Goal: Transaction & Acquisition: Purchase product/service

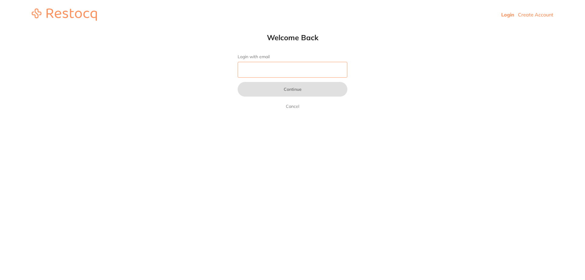
drag, startPoint x: 0, startPoint y: 0, endPoint x: 253, endPoint y: 70, distance: 262.9
click at [253, 70] on input "Login with email" at bounding box center [293, 70] width 110 height 16
click at [277, 74] on input "Login with email" at bounding box center [293, 70] width 110 height 16
click at [244, 71] on input "Login with email" at bounding box center [293, 70] width 110 height 16
type input "[EMAIL_ADDRESS][DOMAIN_NAME]"
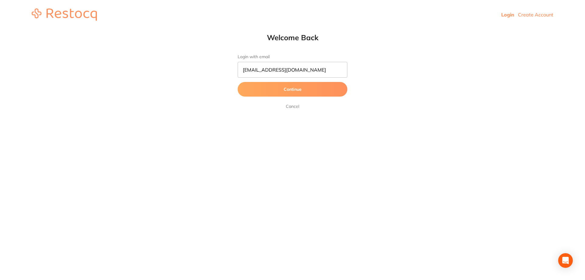
click at [294, 92] on button "Continue" at bounding box center [293, 89] width 110 height 15
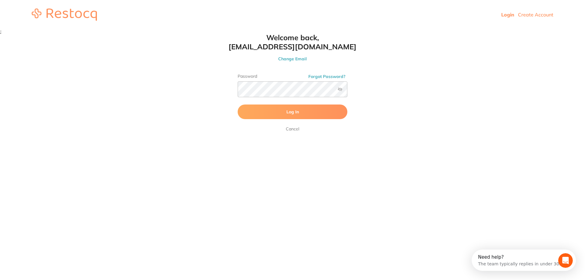
click at [304, 113] on button "Log In" at bounding box center [293, 112] width 110 height 15
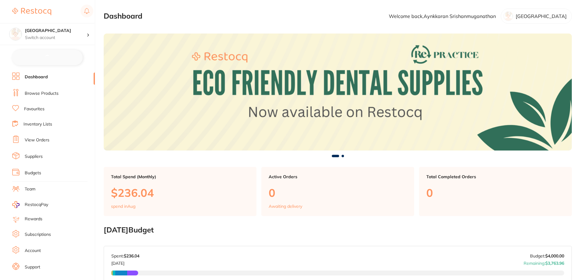
checkbox input "false"
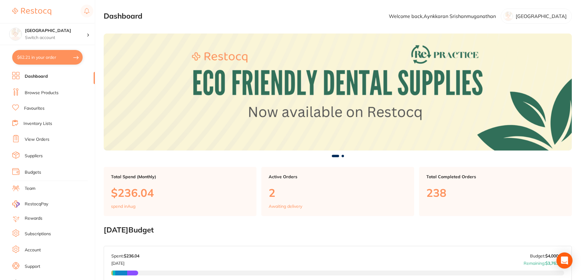
click at [562, 260] on icon "Open Intercom Messenger" at bounding box center [564, 261] width 7 height 8
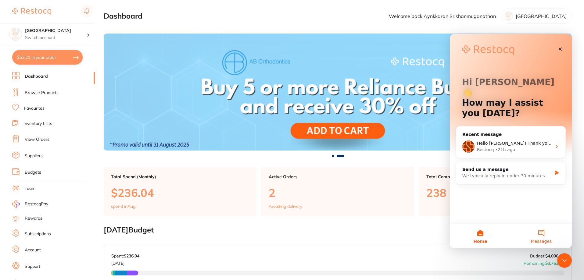
click at [544, 234] on button "Messages" at bounding box center [541, 236] width 61 height 24
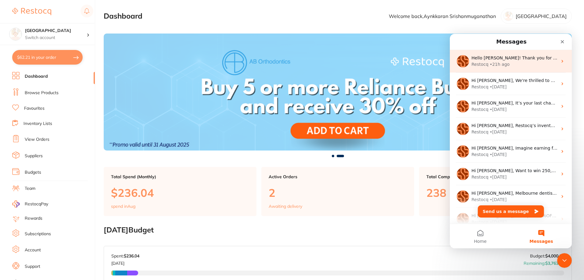
click at [519, 64] on div "Restocq • 21h ago" at bounding box center [514, 64] width 86 height 6
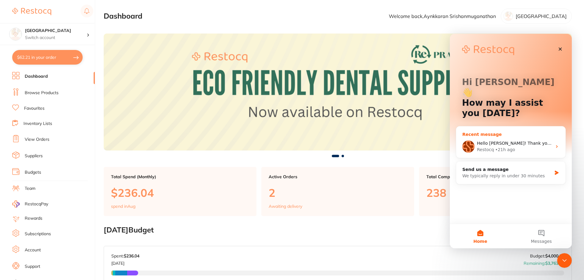
click at [534, 147] on div "Restocq • 21h ago" at bounding box center [514, 150] width 75 height 6
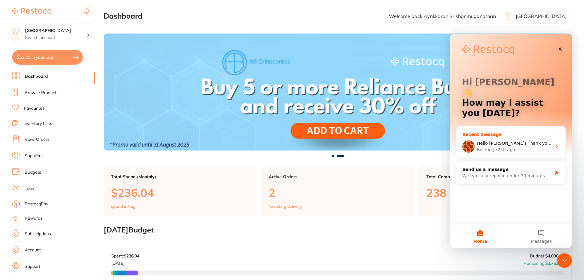
click at [555, 144] on icon "Intercom messenger" at bounding box center [556, 146] width 5 height 5
click at [555, 135] on div "Hello [PERSON_NAME]! Thank you for your response. I'd be happy to guide you on …" at bounding box center [510, 146] width 109 height 23
click at [544, 230] on button "Messages" at bounding box center [541, 236] width 61 height 24
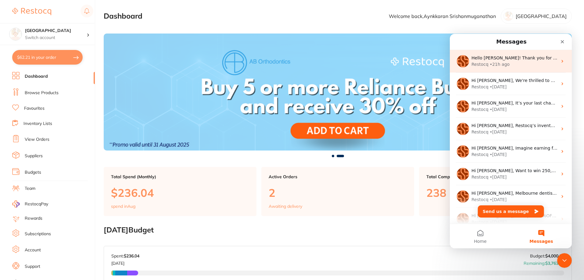
click at [519, 64] on div "Restocq • 21h ago" at bounding box center [514, 64] width 86 height 6
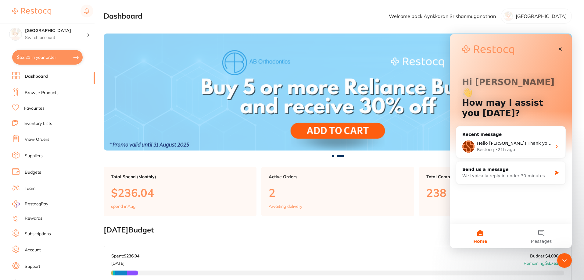
click at [519, 64] on div "Hi [PERSON_NAME] 👋 How may I assist you [DATE]?" at bounding box center [511, 99] width 110 height 130
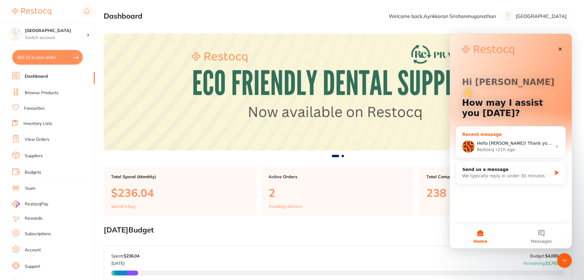
click at [487, 135] on div "Hello [PERSON_NAME]! Thank you for your response. I'd be happy to guide you on …" at bounding box center [510, 146] width 109 height 23
click at [483, 131] on div "Recent message" at bounding box center [510, 134] width 97 height 6
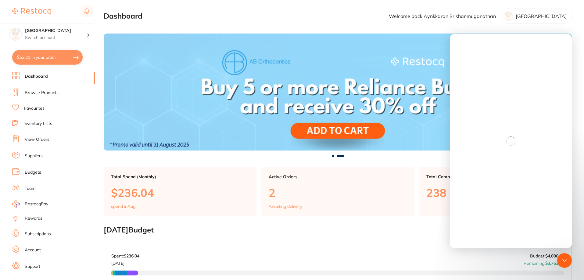
click at [351, 16] on section "Dashboard Welcome back, Aynkkaran Srishanmuganathan Lakes Boulevard Dental" at bounding box center [338, 16] width 468 height 15
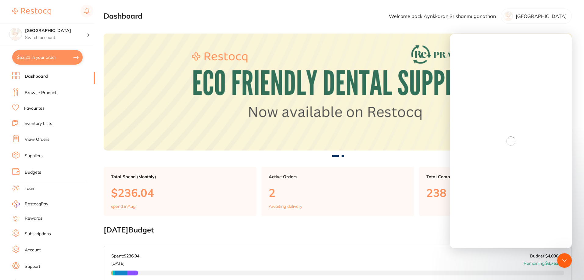
click at [37, 93] on link "Browse Products" at bounding box center [42, 93] width 34 height 6
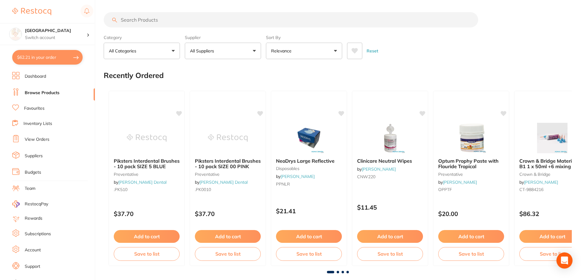
click at [567, 259] on icon "Open Intercom Messenger" at bounding box center [564, 261] width 7 height 8
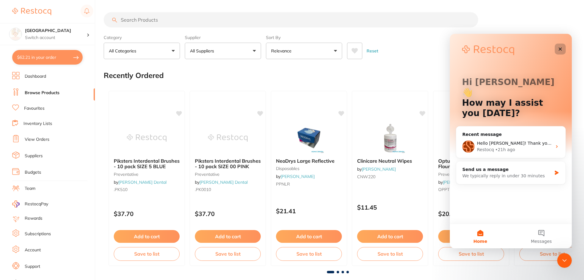
click at [563, 49] on div "Close" at bounding box center [560, 49] width 11 height 11
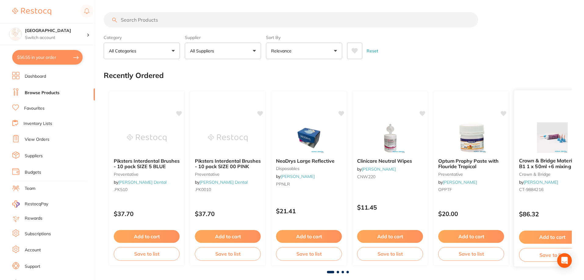
click at [562, 263] on icon "Open Intercom Messenger" at bounding box center [564, 260] width 6 height 7
click at [566, 261] on icon "Open Intercom Messenger" at bounding box center [564, 261] width 7 height 8
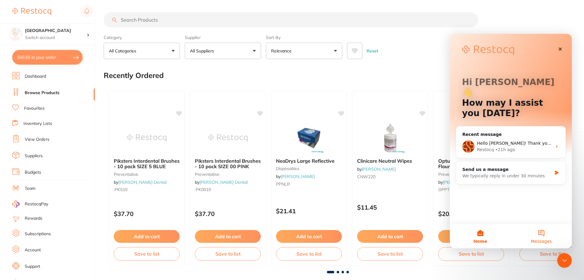
click at [542, 240] on span "Messages" at bounding box center [541, 241] width 21 height 4
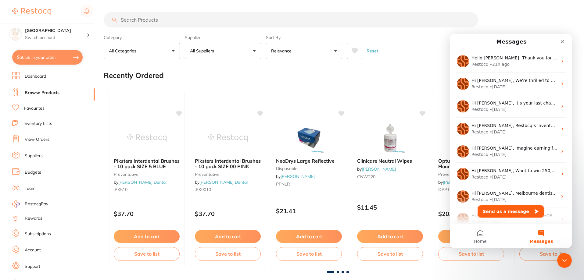
click at [506, 212] on button "Send us a message" at bounding box center [511, 211] width 66 height 12
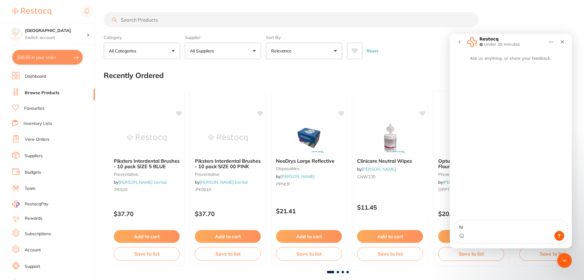
type textarea "h"
type textarea "Hi, I am available now until 2.15pm."
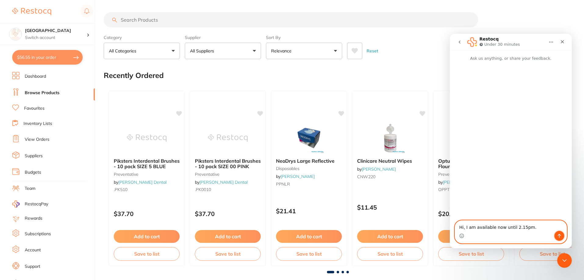
click at [560, 236] on icon "Send a message…" at bounding box center [559, 236] width 5 height 5
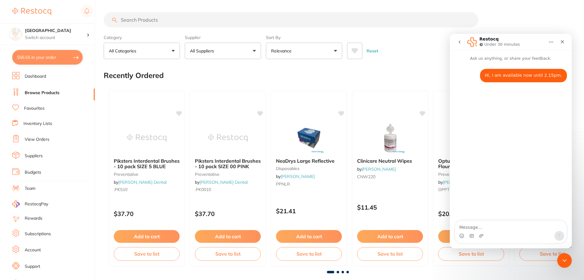
click at [423, 56] on div "Reset" at bounding box center [457, 48] width 220 height 21
click at [559, 38] on div "Close" at bounding box center [562, 41] width 11 height 11
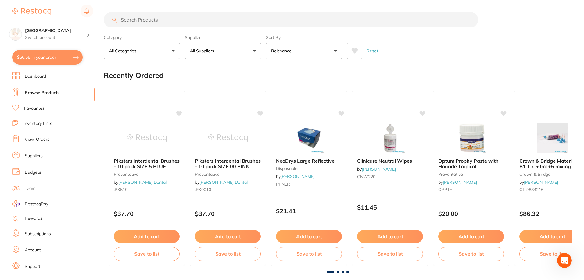
click at [56, 62] on button "$56.55 in your order" at bounding box center [47, 57] width 70 height 15
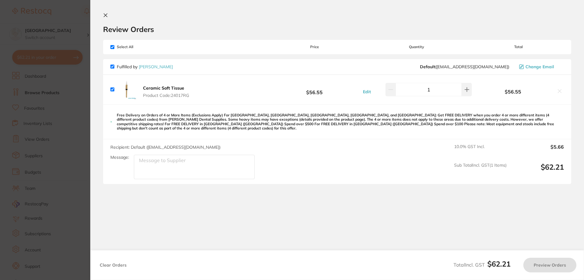
checkbox input "true"
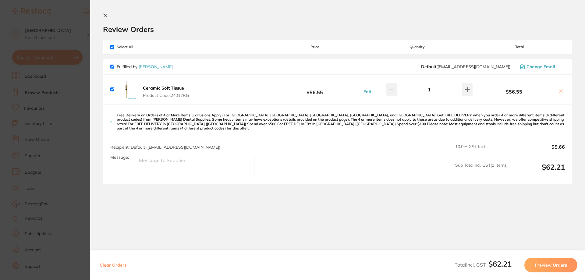
click at [105, 15] on icon at bounding box center [105, 15] width 3 height 3
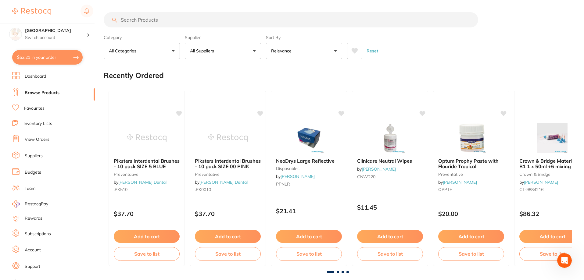
click at [52, 94] on link "Browse Products" at bounding box center [42, 93] width 35 height 6
click at [162, 20] on input "search" at bounding box center [291, 19] width 374 height 15
click at [191, 15] on input "search" at bounding box center [291, 19] width 374 height 15
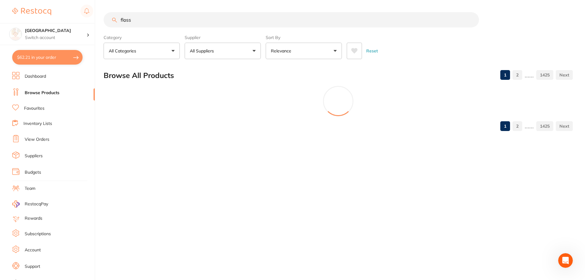
click at [354, 51] on icon at bounding box center [355, 50] width 6 height 5
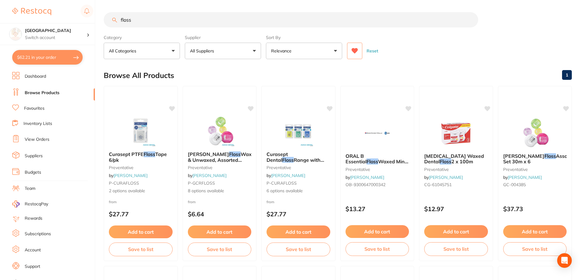
click at [205, 22] on input "floss" at bounding box center [291, 19] width 374 height 15
click at [197, 20] on input "floss" at bounding box center [291, 19] width 374 height 15
click at [161, 23] on input "floss" at bounding box center [291, 19] width 374 height 15
drag, startPoint x: 149, startPoint y: 20, endPoint x: 99, endPoint y: 16, distance: 49.9
click at [99, 16] on div "$62.21 Lakes Boulevard Dental Switch account Lakes Boulevard Dental $62.21 in y…" at bounding box center [292, 140] width 584 height 280
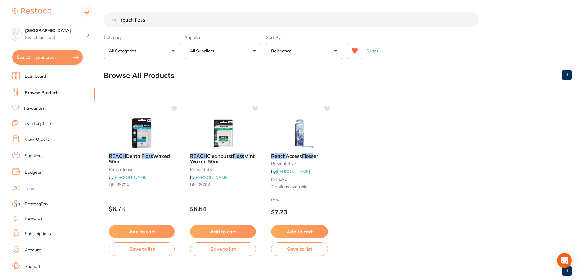
click at [355, 51] on icon at bounding box center [355, 50] width 6 height 5
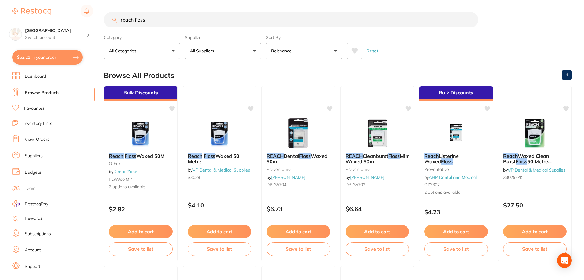
click at [210, 17] on input "reach floss" at bounding box center [291, 19] width 374 height 15
drag, startPoint x: 191, startPoint y: 19, endPoint x: 203, endPoint y: 27, distance: 14.0
click at [203, 27] on input "reach floss" at bounding box center [291, 19] width 374 height 15
click at [187, 23] on input "reach floss" at bounding box center [291, 19] width 374 height 15
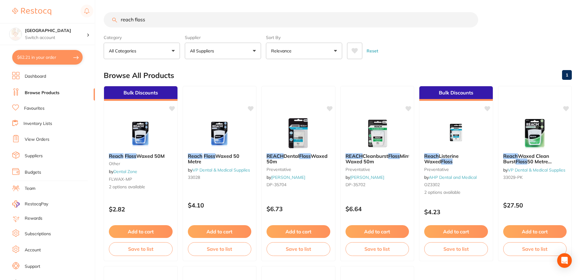
drag, startPoint x: 187, startPoint y: 23, endPoint x: 144, endPoint y: 23, distance: 42.4
click at [176, 23] on input "reach floss" at bounding box center [291, 19] width 374 height 15
type input "flossreach"
drag, startPoint x: 179, startPoint y: 22, endPoint x: 70, endPoint y: 23, distance: 108.2
click at [70, 23] on div "$62.21 Lakes Boulevard Dental Switch account Lakes Boulevard Dental $62.21 in y…" at bounding box center [292, 140] width 584 height 280
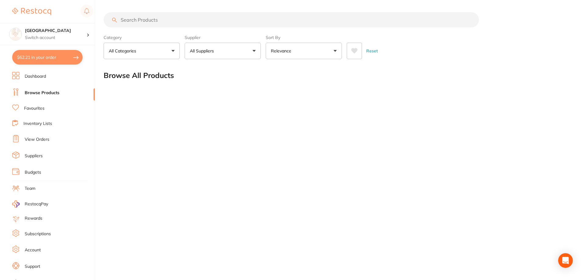
scroll to position [0, 0]
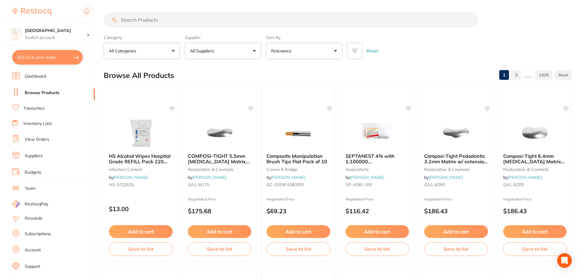
click at [263, 23] on input "search" at bounding box center [291, 19] width 374 height 15
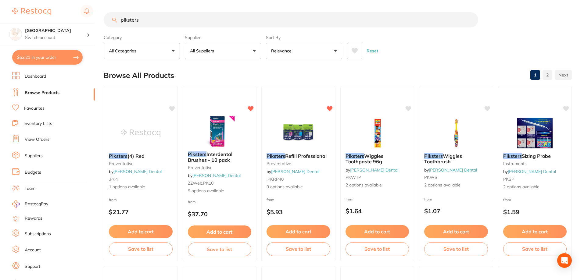
type input "piksters"
click at [355, 54] on icon at bounding box center [354, 51] width 7 height 6
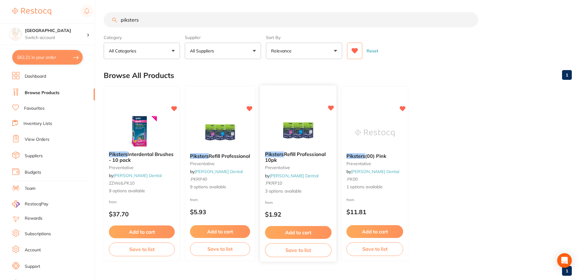
click at [303, 128] on img at bounding box center [298, 131] width 40 height 31
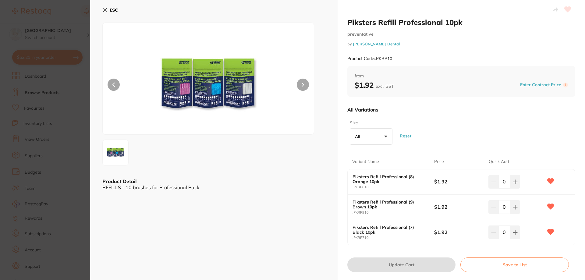
click at [105, 11] on icon at bounding box center [104, 10] width 5 height 5
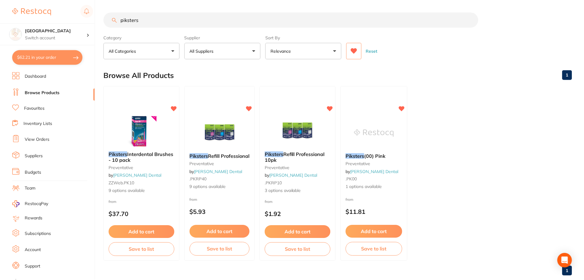
scroll to position [1, 0]
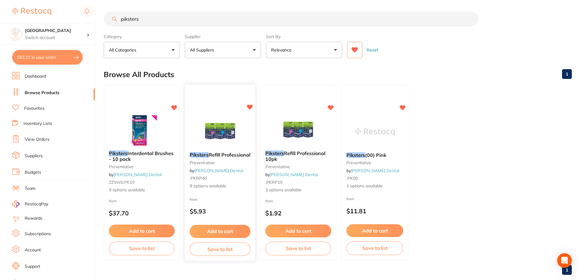
click at [205, 130] on img at bounding box center [220, 131] width 40 height 31
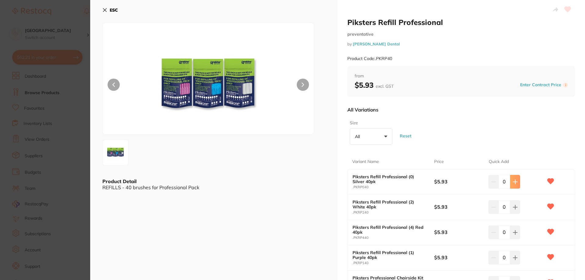
click at [518, 183] on button at bounding box center [515, 181] width 10 height 13
type input "1"
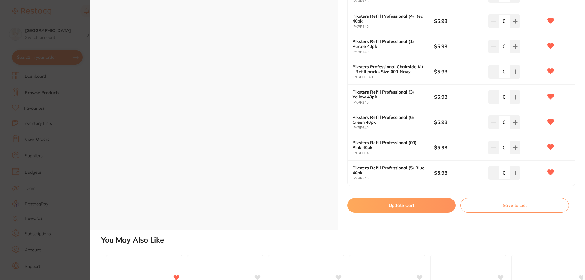
scroll to position [213, 0]
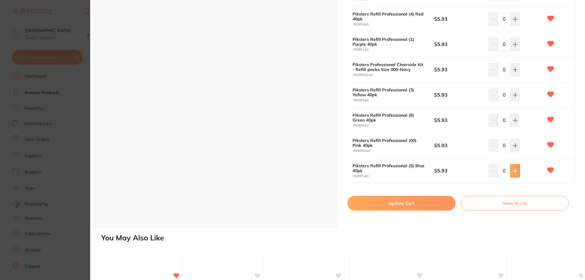
type input "1"
click at [401, 203] on button "Update Cart" at bounding box center [402, 203] width 108 height 15
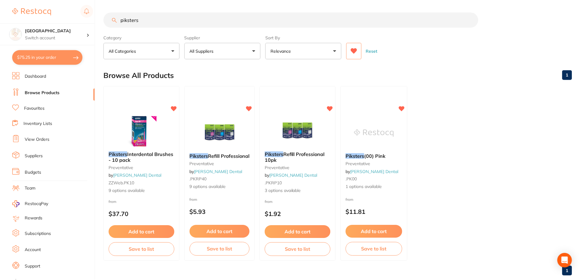
scroll to position [1, 0]
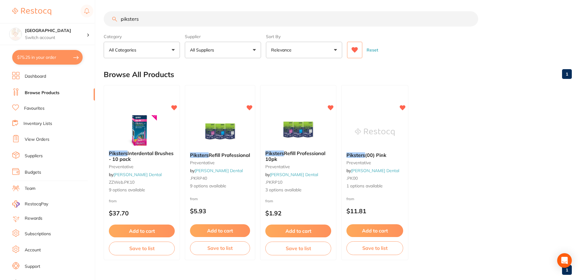
click at [58, 58] on button "$75.25 in your order" at bounding box center [47, 57] width 70 height 15
checkbox input "true"
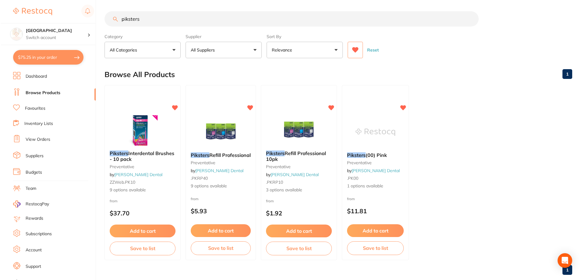
scroll to position [0, 0]
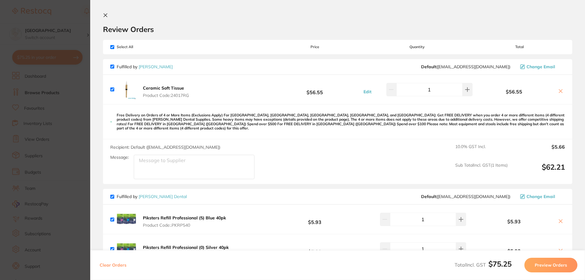
click at [105, 16] on icon at bounding box center [105, 15] width 3 height 3
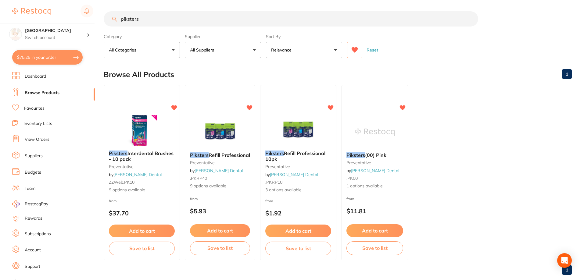
click at [167, 19] on input "piksters" at bounding box center [291, 18] width 374 height 15
drag, startPoint x: 167, startPoint y: 18, endPoint x: 98, endPoint y: 18, distance: 69.5
click at [98, 18] on div "$75.25 Lakes Boulevard Dental Switch account Lakes Boulevard Dental $75.25 in y…" at bounding box center [292, 139] width 584 height 280
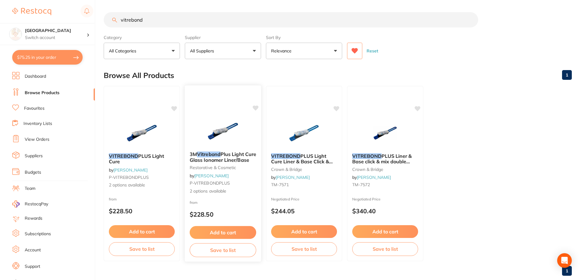
type input "vitrebond"
click at [213, 191] on span "2 options available" at bounding box center [223, 191] width 66 height 6
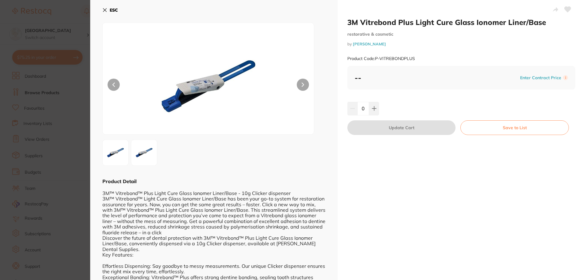
click at [104, 9] on icon at bounding box center [104, 10] width 3 height 3
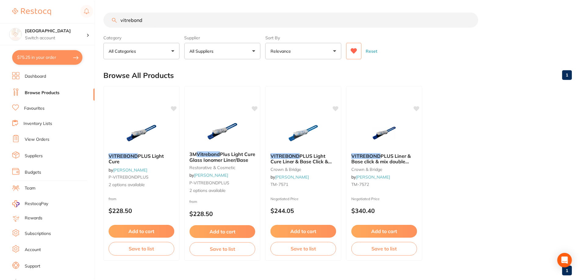
scroll to position [1, 0]
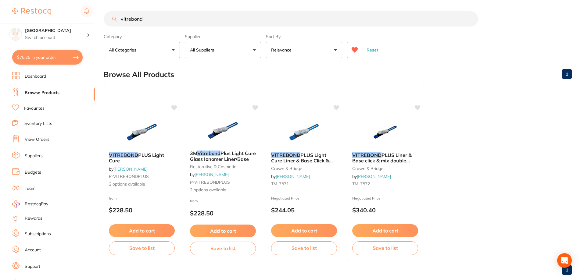
click at [129, 171] on link "[PERSON_NAME]" at bounding box center [130, 168] width 34 height 5
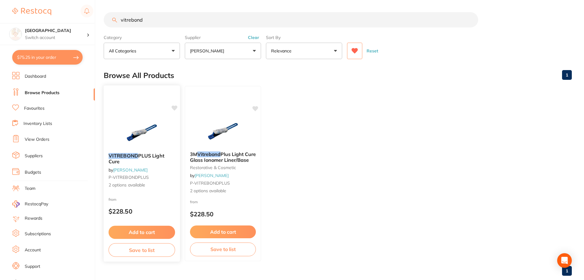
click at [150, 159] on b "VITREBOND PLUS Light Cure" at bounding box center [142, 158] width 66 height 11
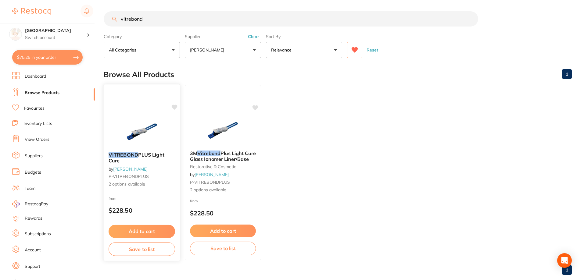
click at [149, 155] on span "PLUS Light Cure" at bounding box center [137, 158] width 56 height 12
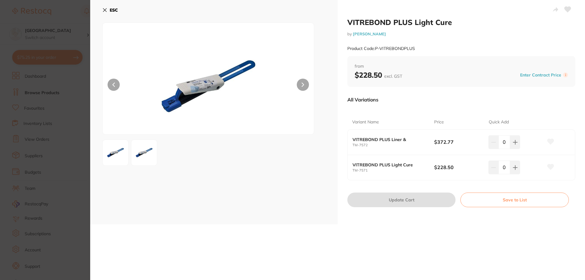
click at [373, 141] on b "VITREBOND PLUS Liner &" at bounding box center [389, 139] width 73 height 5
click at [110, 9] on b "ESC" at bounding box center [114, 9] width 8 height 5
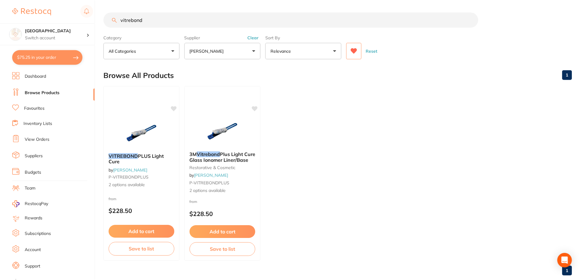
scroll to position [1, 0]
click at [203, 137] on img at bounding box center [223, 130] width 40 height 31
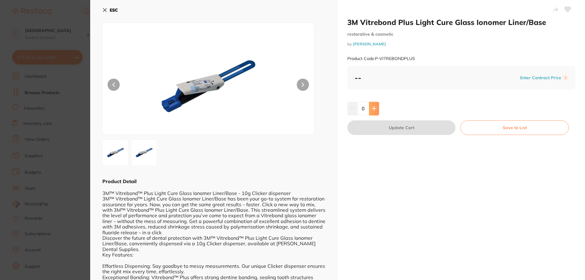
click at [372, 110] on icon at bounding box center [374, 108] width 5 height 5
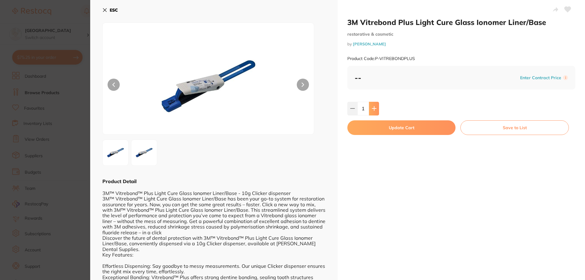
type input "1"
click at [112, 10] on b "ESC" at bounding box center [114, 9] width 8 height 5
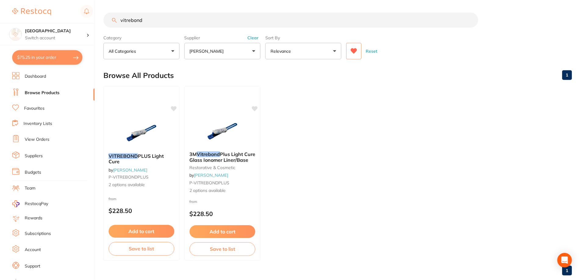
scroll to position [1, 0]
click at [215, 176] on link "[PERSON_NAME]" at bounding box center [211, 174] width 34 height 5
click at [214, 158] on span "Plus Light Cure Glass Ionomer Liner/Base" at bounding box center [223, 157] width 66 height 12
click at [143, 127] on img at bounding box center [142, 131] width 40 height 31
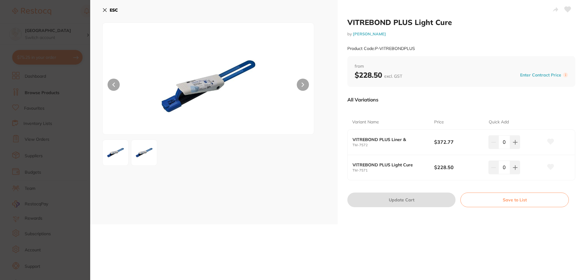
click at [101, 9] on div "ESC" at bounding box center [214, 112] width 248 height 224
click at [103, 7] on button "ESC" at bounding box center [110, 10] width 16 height 10
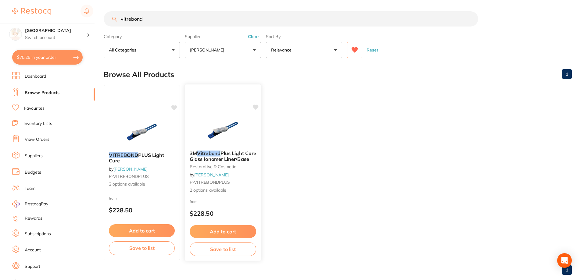
click at [216, 142] on img at bounding box center [223, 130] width 40 height 31
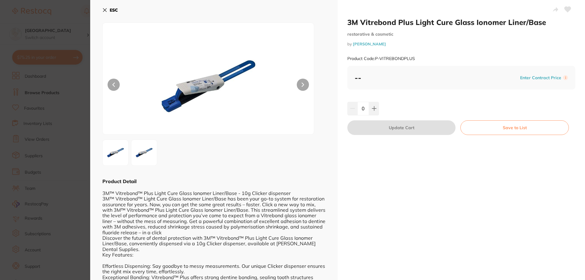
click at [106, 10] on icon at bounding box center [104, 10] width 5 height 5
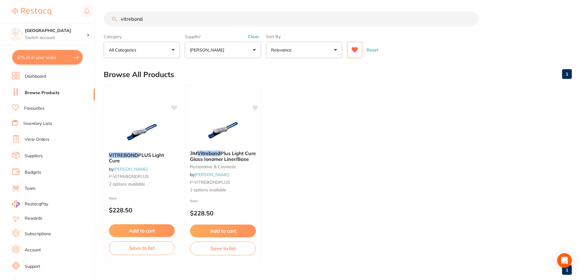
click at [356, 51] on icon at bounding box center [354, 50] width 7 height 6
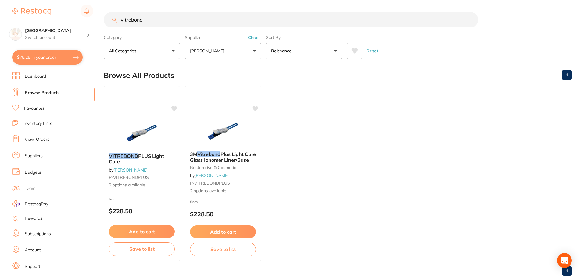
click at [255, 39] on button "Clear" at bounding box center [253, 37] width 15 height 5
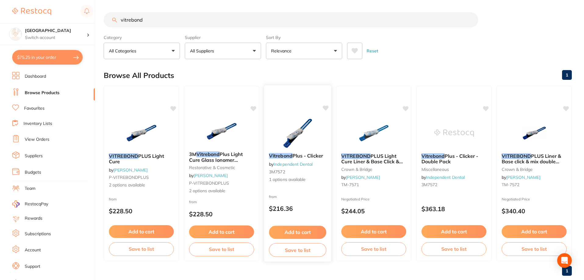
click at [295, 141] on img at bounding box center [297, 132] width 40 height 31
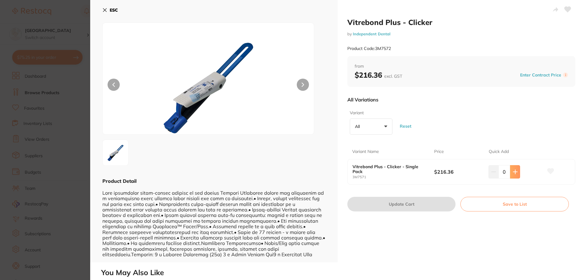
click at [516, 177] on button at bounding box center [515, 171] width 10 height 13
type input "1"
click at [427, 204] on button "Update Cart" at bounding box center [402, 204] width 108 height 15
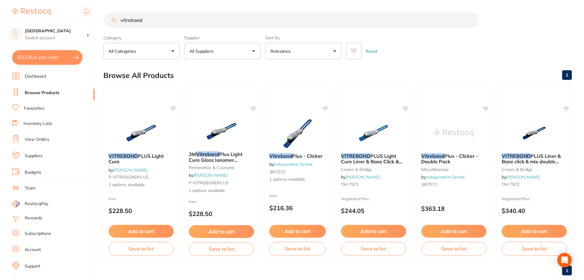
scroll to position [1, 0]
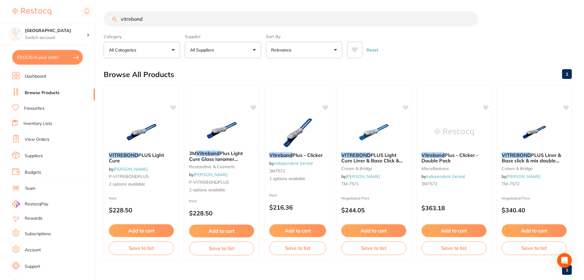
click at [34, 158] on link "Suppliers" at bounding box center [34, 156] width 18 height 6
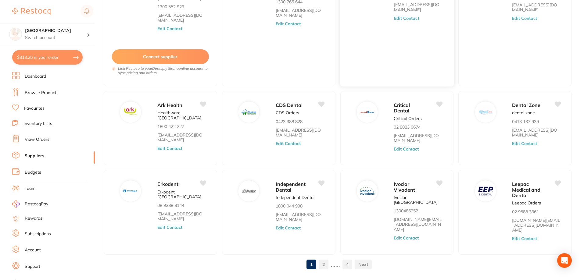
scroll to position [92, 0]
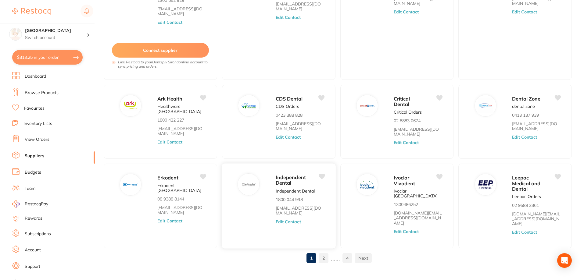
click at [287, 181] on span "Independent Dental" at bounding box center [291, 180] width 30 height 12
click at [306, 191] on p "Independent Dental" at bounding box center [295, 190] width 39 height 5
click at [230, 193] on div "Independent Dental Independent Dental 1800 044 998 orders@independentdental.com…" at bounding box center [278, 206] width 114 height 86
click at [41, 60] on button "$313.25 in your order" at bounding box center [47, 57] width 70 height 15
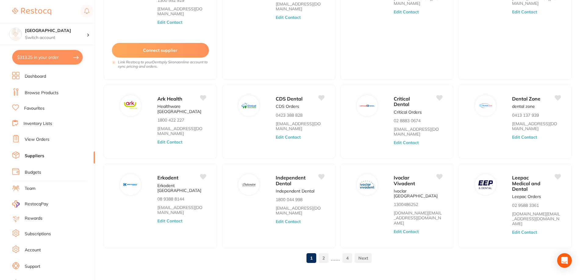
checkbox input "true"
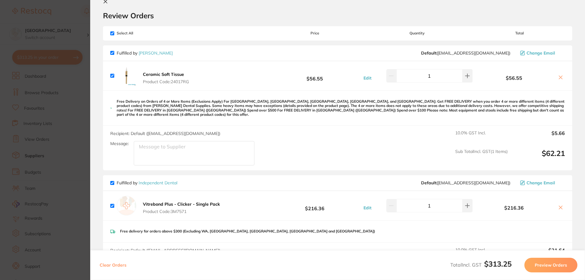
scroll to position [0, 0]
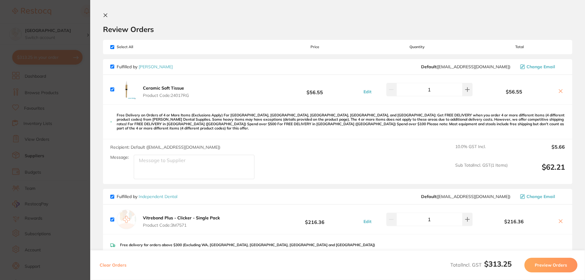
click at [105, 14] on icon at bounding box center [105, 15] width 5 height 5
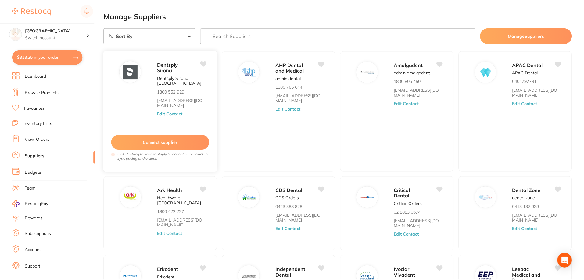
scroll to position [92, 0]
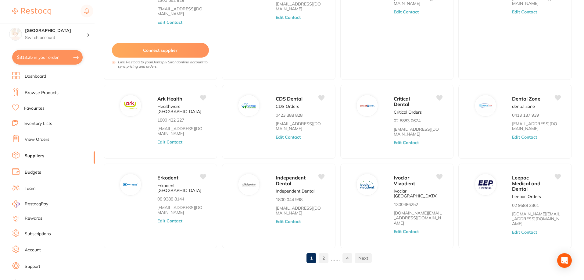
click at [51, 91] on link "Browse Products" at bounding box center [42, 93] width 34 height 6
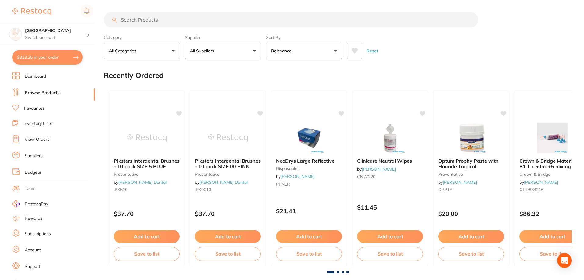
click at [174, 20] on input "search" at bounding box center [291, 19] width 374 height 15
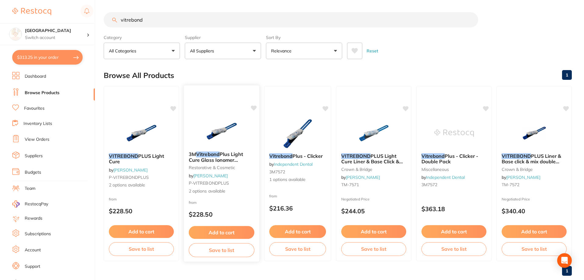
type input "vitrebond"
click at [225, 179] on div "3M Vitrebond Plus Light Cure Glass Ionomer Liner/Base restorative & cosmetic by…" at bounding box center [221, 173] width 75 height 53
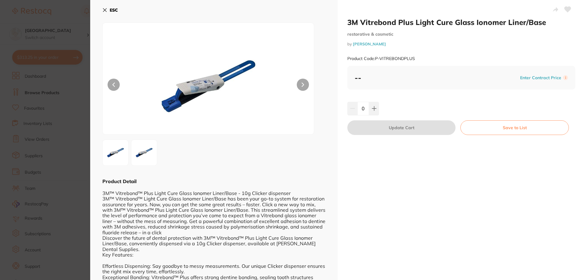
click at [104, 8] on icon at bounding box center [104, 10] width 5 height 5
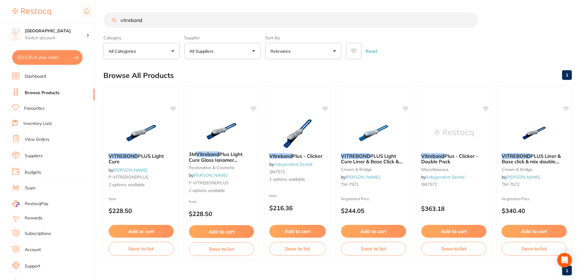
scroll to position [13, 0]
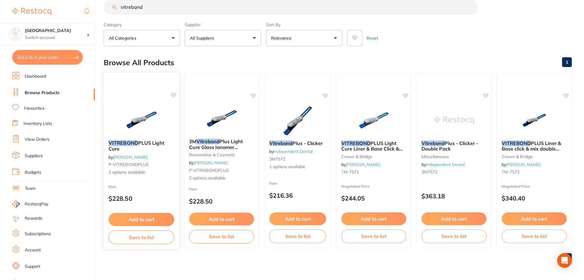
click at [134, 142] on em "VITREBOND" at bounding box center [124, 143] width 30 height 6
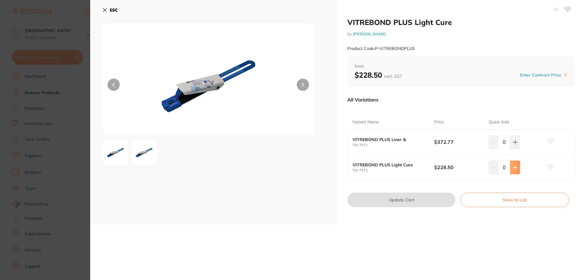
click at [516, 144] on icon at bounding box center [515, 142] width 4 height 4
type input "1"
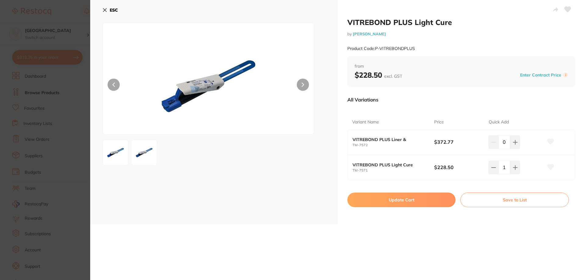
click at [549, 168] on icon at bounding box center [551, 166] width 6 height 5
click at [404, 198] on button "Update Cart" at bounding box center [402, 200] width 108 height 15
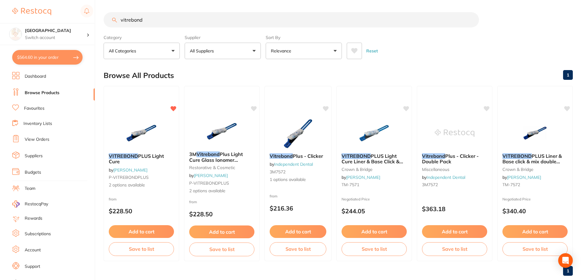
checkbox input "false"
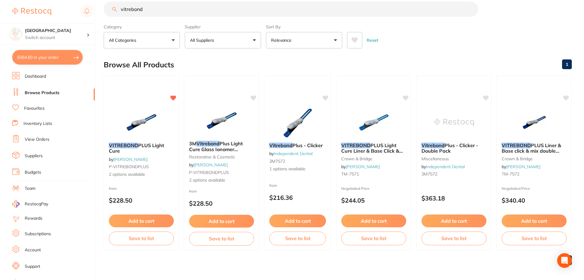
scroll to position [9, 0]
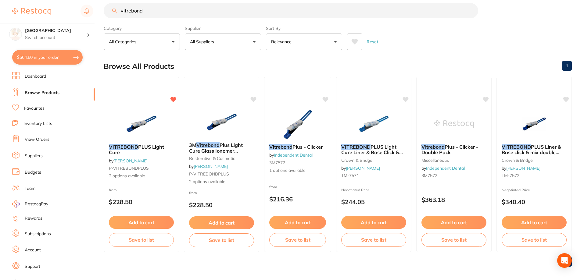
drag, startPoint x: 162, startPoint y: 6, endPoint x: 110, endPoint y: 6, distance: 52.1
click at [110, 6] on input "vitrebond" at bounding box center [291, 10] width 374 height 15
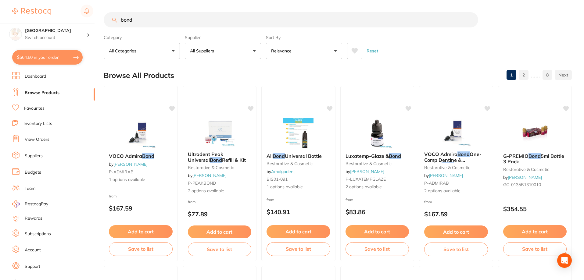
drag, startPoint x: 170, startPoint y: 23, endPoint x: 114, endPoint y: 20, distance: 56.2
click at [114, 20] on div "bond" at bounding box center [338, 19] width 468 height 15
click at [351, 54] on button at bounding box center [354, 51] width 15 height 16
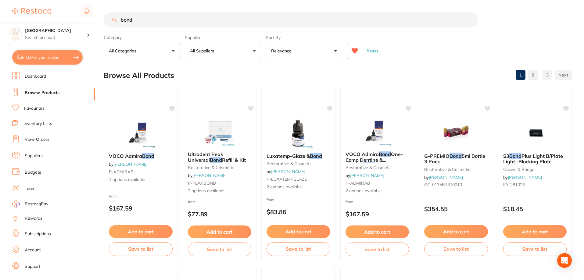
click at [213, 20] on input "bond" at bounding box center [291, 19] width 374 height 15
drag, startPoint x: 152, startPoint y: 47, endPoint x: 97, endPoint y: 49, distance: 55.2
click at [97, 49] on div "$564.60 Lakes Boulevard Dental Switch account Lakes Boulevard Dental $564.60 in…" at bounding box center [292, 140] width 584 height 280
drag, startPoint x: 138, startPoint y: 23, endPoint x: 104, endPoint y: 23, distance: 34.1
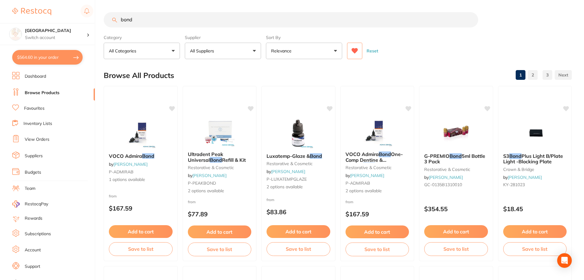
click at [104, 23] on div "bond" at bounding box center [338, 19] width 468 height 15
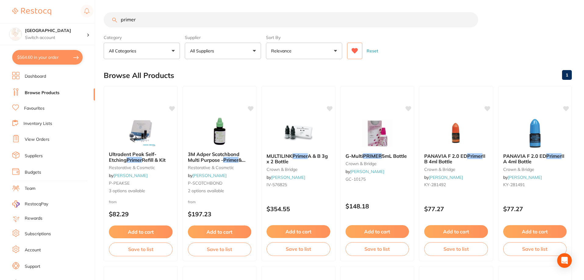
drag, startPoint x: 148, startPoint y: 21, endPoint x: 135, endPoint y: 23, distance: 12.4
click at [135, 23] on input "primer" at bounding box center [291, 19] width 374 height 15
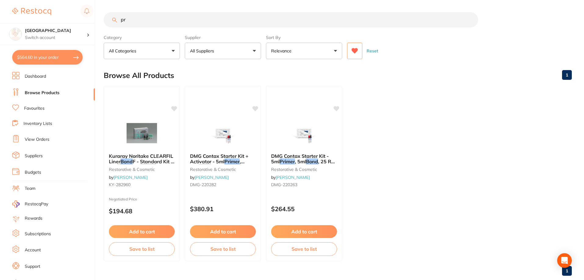
type input "p"
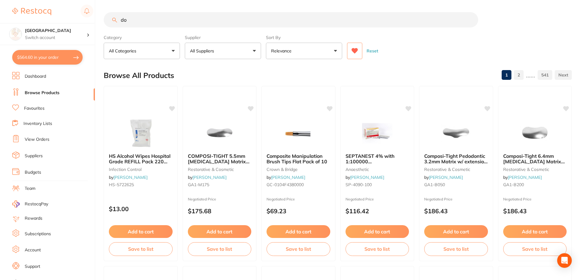
type input "d"
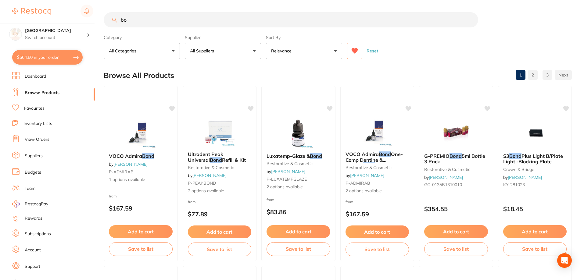
type input "b"
click at [252, 51] on button "All Suppliers" at bounding box center [223, 51] width 76 height 16
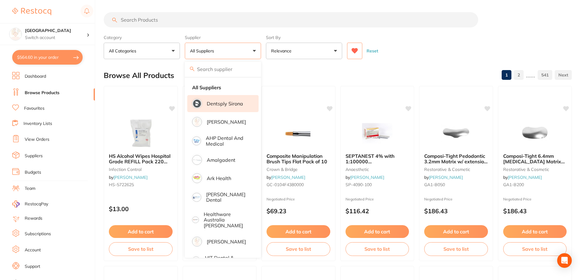
click at [218, 105] on p "Dentsply Sirona" at bounding box center [225, 103] width 36 height 5
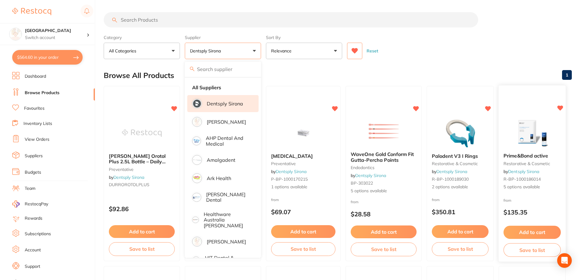
click at [534, 140] on img at bounding box center [532, 132] width 40 height 31
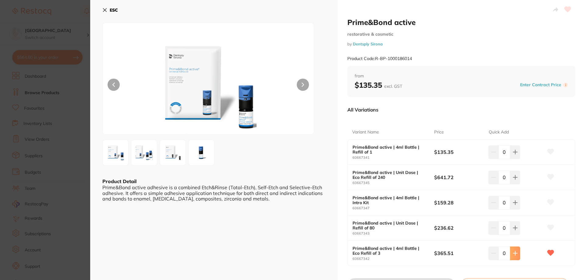
click at [515, 155] on icon at bounding box center [515, 152] width 5 height 5
type input "1"
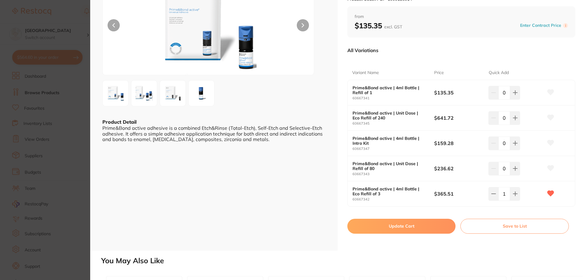
scroll to position [91, 0]
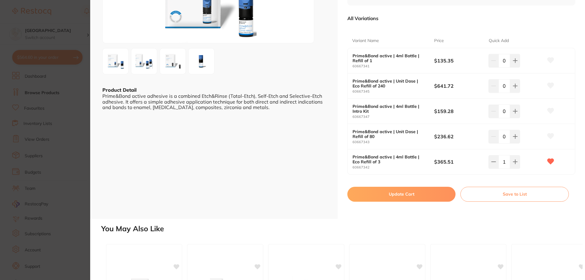
click at [399, 197] on button "Update Cart" at bounding box center [402, 194] width 108 height 15
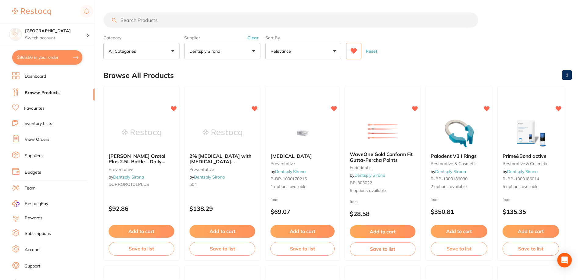
scroll to position [2, 0]
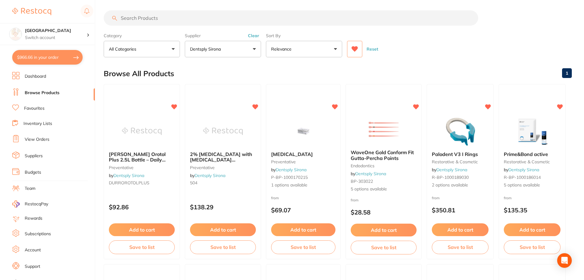
click at [173, 25] on input "search" at bounding box center [291, 17] width 374 height 15
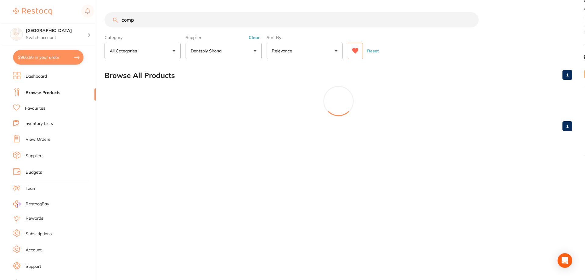
scroll to position [0, 0]
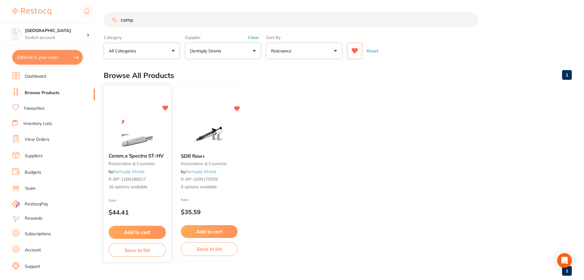
type input "comp"
click at [162, 127] on div at bounding box center [137, 132] width 67 height 31
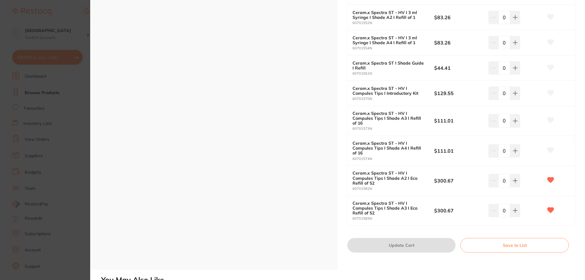
scroll to position [366, 0]
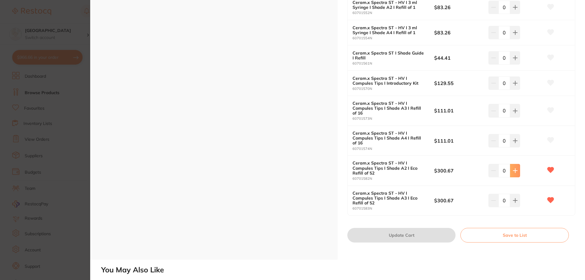
type input "1"
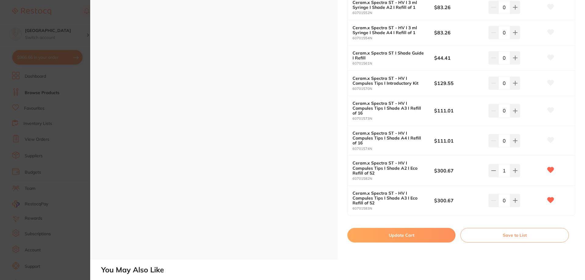
click at [394, 234] on button "Update Cart" at bounding box center [402, 235] width 108 height 15
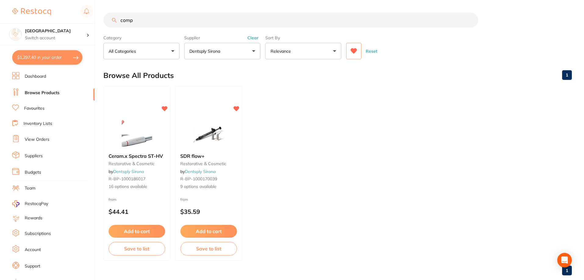
scroll to position [2, 0]
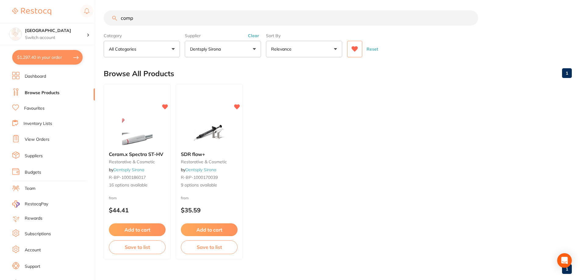
click at [32, 158] on link "Suppliers" at bounding box center [34, 156] width 18 height 6
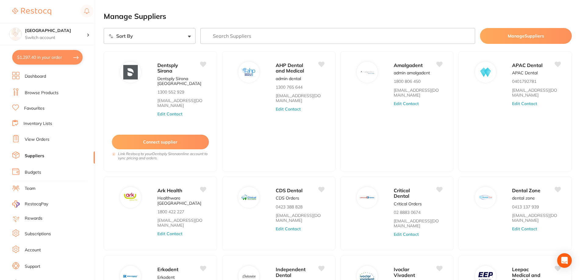
click at [36, 139] on link "View Orders" at bounding box center [37, 140] width 25 height 6
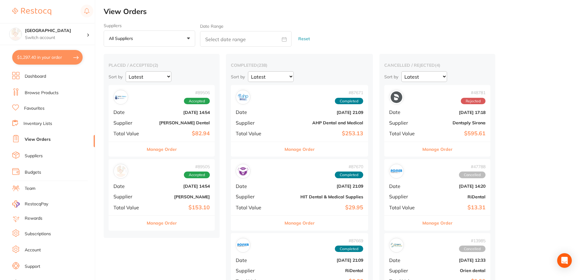
click at [170, 134] on b "$82.94" at bounding box center [179, 133] width 61 height 6
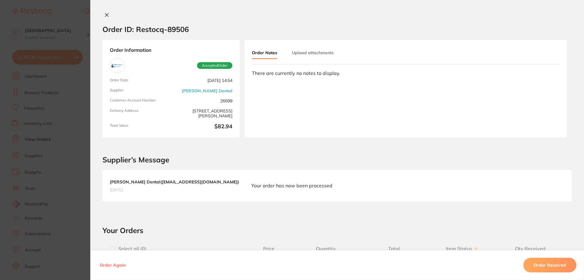
click at [554, 266] on button "Order Received" at bounding box center [549, 265] width 53 height 15
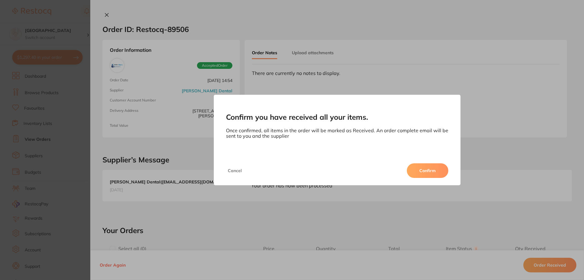
click at [419, 173] on button "Confirm" at bounding box center [427, 170] width 41 height 15
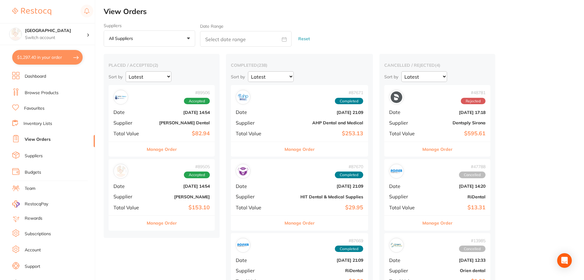
click at [168, 178] on div "# 89505 Accepted" at bounding box center [161, 171] width 96 height 15
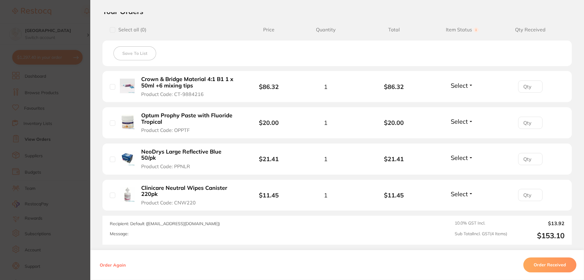
scroll to position [152, 0]
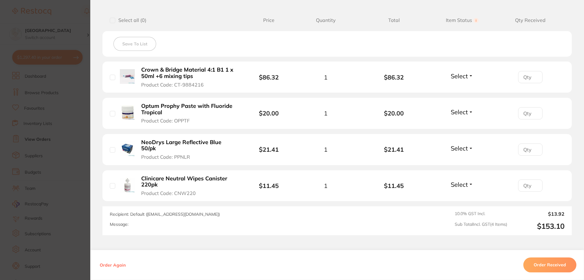
click at [548, 262] on button "Order Received" at bounding box center [549, 265] width 53 height 15
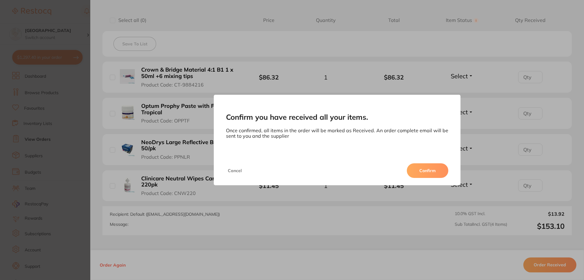
click at [431, 168] on button "Confirm" at bounding box center [427, 170] width 41 height 15
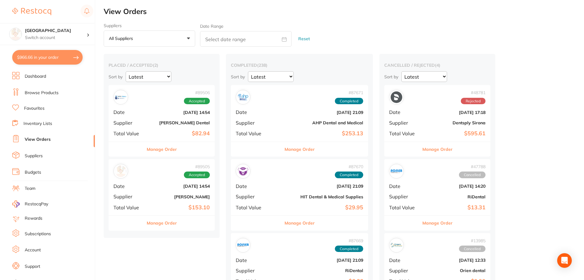
click at [175, 129] on div "# 89506 Accepted Date Aug 7 2025, 14:54 Supplier Erskine Dental Total Value $82…" at bounding box center [162, 113] width 106 height 56
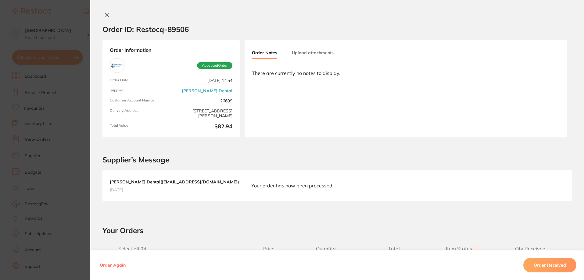
click at [541, 265] on button "Order Received" at bounding box center [549, 265] width 53 height 15
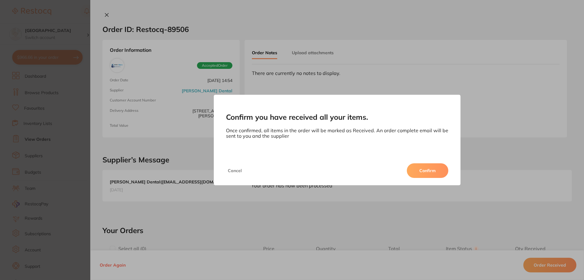
click at [426, 171] on button "Confirm" at bounding box center [427, 170] width 41 height 15
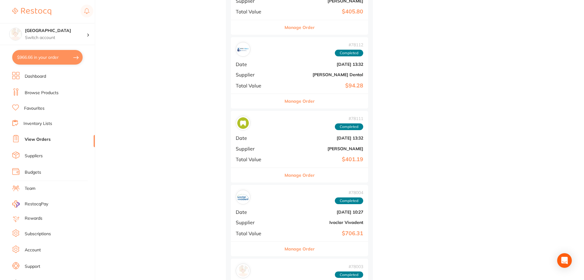
scroll to position [1677, 0]
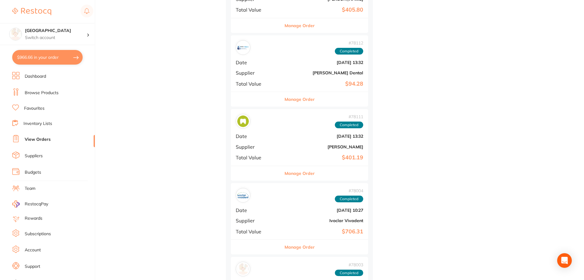
click at [281, 145] on b "[PERSON_NAME]" at bounding box center [322, 147] width 82 height 5
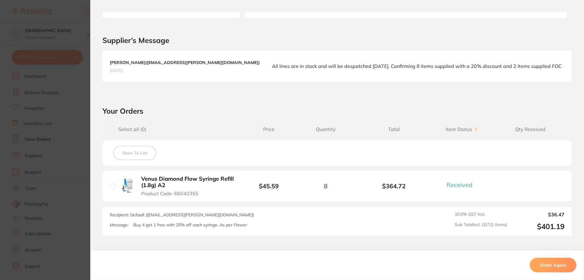
scroll to position [122, 0]
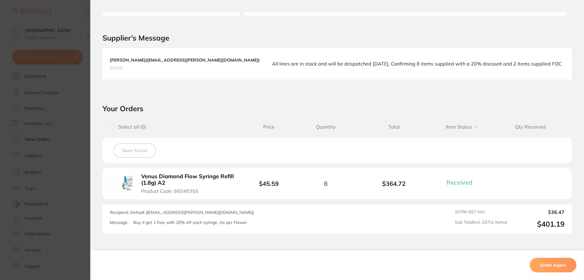
click at [552, 268] on button "Order Again" at bounding box center [553, 265] width 47 height 15
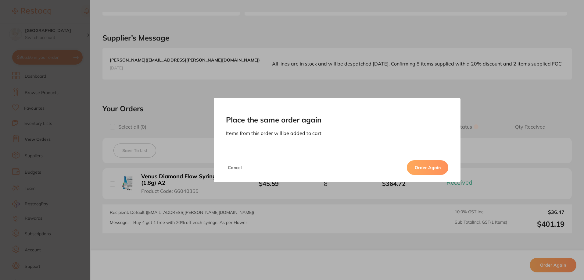
click at [434, 170] on button "Order Again" at bounding box center [427, 167] width 41 height 15
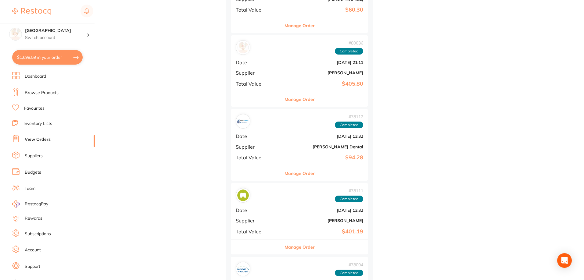
click at [41, 55] on button "$1,698.59 in your order" at bounding box center [47, 57] width 70 height 15
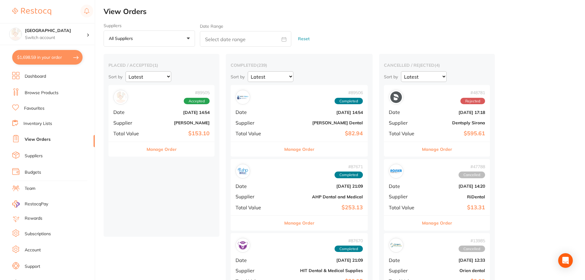
checkbox input "true"
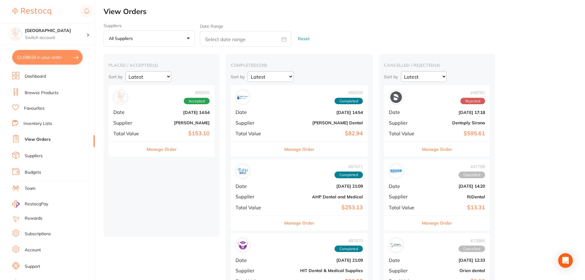
checkbox input "true"
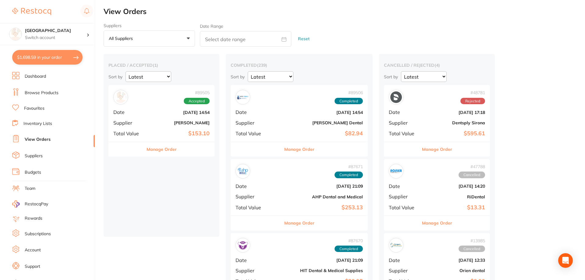
checkbox input "true"
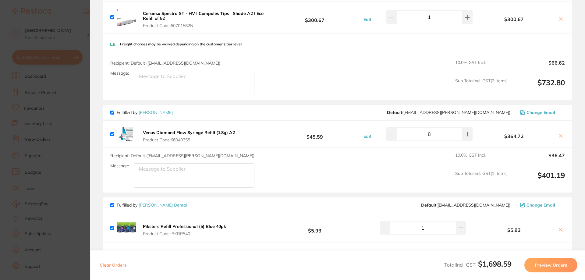
scroll to position [427, 0]
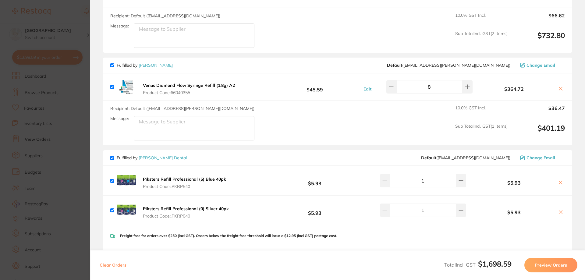
click at [199, 83] on b "Venus Diamond Flow Syringe Refill (1.8g) A2" at bounding box center [189, 85] width 92 height 5
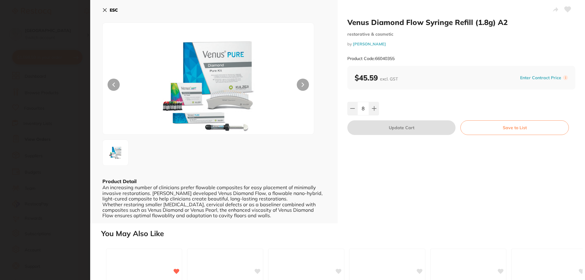
click at [105, 10] on icon at bounding box center [104, 10] width 3 height 3
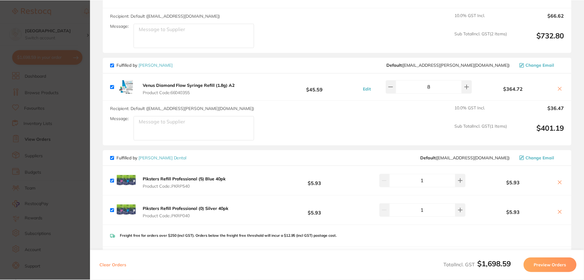
scroll to position [1677, 0]
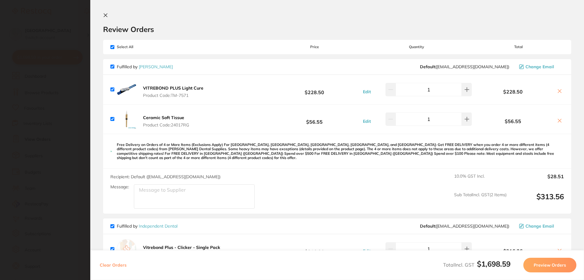
click at [104, 15] on icon at bounding box center [105, 15] width 3 height 3
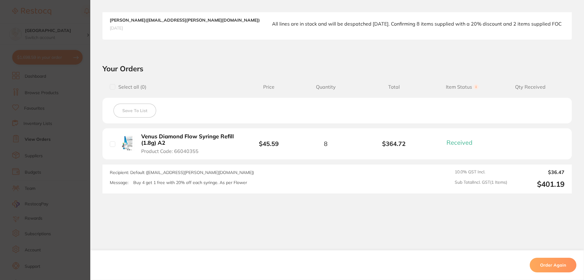
scroll to position [166, 0]
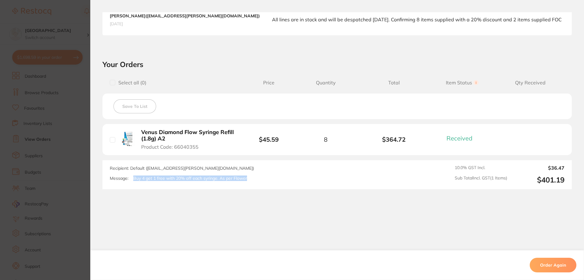
drag, startPoint x: 250, startPoint y: 177, endPoint x: 133, endPoint y: 178, distance: 117.1
click at [133, 178] on div "Message: Buy 4 get 1 free with 20% off each syringe. As per Flower" at bounding box center [246, 178] width 273 height 5
copy p "Buy 4 get 1 free with 20% off each syringe. As per Flower"
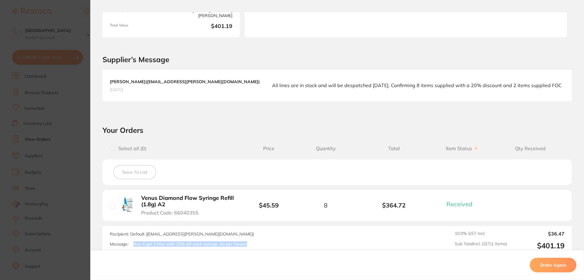
scroll to position [0, 0]
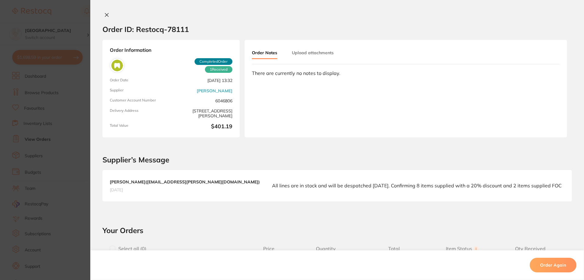
click at [104, 14] on icon at bounding box center [106, 14] width 5 height 5
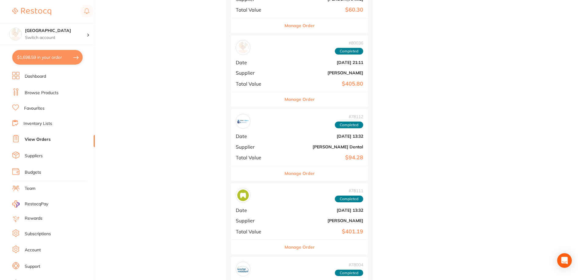
click at [31, 56] on button "$1,698.59 in your order" at bounding box center [47, 57] width 70 height 15
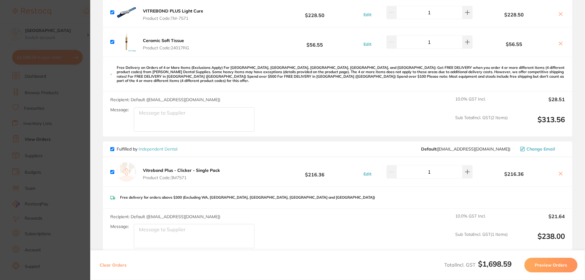
scroll to position [91, 0]
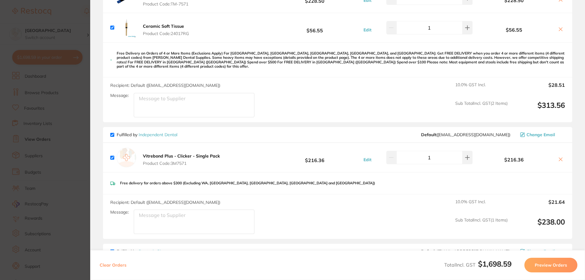
click at [187, 117] on textarea "Message:" at bounding box center [194, 105] width 121 height 24
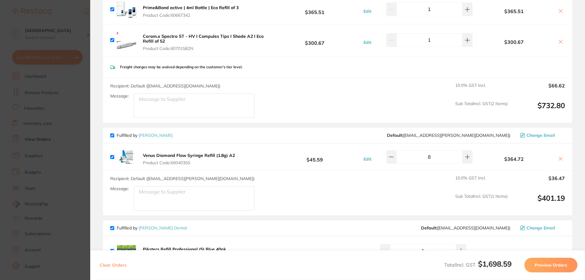
scroll to position [366, 0]
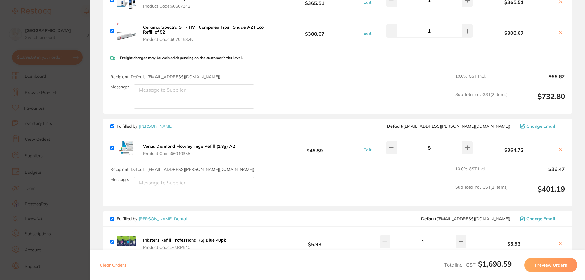
paste textarea "Buy 4 get 1 free with 20% off each syringe. As per Flower"
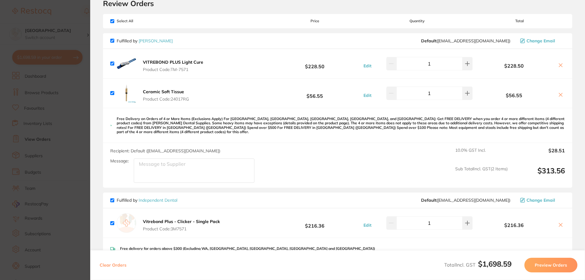
scroll to position [0, 0]
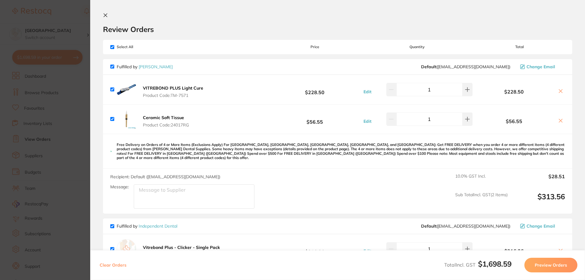
type textarea "Buy 4 get 1 free with 20% off each syringe. As per Flower"
click at [102, 18] on section "Review Orders Your orders are being processed and we will notify you once we ha…" at bounding box center [337, 140] width 495 height 280
click at [106, 14] on icon at bounding box center [105, 15] width 5 height 5
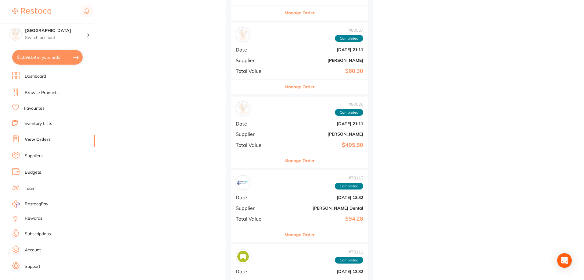
scroll to position [1585, 0]
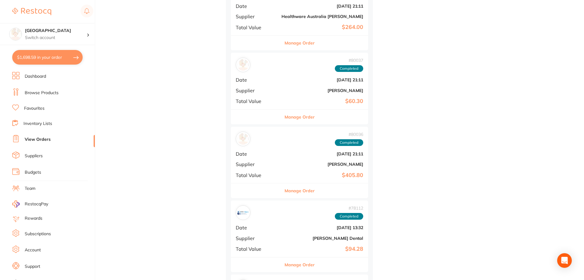
click at [57, 93] on link "Browse Products" at bounding box center [42, 93] width 34 height 6
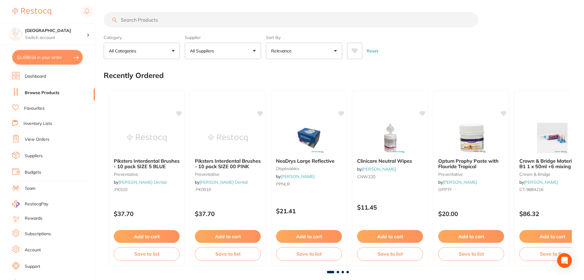
click at [162, 21] on input "search" at bounding box center [291, 19] width 374 height 15
click at [134, 18] on input "search" at bounding box center [291, 19] width 374 height 15
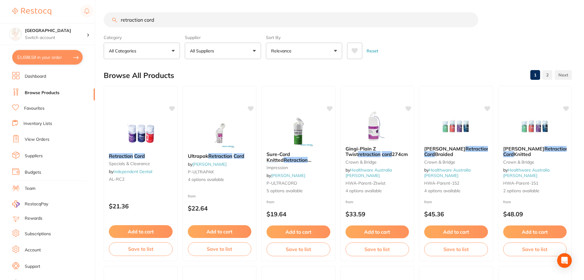
click at [353, 51] on icon at bounding box center [355, 50] width 6 height 5
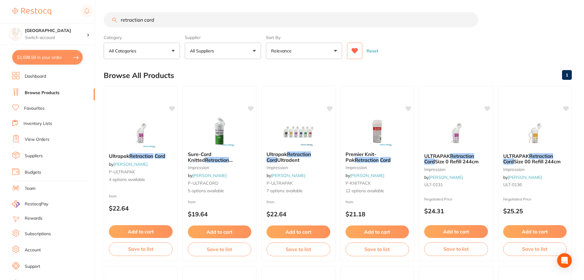
drag, startPoint x: 167, startPoint y: 22, endPoint x: 145, endPoint y: 22, distance: 22.9
click at [145, 22] on input "retraction cord" at bounding box center [291, 19] width 374 height 15
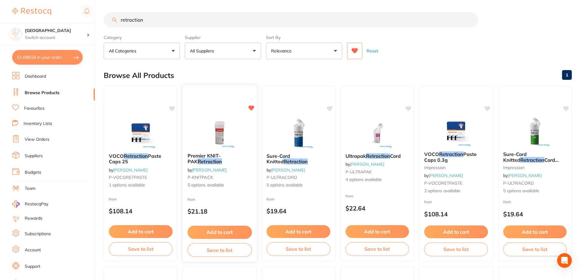
type input "retraction"
click at [222, 133] on img at bounding box center [219, 132] width 40 height 31
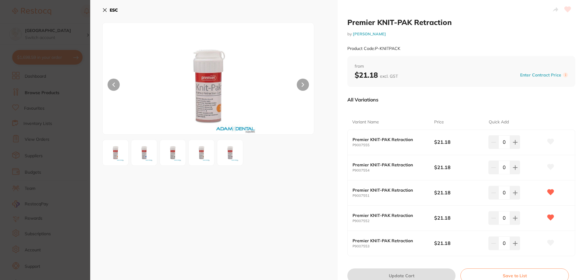
click at [107, 10] on icon at bounding box center [104, 10] width 5 height 5
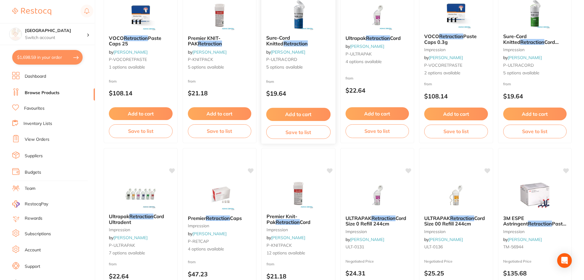
scroll to position [118, 0]
click at [307, 186] on img at bounding box center [298, 193] width 40 height 31
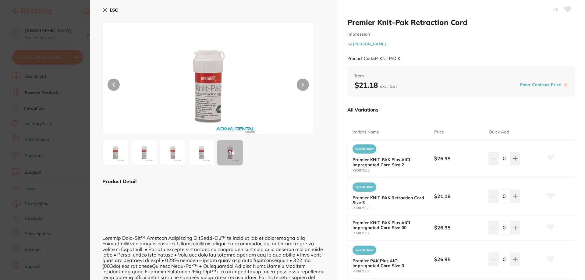
click at [106, 10] on icon at bounding box center [104, 10] width 5 height 5
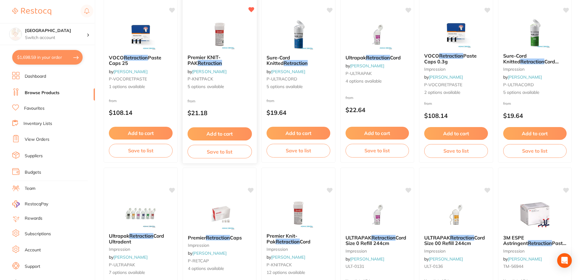
scroll to position [88, 0]
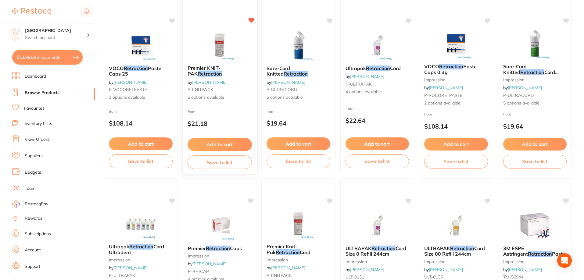
click at [237, 96] on span "5 options available" at bounding box center [219, 98] width 64 height 6
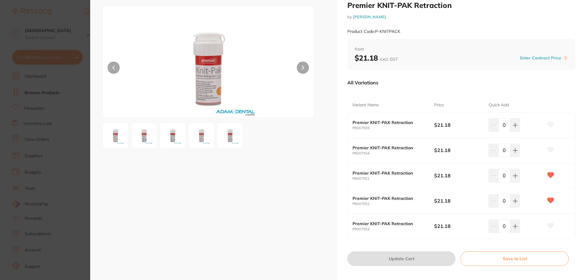
scroll to position [25, 0]
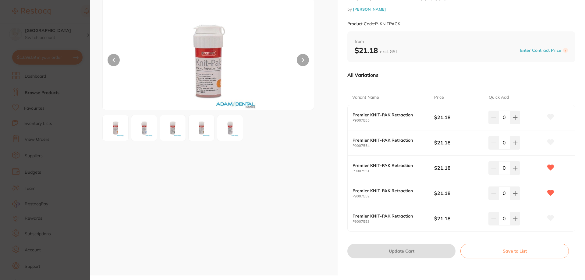
click at [308, 58] on button at bounding box center [303, 60] width 12 height 12
click at [305, 58] on button at bounding box center [303, 60] width 12 height 12
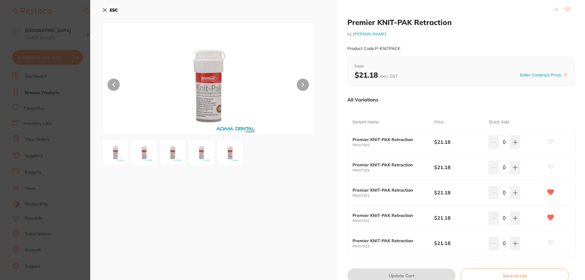
click at [112, 7] on button "ESC" at bounding box center [110, 10] width 16 height 10
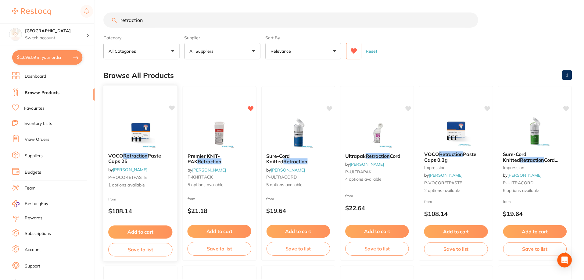
scroll to position [88, 0]
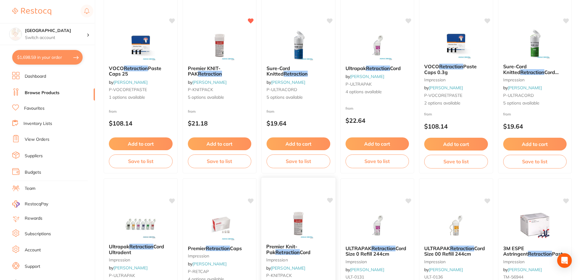
click at [287, 201] on div "Premier Knit-Pak Retraction Cord impression by Adam Dental P-KNITPACK 12 option…" at bounding box center [298, 265] width 75 height 177
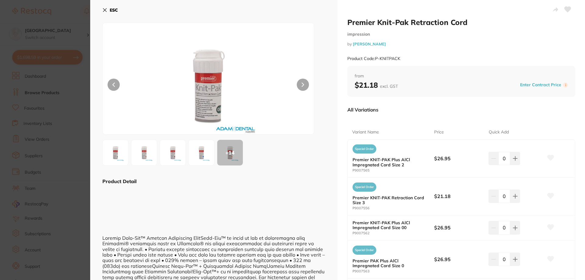
click at [108, 9] on button "ESC" at bounding box center [110, 10] width 16 height 10
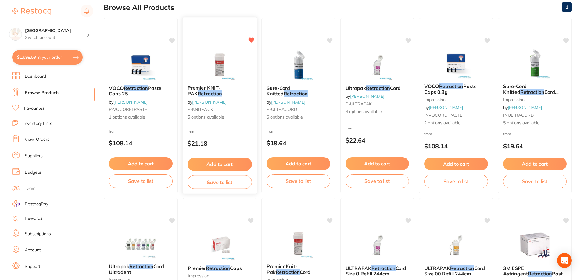
scroll to position [57, 0]
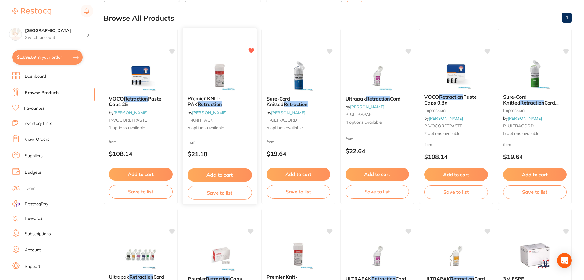
click at [243, 119] on small "P-KNITPACK" at bounding box center [219, 120] width 64 height 5
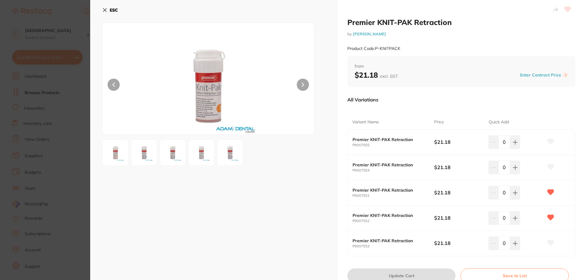
click at [551, 242] on icon at bounding box center [551, 242] width 6 height 5
click at [514, 144] on icon at bounding box center [515, 142] width 4 height 4
type input "1"
click at [513, 145] on icon at bounding box center [515, 142] width 5 height 5
type input "1"
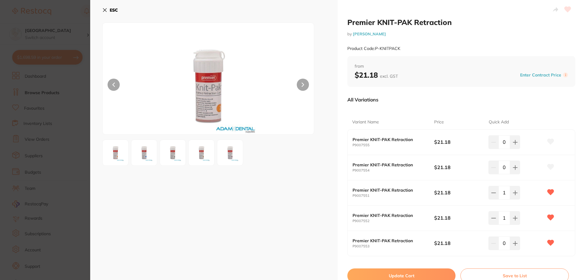
click at [400, 274] on button "Update Cart" at bounding box center [402, 276] width 108 height 15
checkbox input "false"
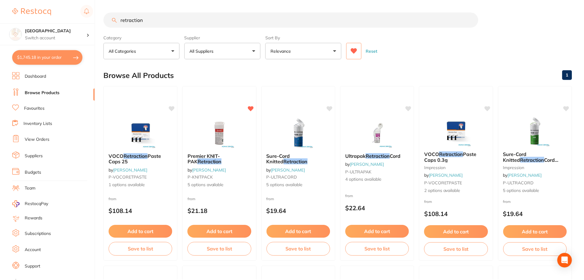
scroll to position [57, 0]
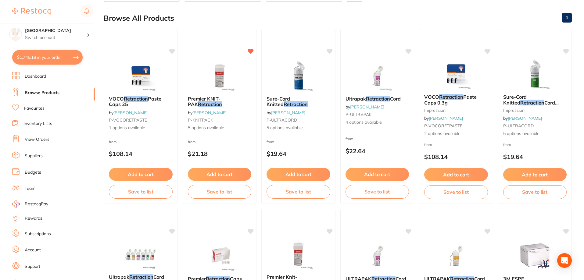
click at [46, 55] on button "$1,745.18 in your order" at bounding box center [47, 57] width 70 height 15
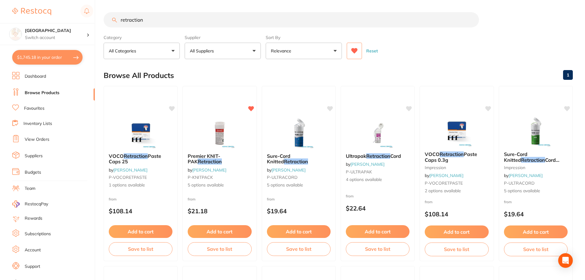
checkbox input "true"
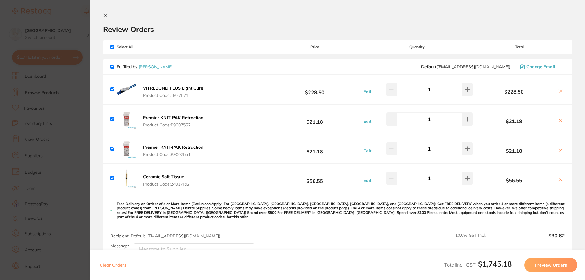
click at [104, 15] on icon at bounding box center [105, 15] width 5 height 5
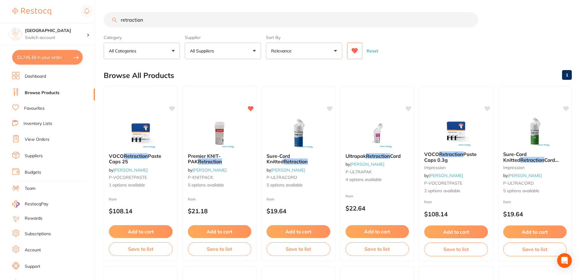
drag, startPoint x: 224, startPoint y: 13, endPoint x: 107, endPoint y: 21, distance: 117.6
click at [107, 21] on input "retraction" at bounding box center [291, 19] width 374 height 15
type input "disc"
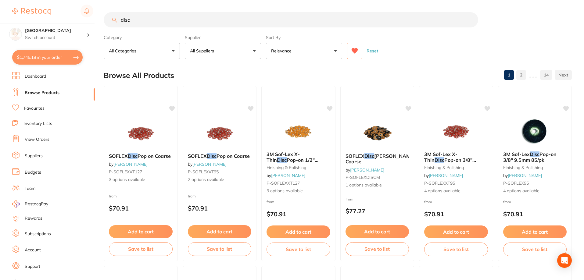
click at [354, 55] on button at bounding box center [354, 51] width 15 height 16
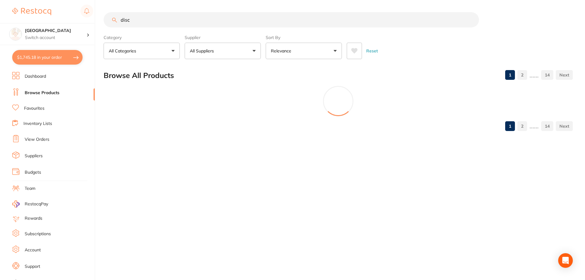
click at [354, 55] on button at bounding box center [354, 51] width 15 height 16
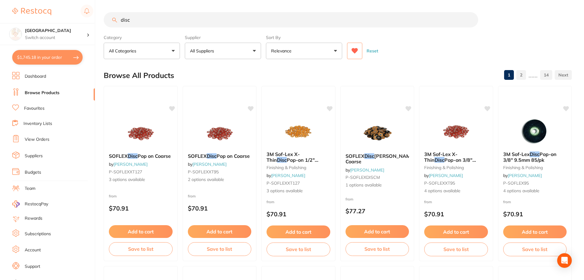
drag, startPoint x: 146, startPoint y: 19, endPoint x: 107, endPoint y: 21, distance: 39.1
click at [107, 21] on input "disc" at bounding box center [291, 19] width 374 height 15
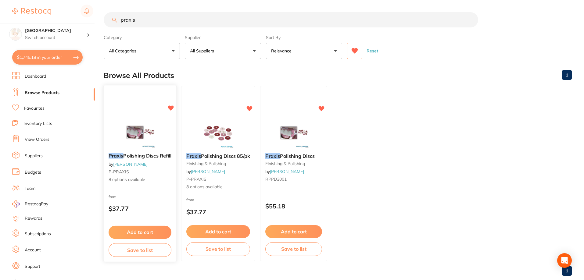
type input "praxis"
click at [144, 134] on img at bounding box center [140, 132] width 40 height 31
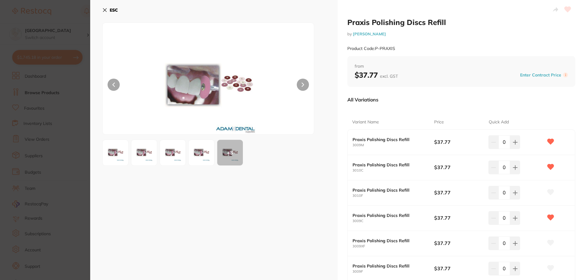
click at [207, 152] on img at bounding box center [202, 153] width 22 height 22
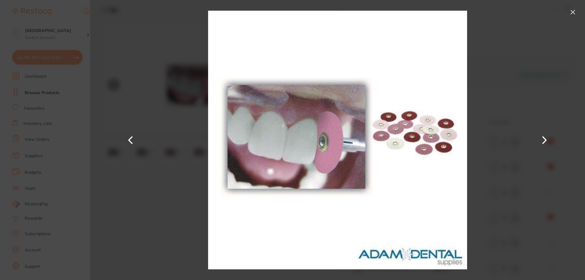
click at [573, 12] on button at bounding box center [573, 12] width 10 height 10
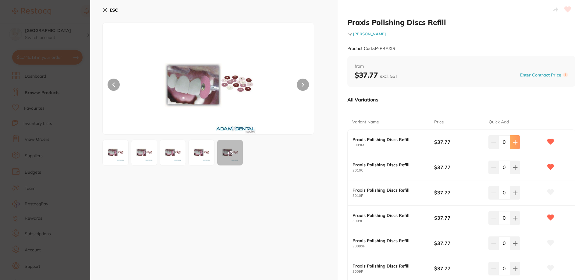
click at [513, 142] on icon at bounding box center [515, 142] width 5 height 5
type input "1"
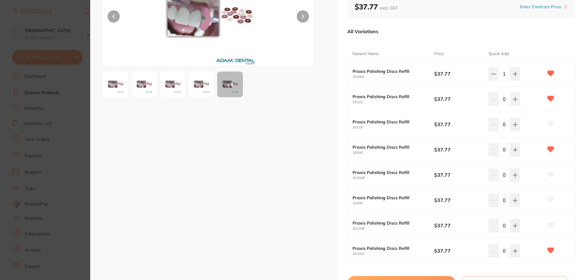
scroll to position [91, 0]
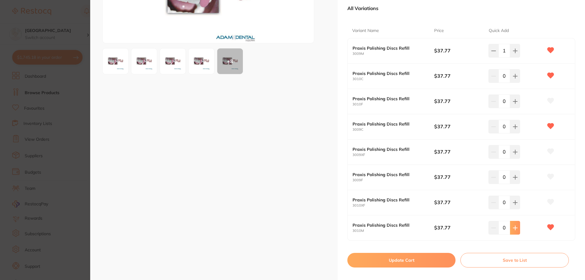
click at [513, 53] on icon at bounding box center [515, 50] width 5 height 5
type input "1"
click at [398, 261] on button "Update Cart" at bounding box center [402, 260] width 108 height 15
checkbox input "false"
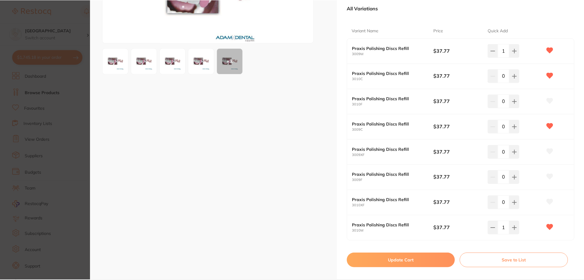
scroll to position [0, 0]
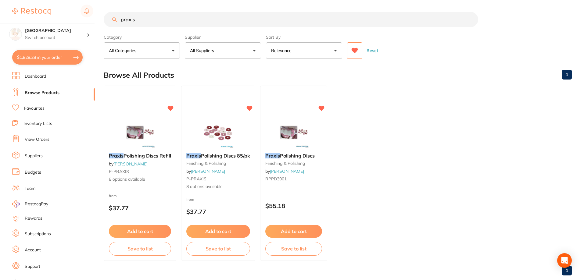
drag, startPoint x: 164, startPoint y: 20, endPoint x: 113, endPoint y: 23, distance: 51.6
click at [113, 23] on input "praxis" at bounding box center [291, 19] width 374 height 15
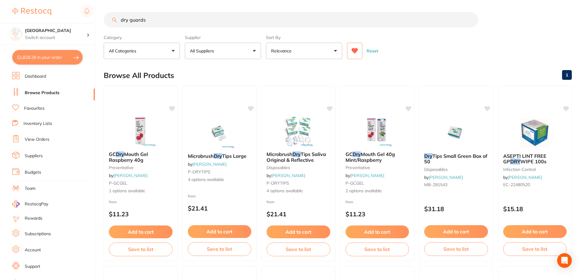
drag, startPoint x: 153, startPoint y: 20, endPoint x: 101, endPoint y: 17, distance: 52.2
click at [102, 17] on div "$1,828.28 Lakes Boulevard Dental Switch account Lakes Boulevard Dental $1,828.2…" at bounding box center [292, 140] width 584 height 280
type input "neo"
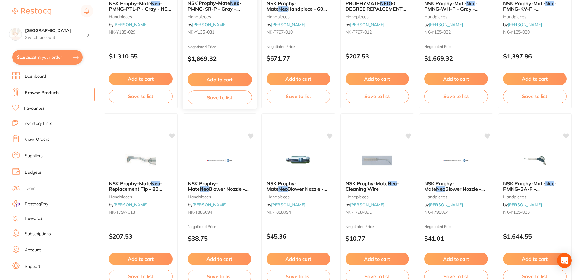
scroll to position [305, 0]
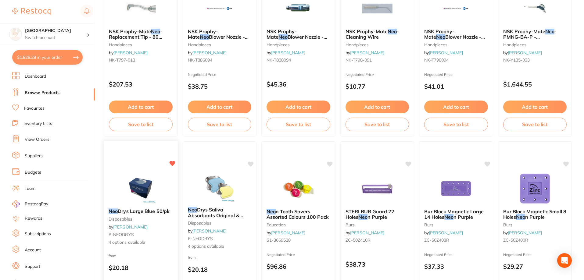
click at [141, 182] on img at bounding box center [141, 188] width 40 height 31
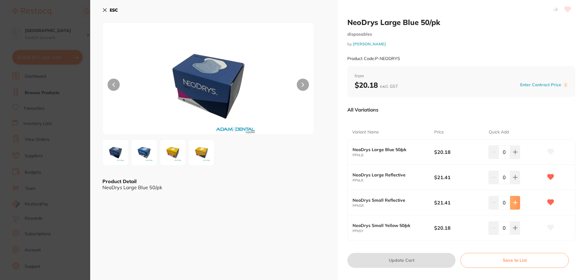
click at [516, 155] on icon at bounding box center [515, 152] width 5 height 5
type input "1"
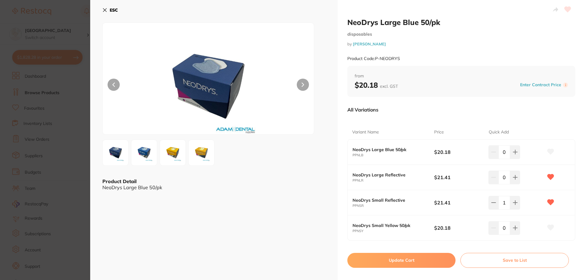
click at [397, 259] on button "Update Cart" at bounding box center [402, 260] width 108 height 15
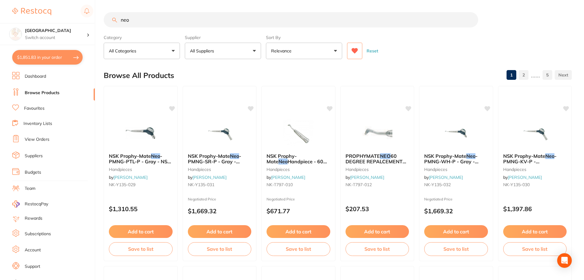
click at [159, 21] on input "neo" at bounding box center [291, 19] width 374 height 15
click at [111, 21] on input "neo" at bounding box center [291, 19] width 374 height 15
drag, startPoint x: 141, startPoint y: 20, endPoint x: 95, endPoint y: 20, distance: 46.6
click at [95, 20] on div "$1,851.83 Lakes Boulevard Dental Switch account Lakes Boulevard Dental $1,851.8…" at bounding box center [292, 140] width 584 height 280
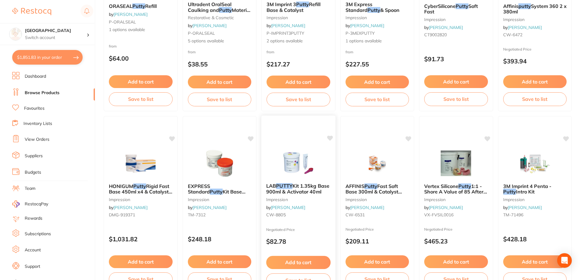
scroll to position [152, 0]
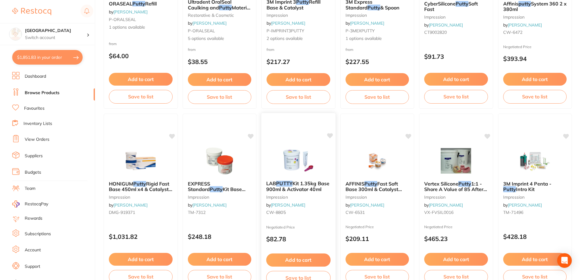
click at [298, 163] on img at bounding box center [298, 160] width 40 height 31
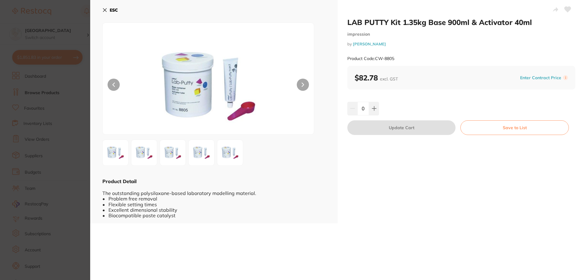
click at [103, 9] on icon at bounding box center [104, 10] width 5 height 5
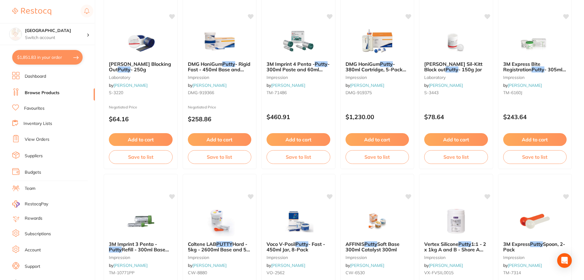
scroll to position [488, 0]
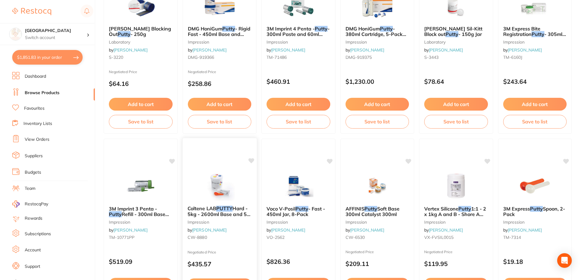
click at [214, 180] on img at bounding box center [219, 185] width 40 height 31
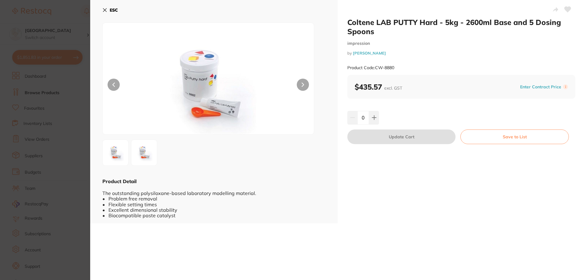
click at [105, 11] on icon at bounding box center [104, 10] width 3 height 3
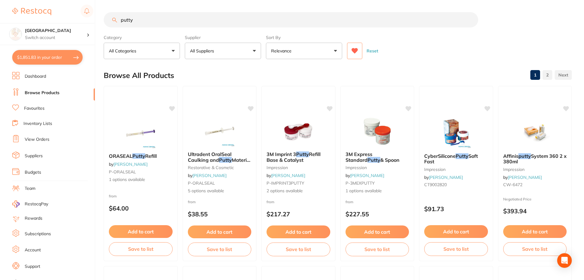
drag, startPoint x: 208, startPoint y: 23, endPoint x: 102, endPoint y: 18, distance: 105.9
click at [102, 18] on div "$1,851.83 Lakes Boulevard Dental Switch account Lakes Boulevard Dental $1,851.8…" at bounding box center [292, 140] width 584 height 280
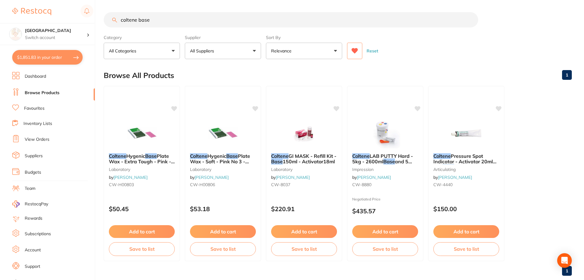
click at [354, 48] on button at bounding box center [354, 51] width 15 height 16
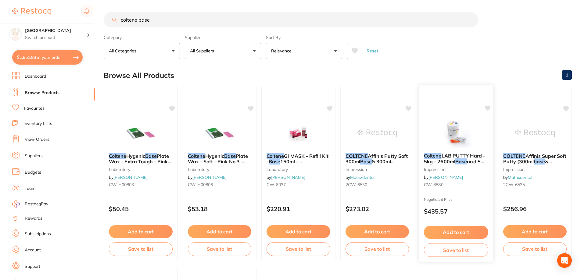
click at [450, 171] on small "impression" at bounding box center [456, 169] width 64 height 5
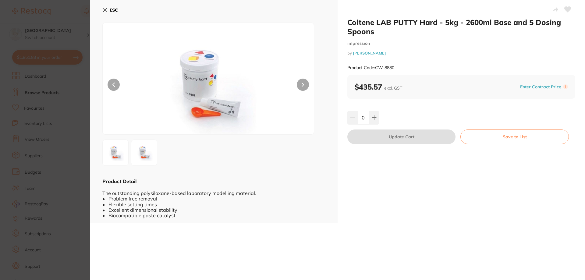
click at [105, 11] on icon at bounding box center [104, 10] width 3 height 3
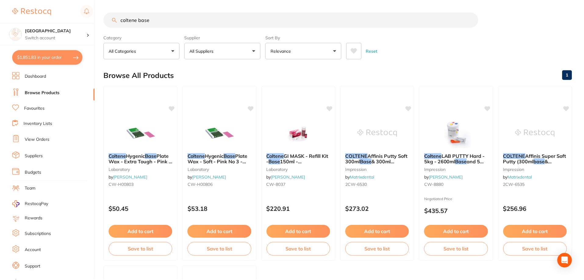
scroll to position [0, 0]
drag, startPoint x: 174, startPoint y: 13, endPoint x: 164, endPoint y: 16, distance: 10.6
click at [169, 15] on input "coltene base" at bounding box center [291, 19] width 374 height 15
drag, startPoint x: 157, startPoint y: 17, endPoint x: 106, endPoint y: 22, distance: 50.8
click at [106, 22] on input "coltene base" at bounding box center [291, 19] width 374 height 15
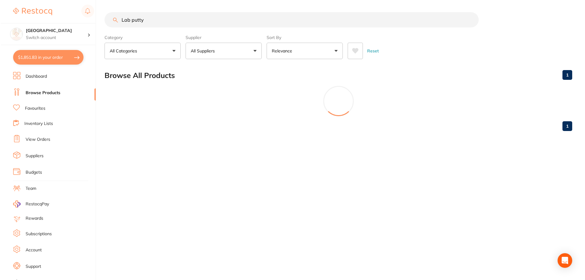
scroll to position [0, 0]
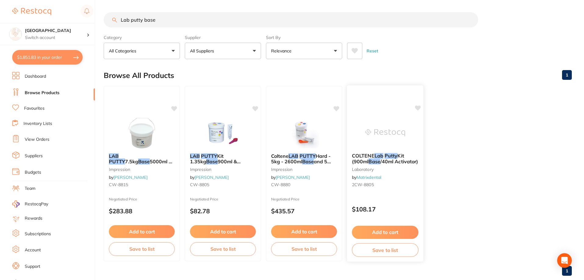
type input "Lab putty base"
click at [401, 184] on small "2CW-8805" at bounding box center [385, 184] width 66 height 5
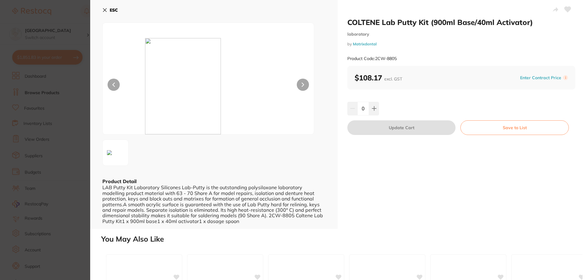
click at [116, 10] on b "ESC" at bounding box center [114, 9] width 8 height 5
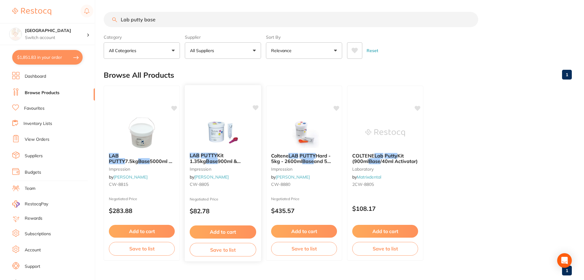
click at [229, 178] on link "[PERSON_NAME]" at bounding box center [211, 176] width 34 height 5
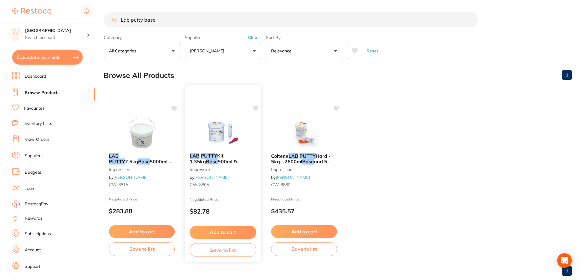
click at [222, 180] on div "LAB PUTTY Kit 1.35kg Base 900ml & Activator 40ml impression by Henry Schein Hal…" at bounding box center [223, 171] width 76 height 47
click at [219, 173] on div "LAB PUTTY Kit 1.35kg Base 900ml & Activator 40ml impression by Henry Schein Hal…" at bounding box center [223, 171] width 76 height 47
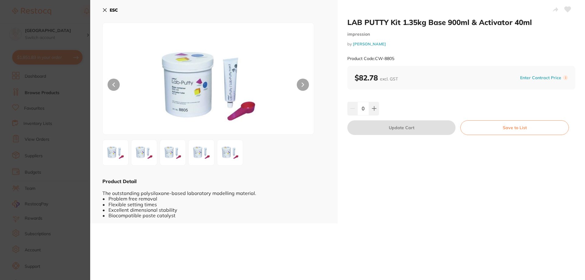
click at [302, 81] on button at bounding box center [303, 85] width 12 height 12
click at [97, 9] on div "ESC Product Detail The outstanding polysiloxane-based laboratory modelling mate…" at bounding box center [214, 111] width 248 height 223
click at [370, 111] on button at bounding box center [374, 108] width 10 height 13
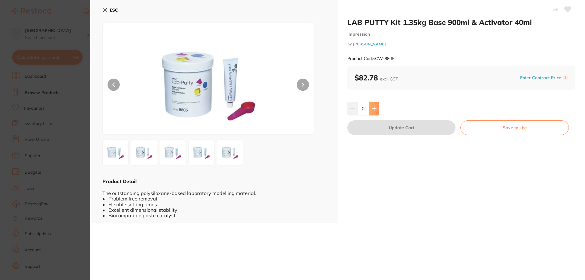
type input "1"
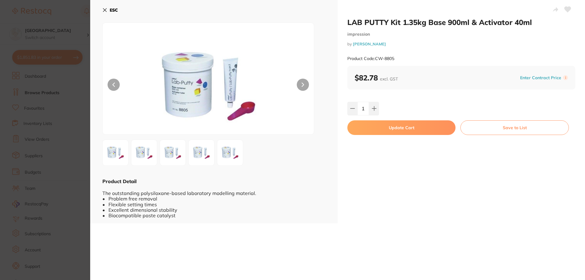
click at [395, 130] on button "Update Cart" at bounding box center [402, 127] width 108 height 15
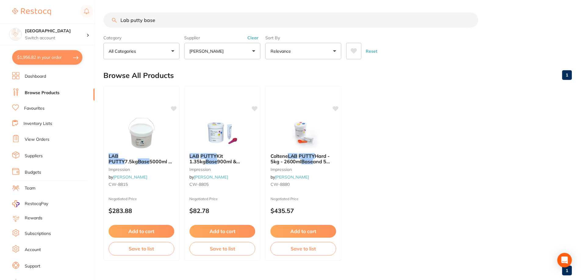
scroll to position [0, 0]
drag, startPoint x: 157, startPoint y: 19, endPoint x: 101, endPoint y: 18, distance: 56.4
click at [101, 18] on div "$1,942.89 Lakes Boulevard Dental Switch account Lakes Boulevard Dental $1,942.8…" at bounding box center [292, 140] width 584 height 280
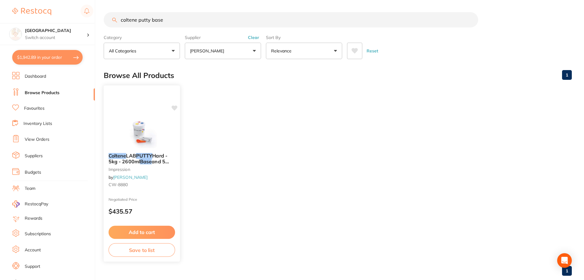
click at [140, 129] on img at bounding box center [142, 132] width 40 height 31
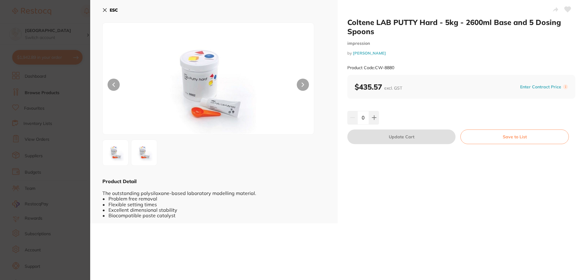
click at [108, 8] on button "ESC" at bounding box center [110, 10] width 16 height 10
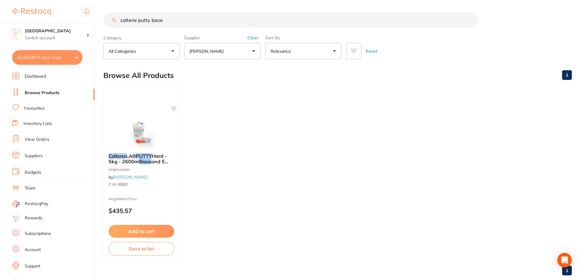
scroll to position [0, 0]
drag, startPoint x: 167, startPoint y: 18, endPoint x: 116, endPoint y: 20, distance: 50.6
click at [116, 20] on div "coltene putty base" at bounding box center [338, 19] width 468 height 15
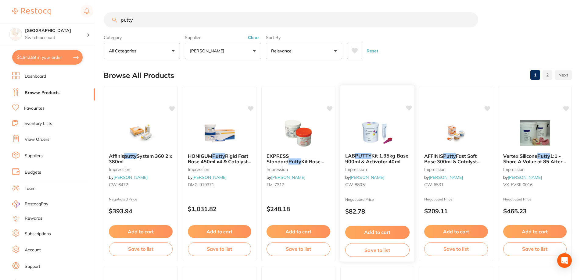
type input "putty"
click at [378, 153] on span "Kit 1.35kg Base 900ml & Activator 40ml" at bounding box center [376, 159] width 63 height 12
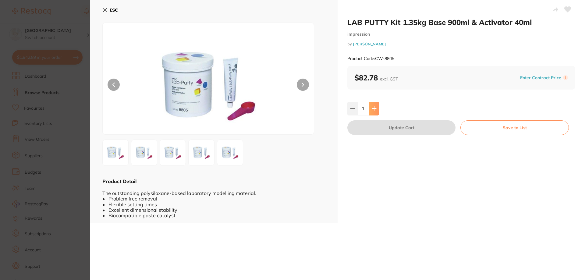
click at [372, 108] on icon at bounding box center [374, 108] width 5 height 5
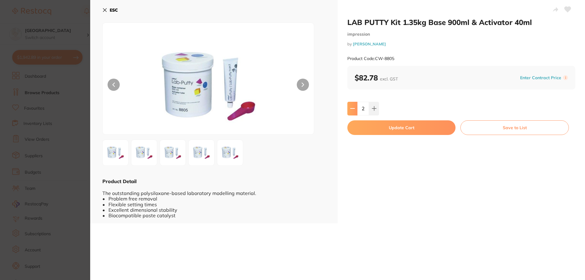
click at [355, 110] on button at bounding box center [353, 108] width 10 height 13
type input "1"
click at [370, 126] on button "Update Cart" at bounding box center [402, 127] width 108 height 15
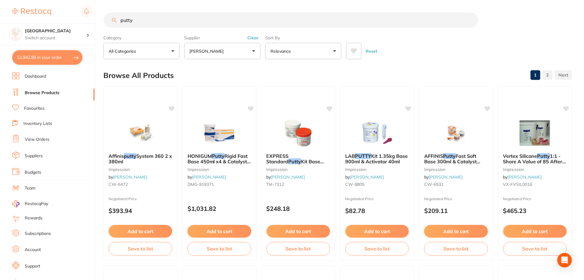
scroll to position [0, 0]
click at [49, 60] on button "$1,942.89 in your order" at bounding box center [47, 57] width 70 height 15
checkbox input "true"
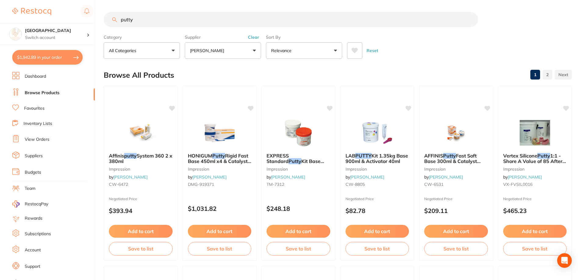
checkbox input "true"
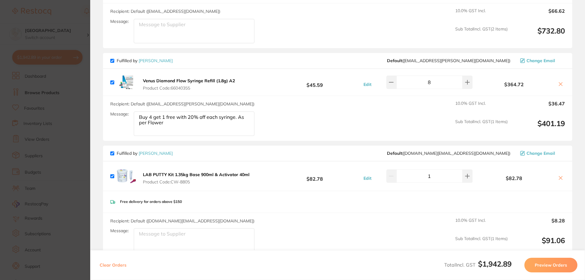
scroll to position [671, 0]
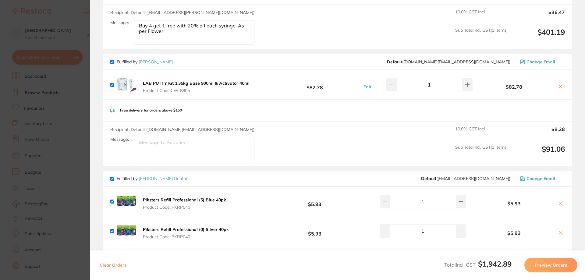
click at [85, 22] on section "Update RRP Set your pre negotiated price for this item. Item Agreed RRP (excl. …" at bounding box center [292, 140] width 585 height 280
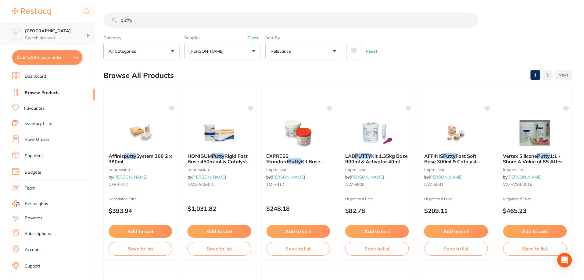
scroll to position [0, 0]
drag, startPoint x: 152, startPoint y: 22, endPoint x: 98, endPoint y: 21, distance: 54.0
click at [98, 21] on div "$1,942.89 Lakes Boulevard Dental Switch account Lakes Boulevard Dental $1,942.8…" at bounding box center [292, 140] width 584 height 280
click at [252, 37] on button "Clear" at bounding box center [253, 36] width 15 height 5
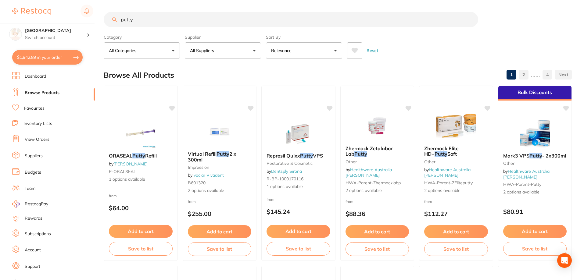
scroll to position [0, 0]
click at [351, 52] on icon at bounding box center [354, 51] width 7 height 6
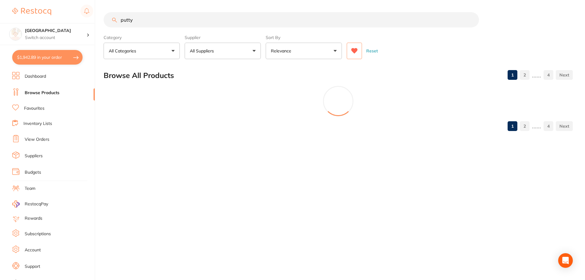
click at [220, 18] on input "putty" at bounding box center [292, 19] width 376 height 15
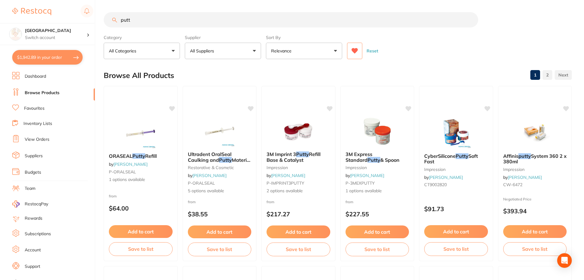
type input "p"
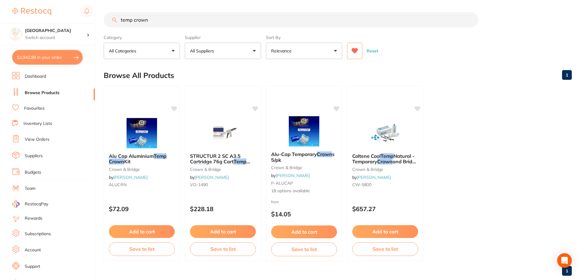
drag, startPoint x: 152, startPoint y: 18, endPoint x: 116, endPoint y: 18, distance: 36.0
click at [116, 18] on div "temp crown" at bounding box center [338, 19] width 468 height 15
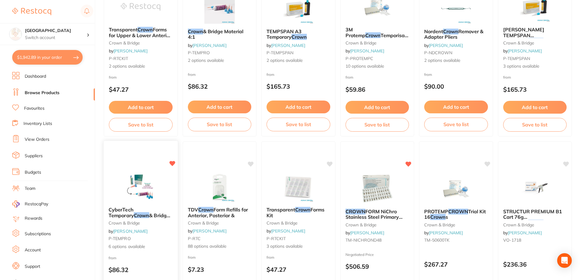
scroll to position [183, 0]
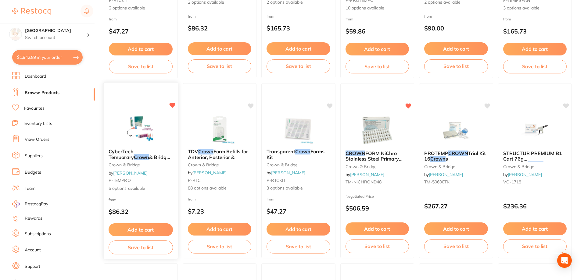
type input "crown"
click at [145, 133] on img at bounding box center [141, 128] width 40 height 31
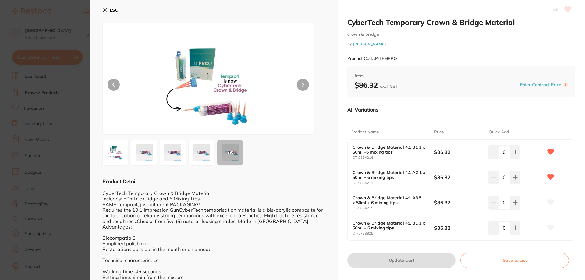
scroll to position [671, 0]
click at [514, 154] on icon at bounding box center [515, 152] width 4 height 4
type input "1"
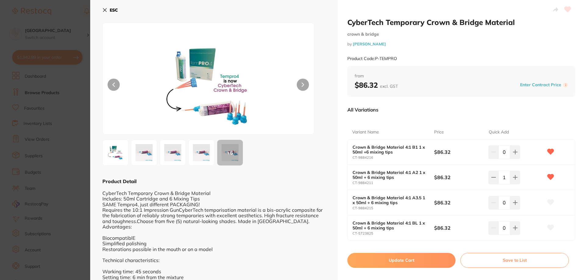
click at [402, 258] on button "Update Cart" at bounding box center [402, 260] width 108 height 15
checkbox input "false"
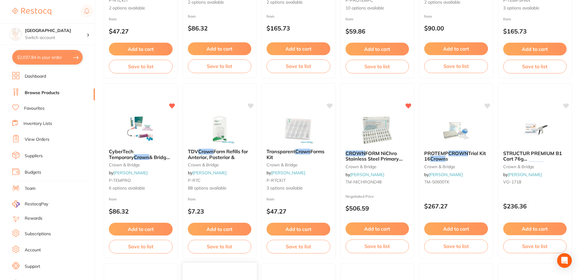
scroll to position [700, 0]
click at [137, 142] on img at bounding box center [141, 128] width 40 height 31
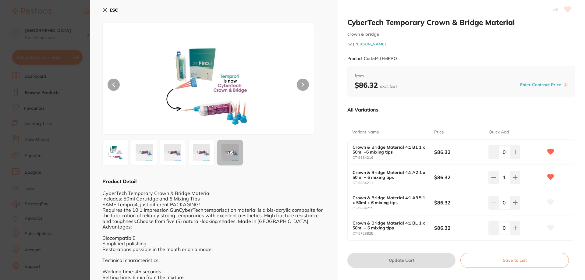
click at [110, 8] on b "ESC" at bounding box center [114, 9] width 8 height 5
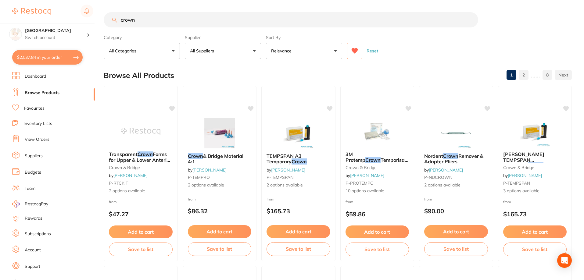
click at [179, 19] on input "crown" at bounding box center [291, 19] width 374 height 15
drag, startPoint x: 179, startPoint y: 19, endPoint x: 125, endPoint y: 20, distance: 54.3
click at [125, 20] on input "crown" at bounding box center [291, 19] width 374 height 15
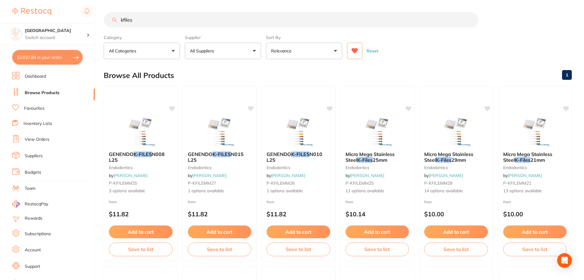
click at [359, 50] on button at bounding box center [354, 51] width 15 height 16
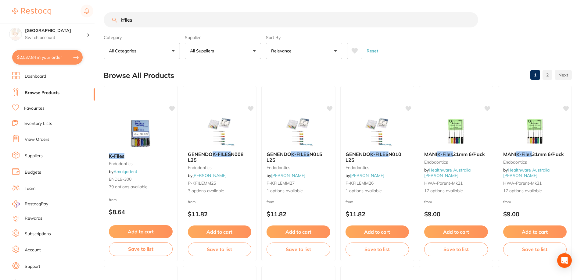
click at [357, 45] on button at bounding box center [354, 51] width 15 height 16
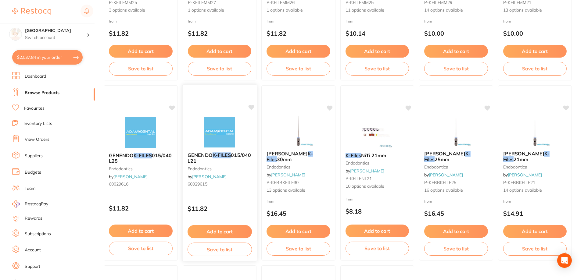
scroll to position [274, 0]
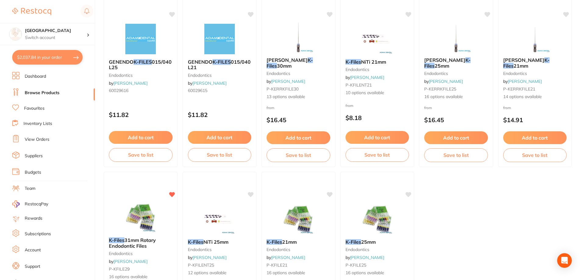
drag, startPoint x: 145, startPoint y: 215, endPoint x: 262, endPoint y: 161, distance: 128.9
click at [145, 215] on img at bounding box center [141, 217] width 40 height 30
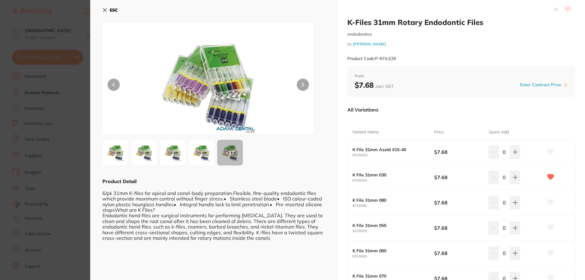
click at [105, 9] on icon at bounding box center [104, 10] width 5 height 5
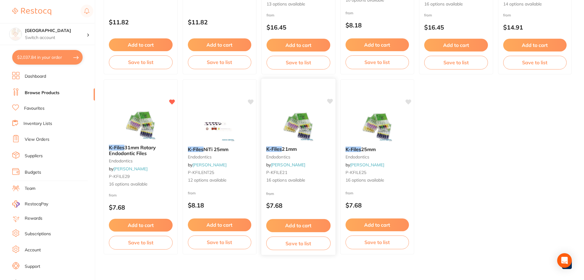
scroll to position [373, 0]
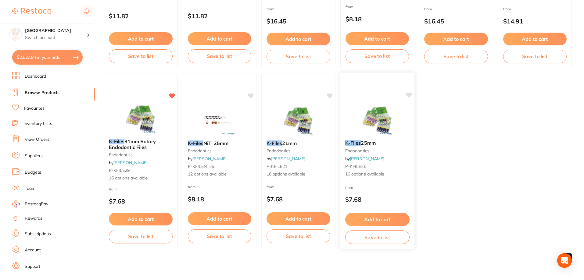
click at [409, 95] on icon at bounding box center [409, 95] width 6 height 5
click at [139, 129] on img at bounding box center [141, 118] width 40 height 31
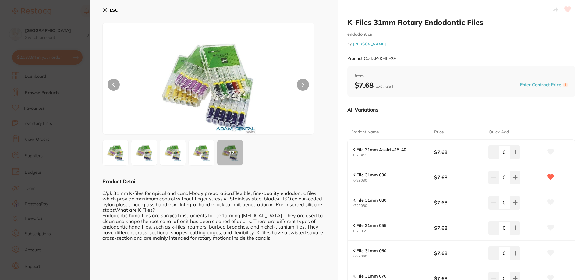
click at [104, 9] on icon at bounding box center [104, 10] width 3 height 3
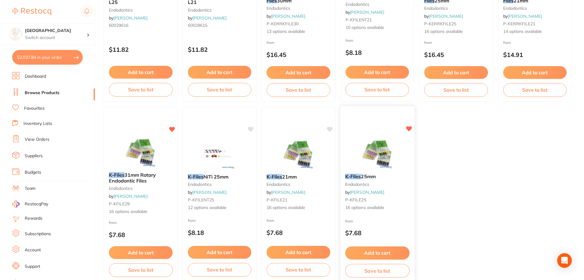
scroll to position [343, 0]
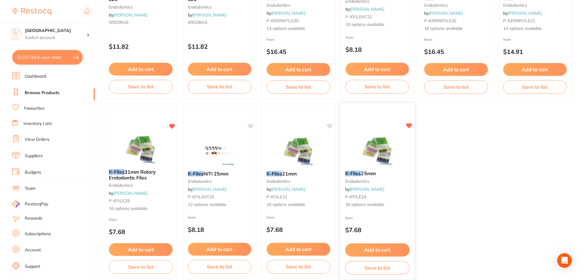
click at [375, 155] on img at bounding box center [377, 150] width 40 height 31
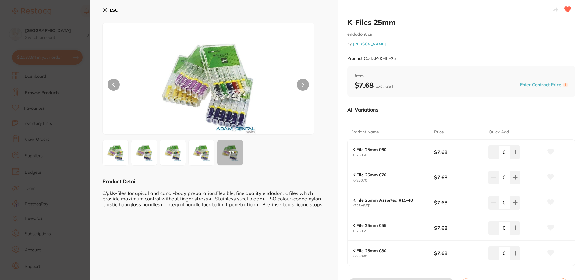
click at [569, 9] on icon at bounding box center [568, 9] width 6 height 5
click at [109, 10] on button "ESC" at bounding box center [110, 10] width 16 height 10
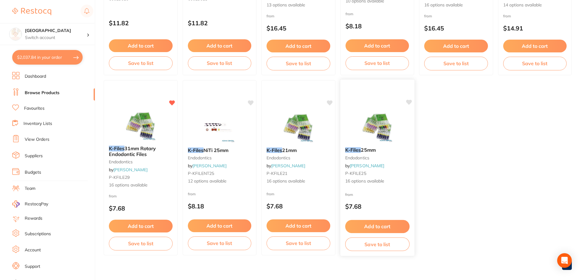
scroll to position [373, 0]
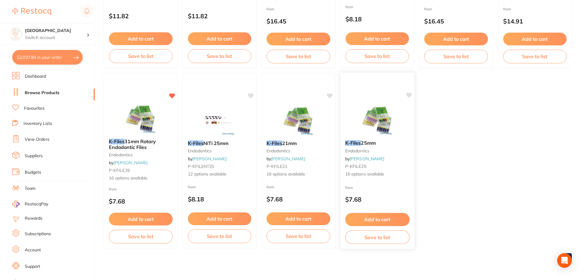
click at [381, 125] on img at bounding box center [377, 120] width 40 height 31
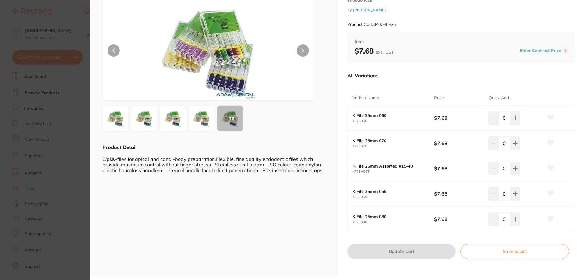
scroll to position [35, 0]
click at [304, 50] on button at bounding box center [303, 50] width 12 height 12
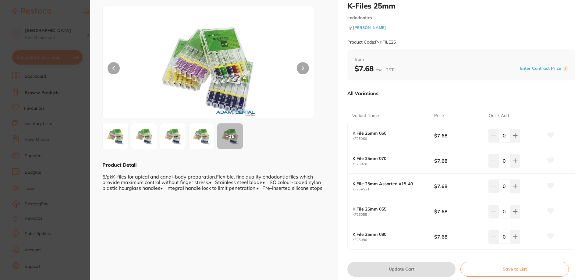
scroll to position [0, 0]
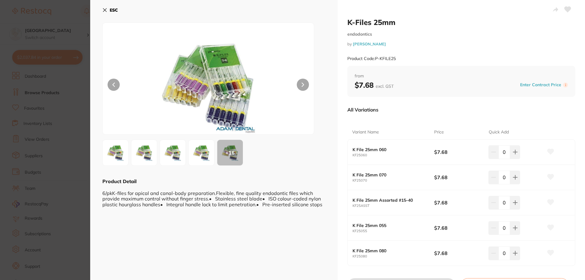
click at [108, 8] on button "ESC" at bounding box center [110, 10] width 16 height 10
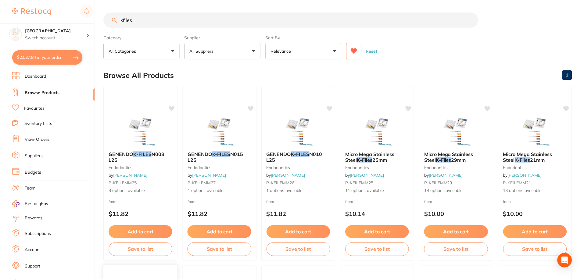
scroll to position [373, 0]
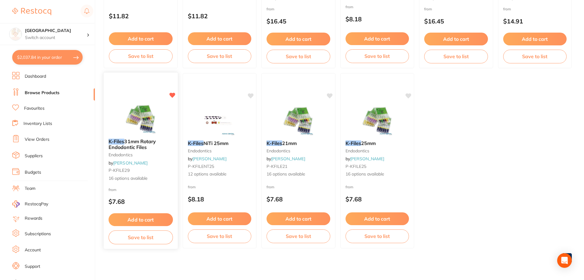
click at [140, 135] on div "K-Files 31mm Rotary Endodontic Files endodontics by Adam Dental P-KFILE29 16 op…" at bounding box center [141, 160] width 74 height 53
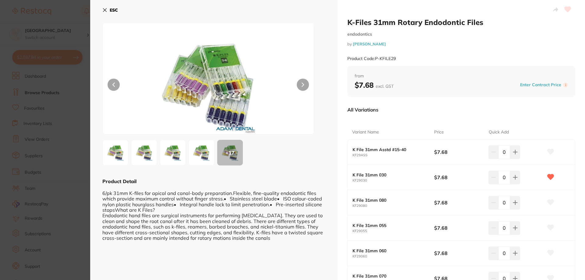
click at [105, 9] on icon at bounding box center [104, 10] width 5 height 5
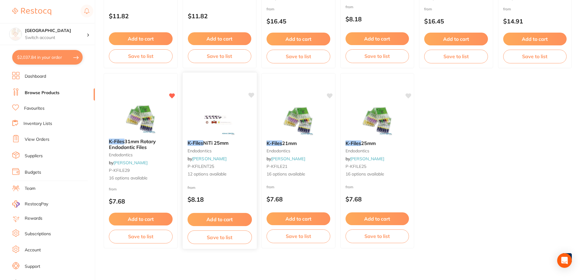
click at [236, 125] on img at bounding box center [219, 120] width 40 height 31
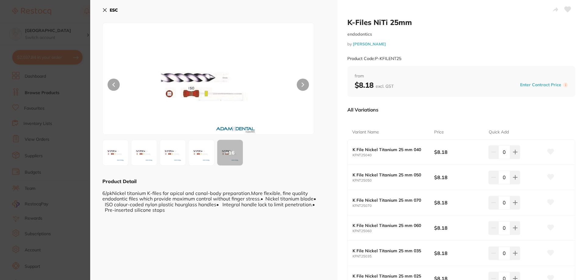
click at [103, 9] on icon at bounding box center [104, 10] width 5 height 5
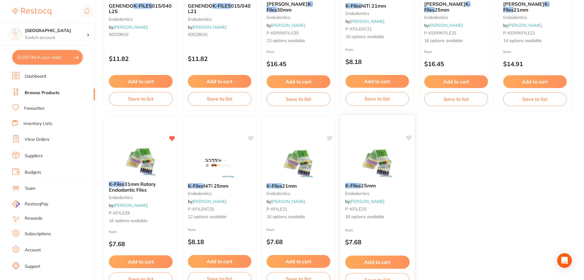
scroll to position [366, 0]
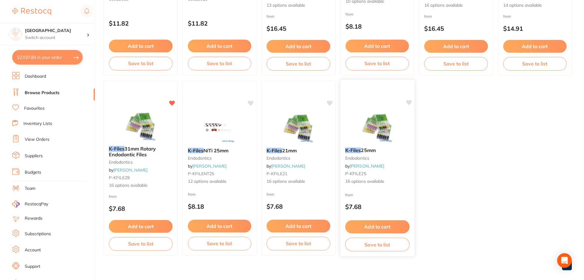
click at [377, 135] on img at bounding box center [377, 127] width 40 height 31
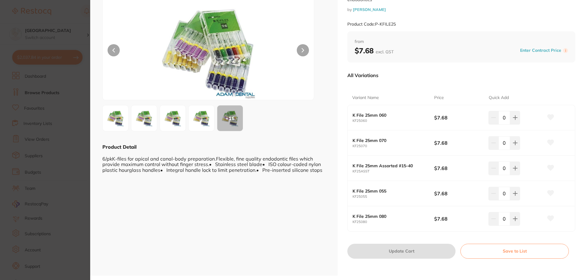
scroll to position [35, 0]
click at [401, 215] on b "K File 25mm 080" at bounding box center [389, 216] width 73 height 5
click at [401, 193] on b "K File 25mm 055" at bounding box center [389, 190] width 73 height 5
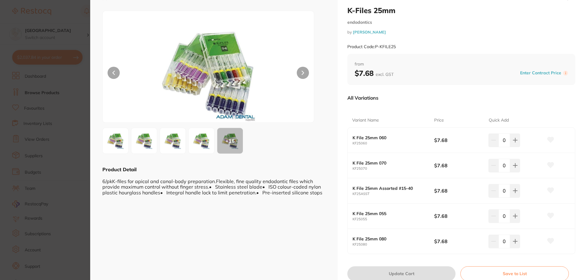
scroll to position [0, 0]
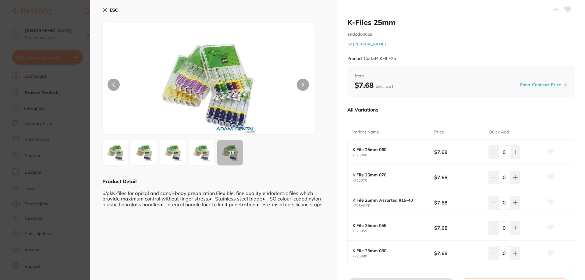
click at [115, 11] on b "ESC" at bounding box center [114, 9] width 8 height 5
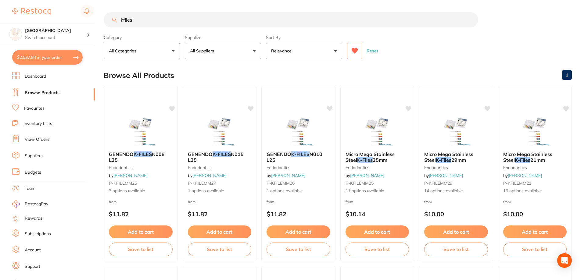
click at [149, 21] on input "kfiles" at bounding box center [291, 19] width 374 height 15
drag, startPoint x: 149, startPoint y: 21, endPoint x: 125, endPoint y: 21, distance: 24.1
click at [126, 21] on input "kfiles" at bounding box center [291, 19] width 374 height 15
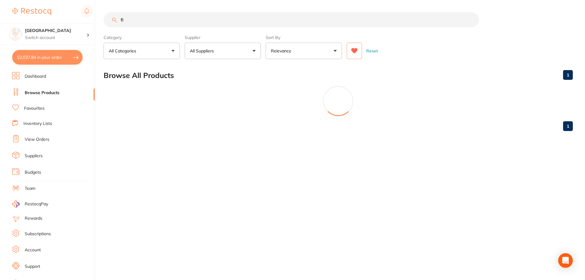
type input "f"
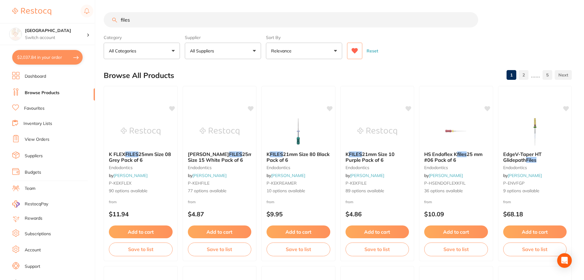
click at [117, 20] on input "files" at bounding box center [291, 19] width 374 height 15
type input "k files"
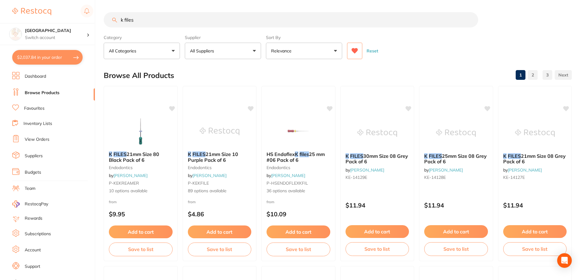
click at [354, 55] on button at bounding box center [354, 51] width 15 height 16
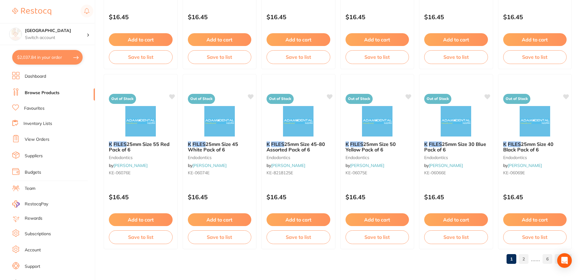
scroll to position [1454, 0]
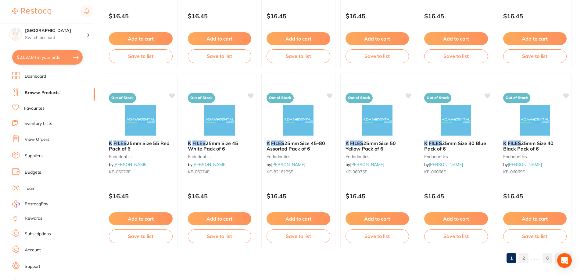
click at [526, 260] on link "2" at bounding box center [524, 258] width 10 height 12
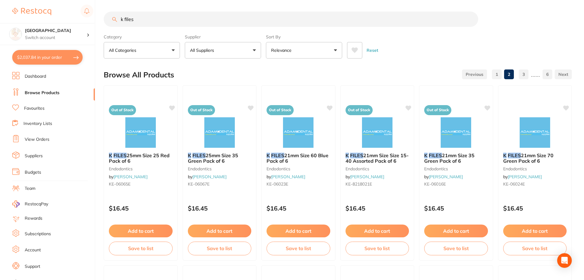
scroll to position [0, 0]
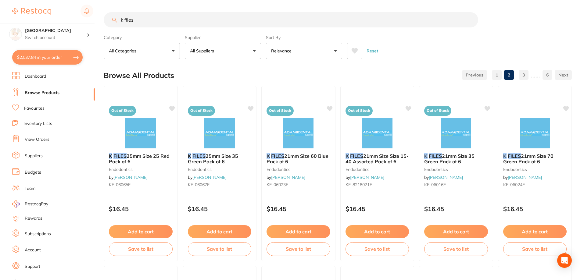
click at [165, 21] on input "k files" at bounding box center [291, 19] width 374 height 15
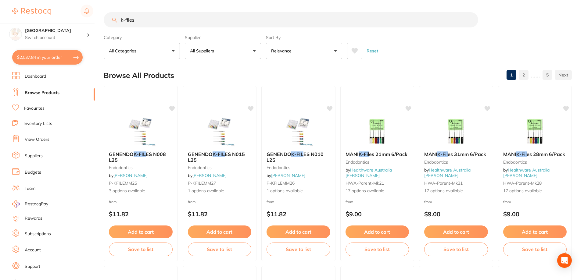
type input "k-files"
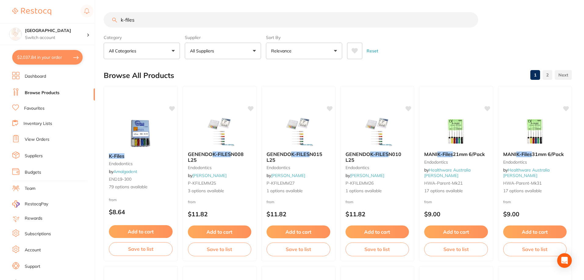
click at [161, 20] on input "k-files" at bounding box center [291, 19] width 374 height 15
drag, startPoint x: 163, startPoint y: 18, endPoint x: 116, endPoint y: 19, distance: 47.3
click at [116, 19] on div "k-files" at bounding box center [338, 19] width 468 height 15
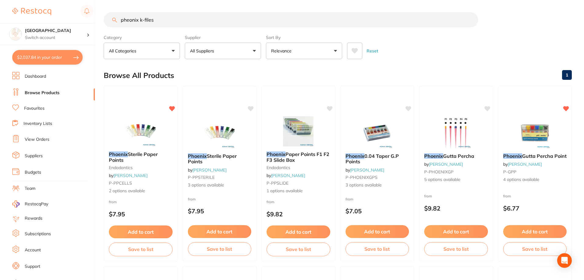
drag, startPoint x: 179, startPoint y: 19, endPoint x: 141, endPoint y: 22, distance: 37.4
click at [141, 22] on input "pheonix k-files" at bounding box center [291, 19] width 374 height 15
drag, startPoint x: 165, startPoint y: 15, endPoint x: 98, endPoint y: 21, distance: 68.0
click at [98, 21] on div "$2,037.84 Lakes Boulevard Dental Switch account Lakes Boulevard Dental $2,037.8…" at bounding box center [292, 140] width 584 height 280
type input "k-files"
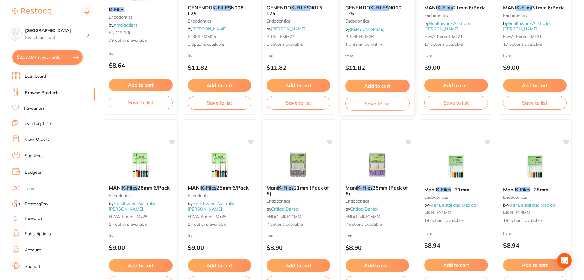
scroll to position [152, 0]
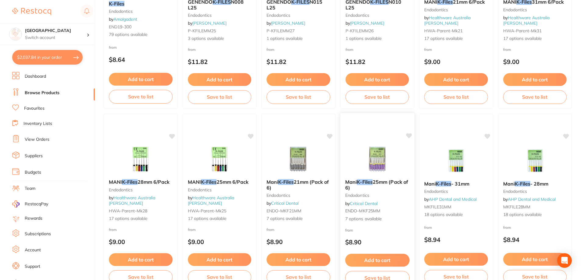
click at [380, 159] on img at bounding box center [377, 159] width 40 height 31
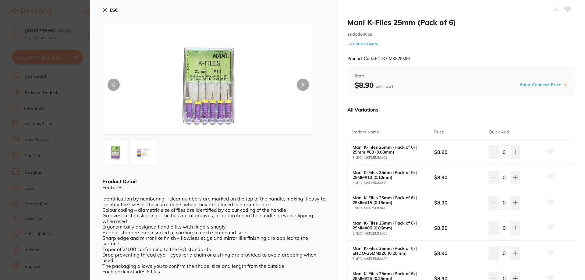
click at [104, 10] on icon at bounding box center [104, 10] width 5 height 5
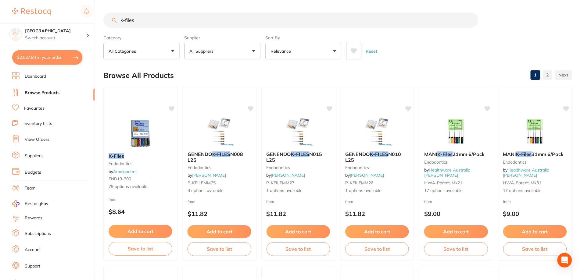
scroll to position [152, 0]
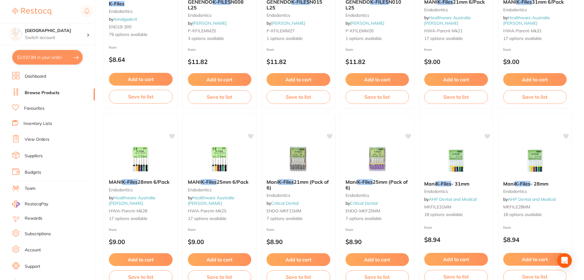
drag, startPoint x: 45, startPoint y: 59, endPoint x: 5, endPoint y: 64, distance: 40.5
click at [5, 64] on section "Lakes Boulevard Dental Switch account Lakes Boulevard Dental $2,037.84 in your …" at bounding box center [47, 140] width 95 height 280
drag, startPoint x: 37, startPoint y: 62, endPoint x: 0, endPoint y: 132, distance: 78.3
click at [0, 132] on section "Lakes Boulevard Dental Switch account Lakes Boulevard Dental $2,037.84 in your …" at bounding box center [47, 140] width 95 height 280
drag, startPoint x: 61, startPoint y: 59, endPoint x: 252, endPoint y: -33, distance: 211.8
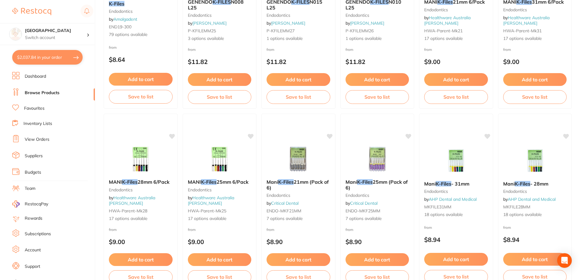
click at [372, 167] on img at bounding box center [377, 159] width 40 height 31
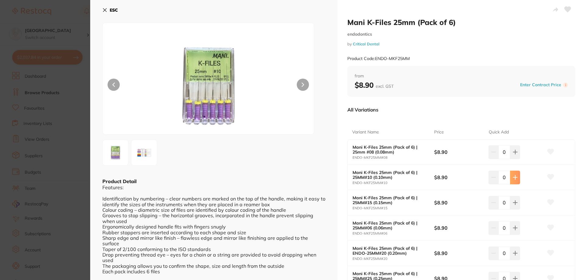
click at [516, 155] on icon at bounding box center [515, 152] width 5 height 5
type input "1"
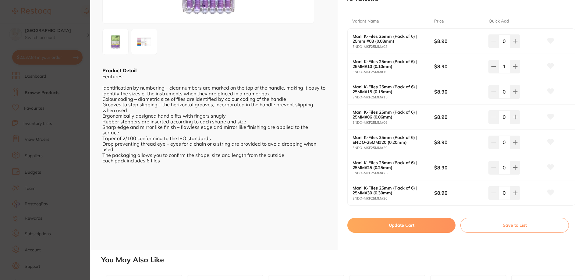
scroll to position [122, 0]
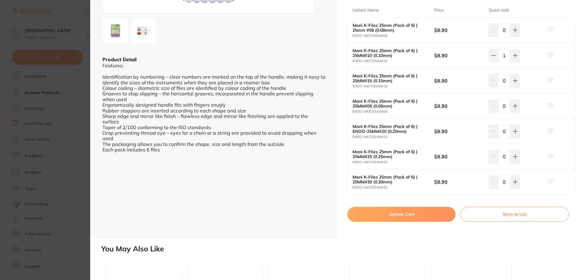
click at [400, 216] on button "Update Cart" at bounding box center [402, 214] width 108 height 15
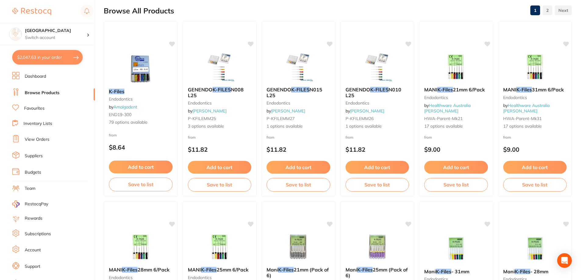
scroll to position [61, 0]
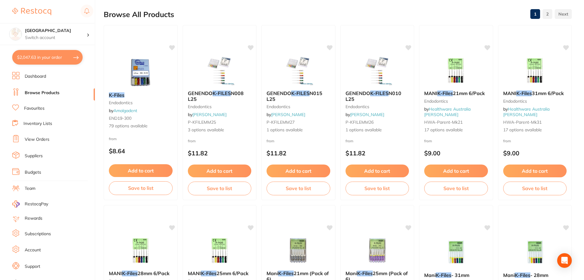
click at [66, 57] on button "$2,047.63 in your order" at bounding box center [47, 57] width 70 height 15
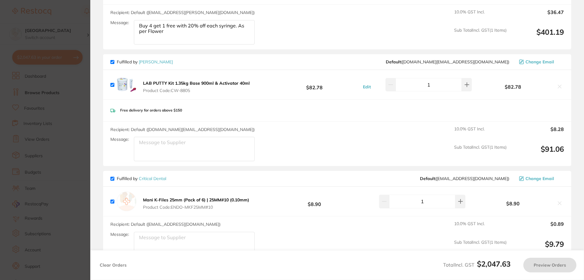
checkbox input "true"
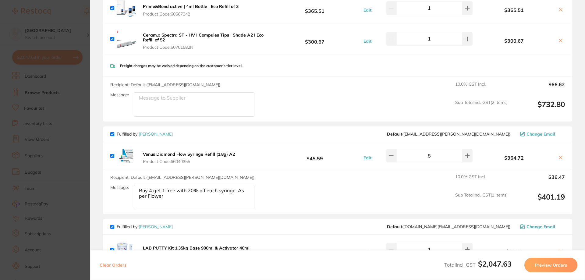
scroll to position [487, 0]
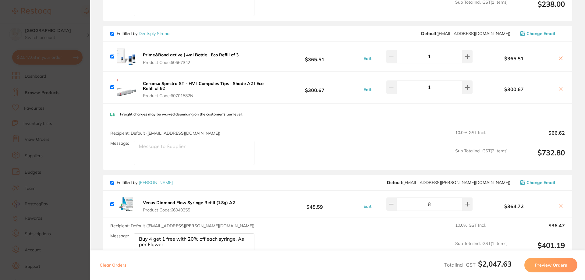
click at [80, 87] on section "Update RRP Set your pre negotiated price for this item. Item Agreed RRP (excl. …" at bounding box center [292, 140] width 585 height 280
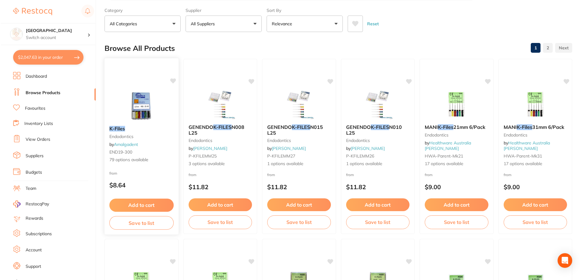
scroll to position [0, 0]
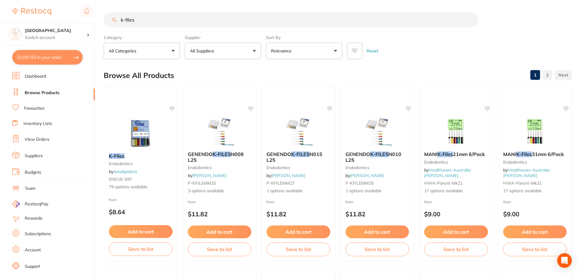
click at [153, 20] on input "k-files" at bounding box center [291, 19] width 374 height 15
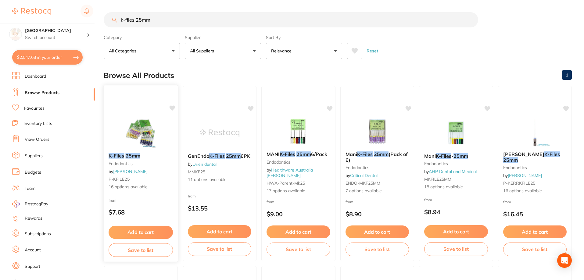
click at [145, 138] on img at bounding box center [141, 132] width 40 height 31
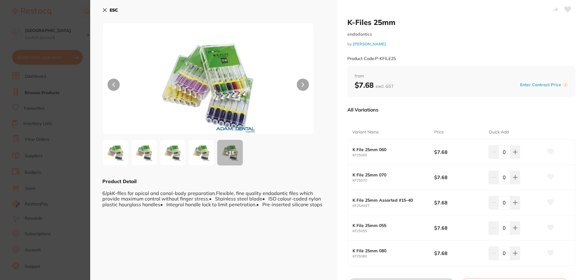
click at [109, 9] on button "ESC" at bounding box center [110, 10] width 16 height 10
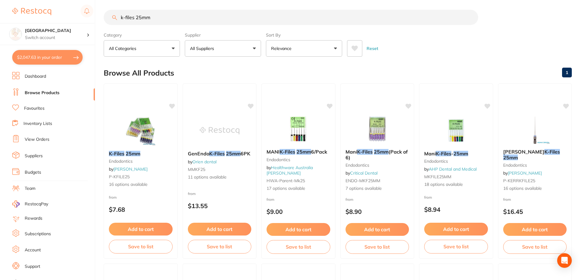
scroll to position [0, 0]
drag, startPoint x: 163, startPoint y: 17, endPoint x: 115, endPoint y: 20, distance: 48.2
click at [116, 21] on input "k-files 25mm" at bounding box center [291, 17] width 374 height 15
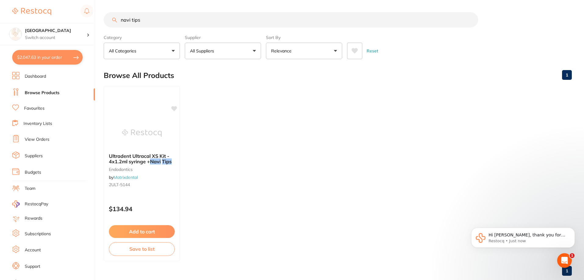
scroll to position [0, 0]
drag, startPoint x: 196, startPoint y: 22, endPoint x: 109, endPoint y: 20, distance: 86.6
click at [109, 20] on input "navi tips" at bounding box center [291, 19] width 374 height 15
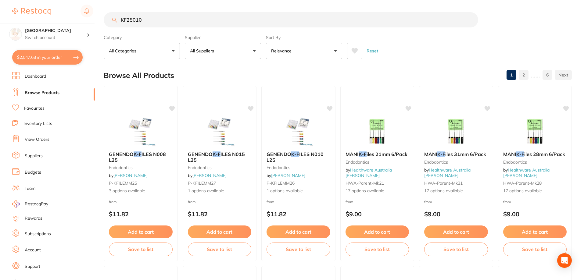
type input "KF25010"
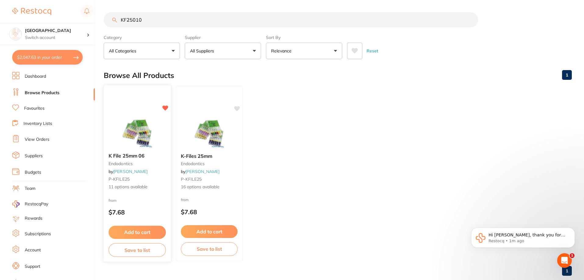
click at [147, 141] on img at bounding box center [137, 132] width 40 height 31
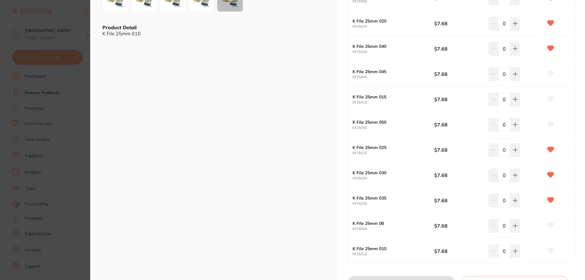
scroll to position [183, 0]
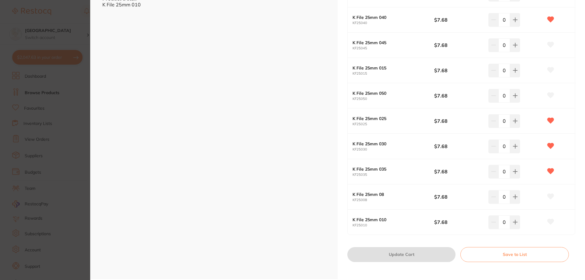
click at [549, 223] on icon at bounding box center [551, 221] width 6 height 5
click at [548, 195] on icon at bounding box center [551, 196] width 6 height 5
type input "1"
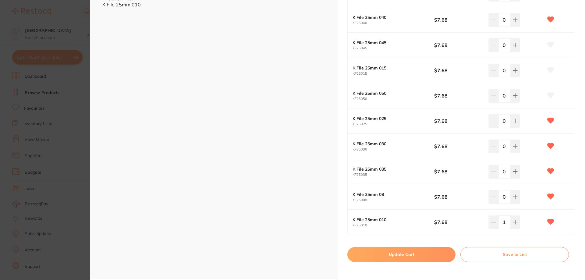
click at [399, 256] on button "Update Cart" at bounding box center [402, 254] width 108 height 15
checkbox input "false"
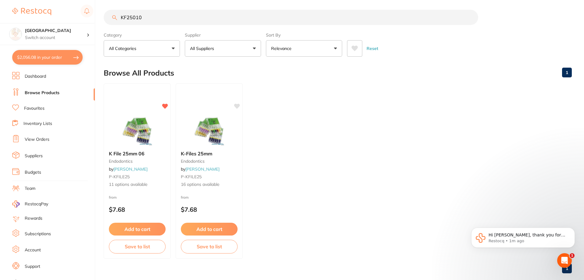
scroll to position [0, 0]
drag, startPoint x: 158, startPoint y: 16, endPoint x: 111, endPoint y: 26, distance: 47.7
click at [111, 26] on section "KF25010 Category All Categories All Categories endodontics Clear Category false…" at bounding box center [338, 33] width 468 height 47
type input "Navitips"
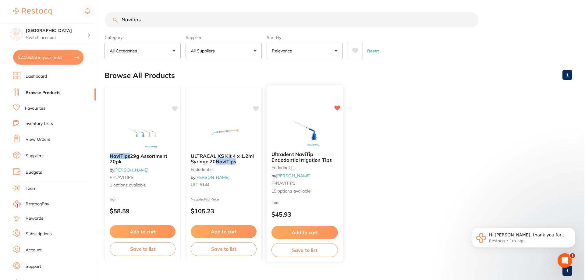
scroll to position [0, 0]
click at [298, 134] on img at bounding box center [304, 131] width 40 height 31
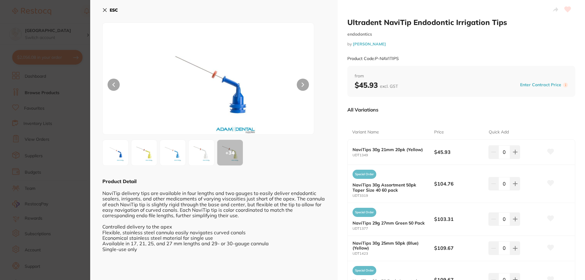
click at [177, 153] on img at bounding box center [173, 153] width 22 height 22
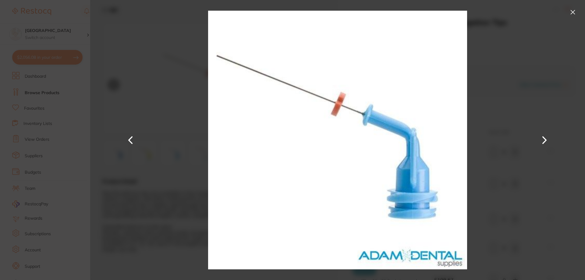
click at [574, 16] on button at bounding box center [573, 12] width 10 height 10
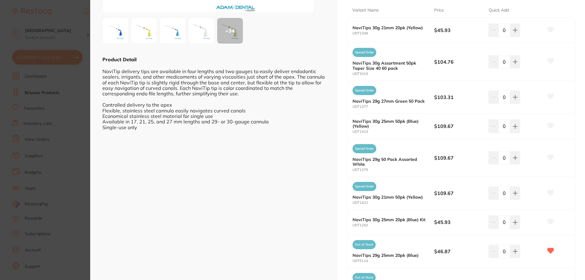
scroll to position [183, 0]
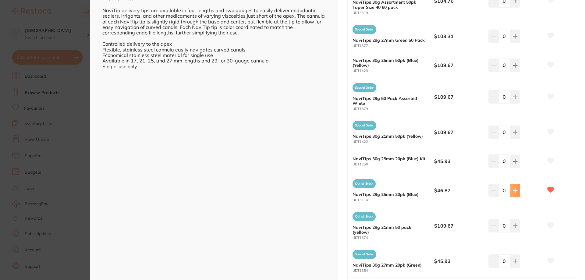
type input "1"
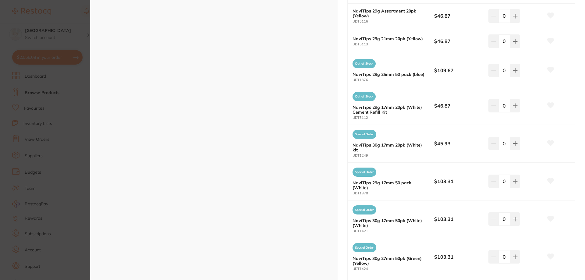
scroll to position [535, 0]
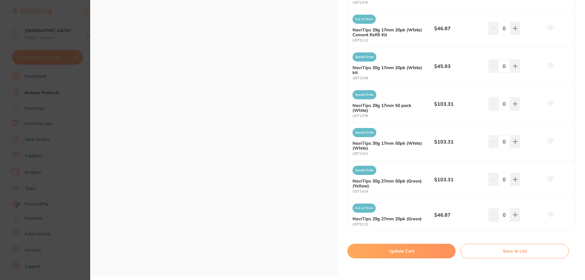
click at [405, 253] on button "Update Cart" at bounding box center [402, 251] width 108 height 15
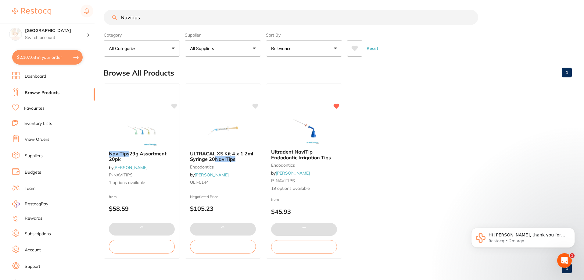
scroll to position [559, 0]
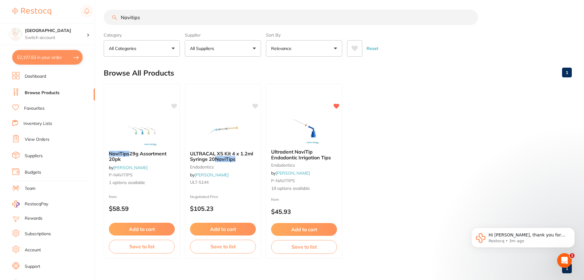
drag, startPoint x: 158, startPoint y: 21, endPoint x: 161, endPoint y: 20, distance: 3.8
click at [159, 21] on input "Navitips" at bounding box center [291, 17] width 374 height 15
drag, startPoint x: 163, startPoint y: 18, endPoint x: 105, endPoint y: 20, distance: 58.9
click at [105, 20] on input "Navitips" at bounding box center [291, 17] width 374 height 15
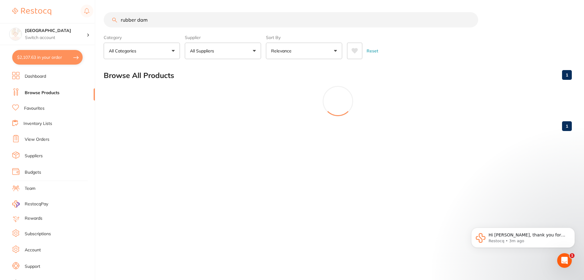
scroll to position [0, 0]
click at [354, 52] on icon at bounding box center [355, 50] width 6 height 5
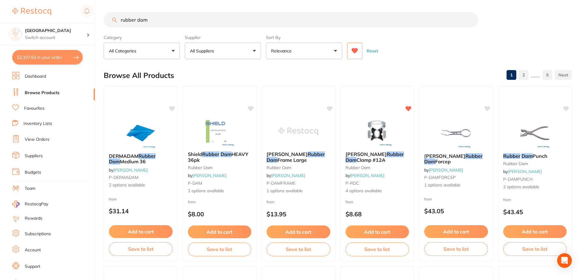
click at [156, 16] on input "rubber dam" at bounding box center [291, 19] width 374 height 15
drag, startPoint x: 156, startPoint y: 16, endPoint x: 145, endPoint y: 19, distance: 11.3
click at [145, 19] on input "rubber dam" at bounding box center [291, 19] width 374 height 15
type input "r"
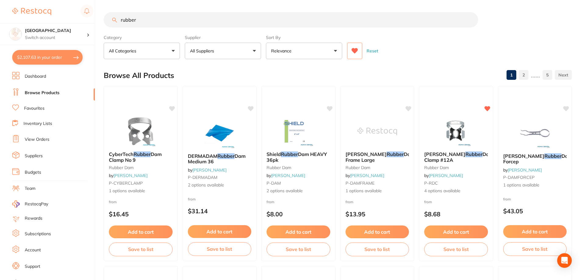
click at [171, 23] on input "rubber" at bounding box center [291, 19] width 374 height 15
drag, startPoint x: 147, startPoint y: 17, endPoint x: 101, endPoint y: 20, distance: 45.8
click at [101, 20] on div "$2,107.63 Lakes Boulevard Dental Switch account Lakes Boulevard Dental $2,107.6…" at bounding box center [292, 140] width 584 height 280
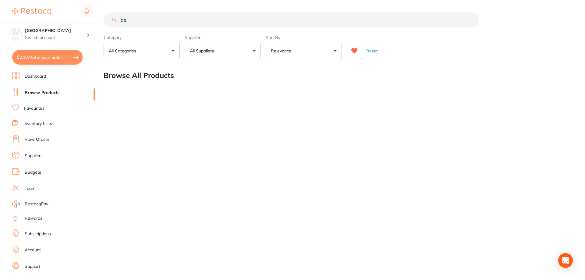
type input "d"
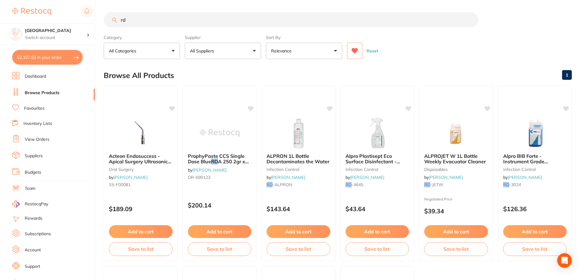
type input "r"
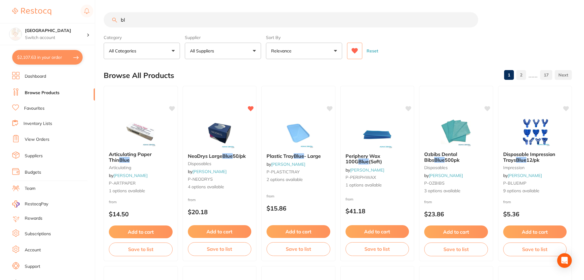
type input "b"
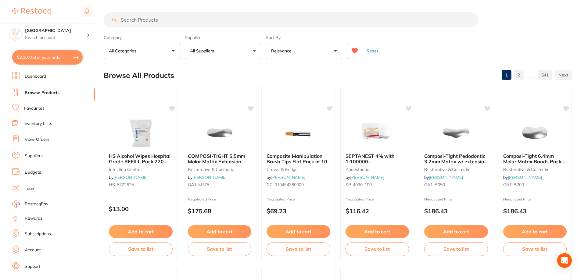
click at [43, 123] on link "Inventory Lists" at bounding box center [37, 124] width 29 height 6
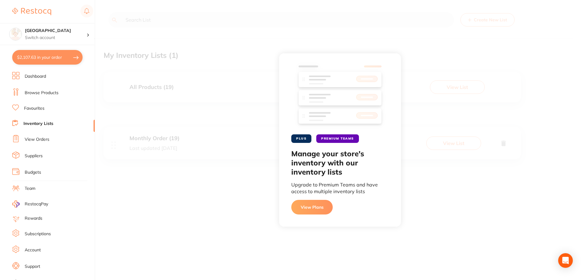
click at [44, 139] on link "View Orders" at bounding box center [37, 140] width 25 height 6
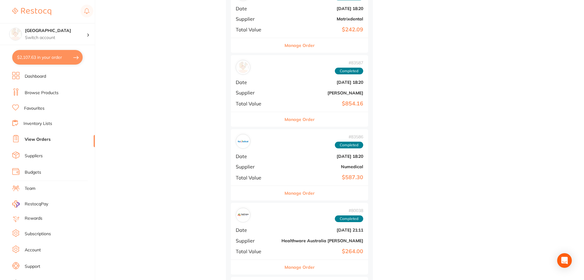
scroll to position [1494, 0]
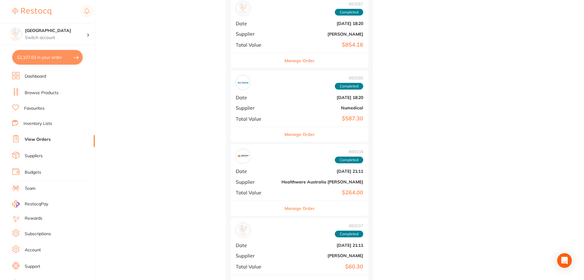
click at [45, 93] on link "Browse Products" at bounding box center [42, 93] width 34 height 6
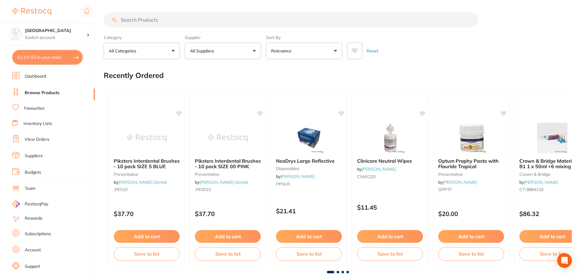
click at [171, 20] on input "search" at bounding box center [291, 19] width 374 height 15
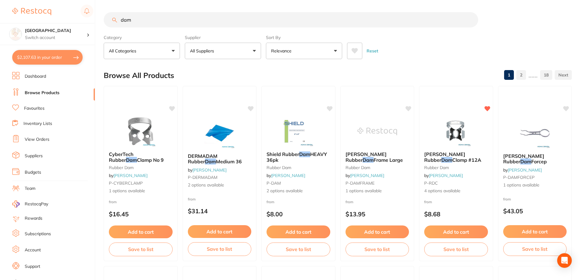
type input "dam"
click at [355, 52] on icon at bounding box center [355, 50] width 6 height 5
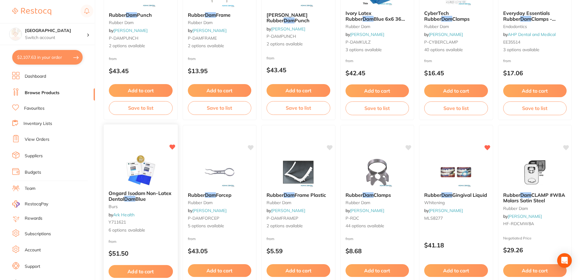
scroll to position [335, 0]
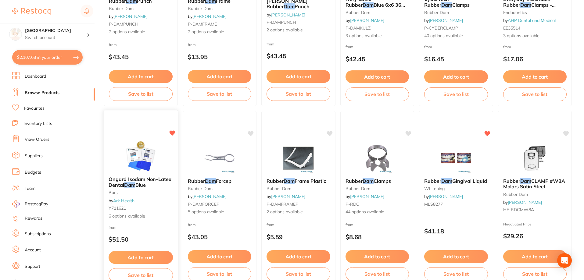
click at [134, 163] on img at bounding box center [141, 156] width 40 height 31
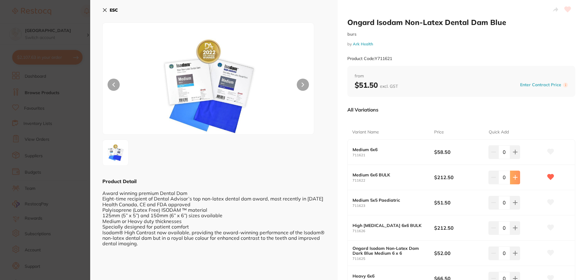
click at [514, 159] on button at bounding box center [515, 151] width 10 height 13
type input "1"
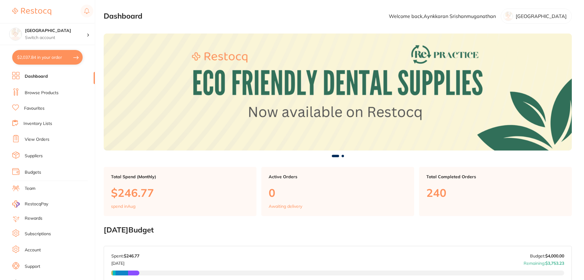
click at [50, 59] on button "$2,037.84 in your order" at bounding box center [47, 57] width 70 height 15
checkbox input "true"
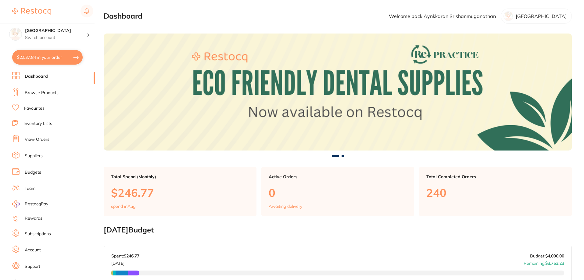
checkbox input "true"
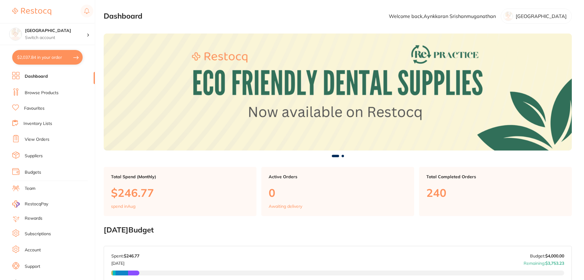
checkbox input "true"
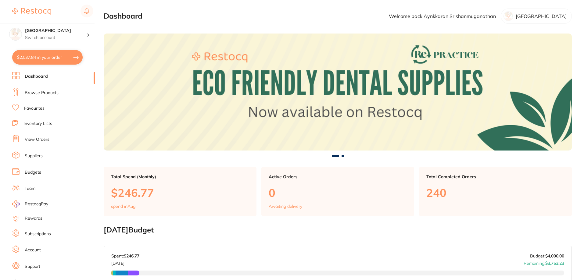
checkbox input "true"
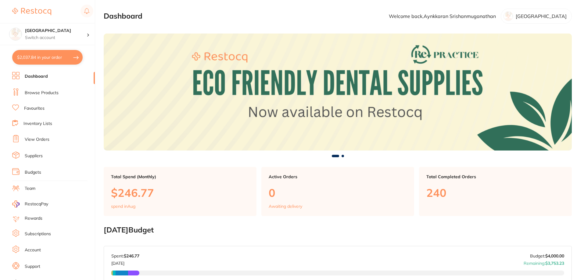
checkbox input "true"
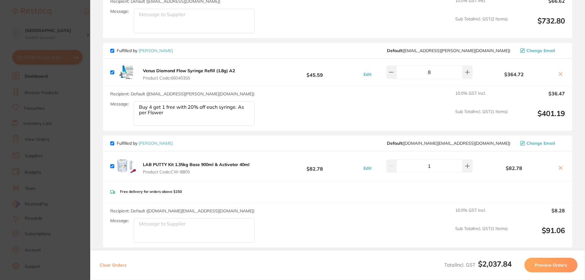
scroll to position [671, 0]
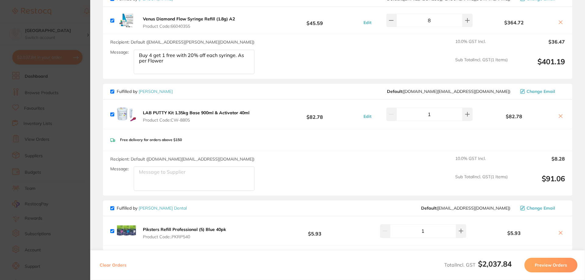
checkbox input "true"
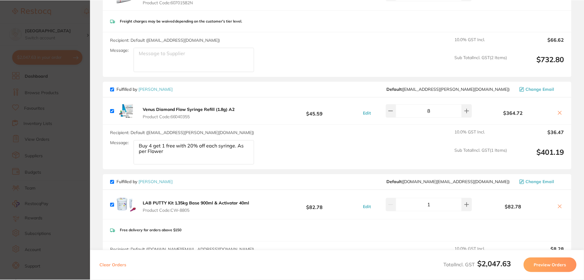
scroll to position [579, 0]
click at [83, 25] on section "Update RRP Set your pre negotiated price for this item. Item Agreed RRP (excl. …" at bounding box center [292, 140] width 585 height 280
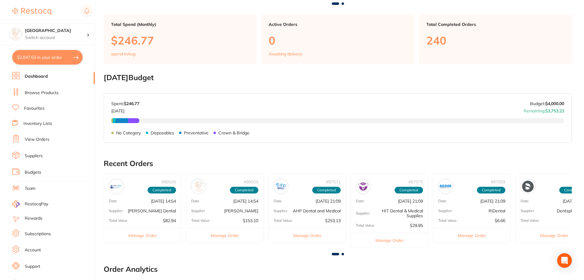
click at [66, 58] on button "$2,047.63 in your order" at bounding box center [47, 57] width 70 height 15
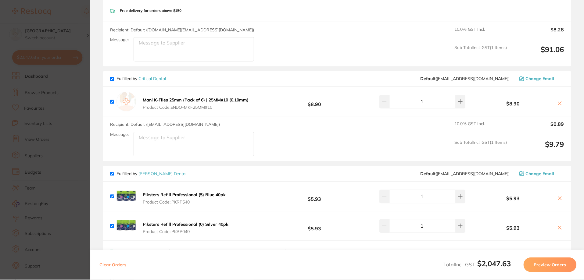
scroll to position [823, 0]
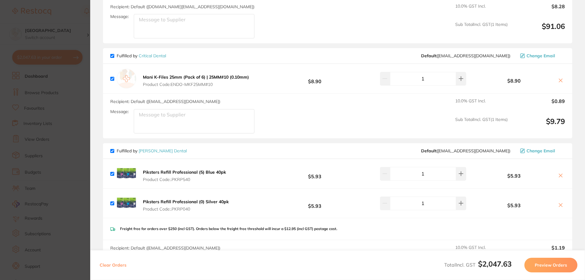
click at [151, 53] on link "Critical Dental" at bounding box center [152, 55] width 27 height 5
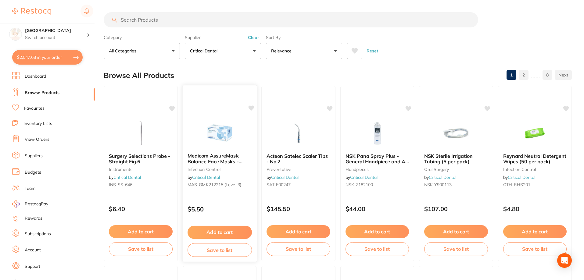
click at [206, 177] on link "Critical Dental" at bounding box center [206, 177] width 28 height 5
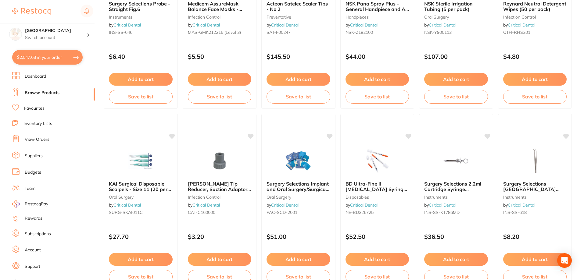
scroll to position [61, 0]
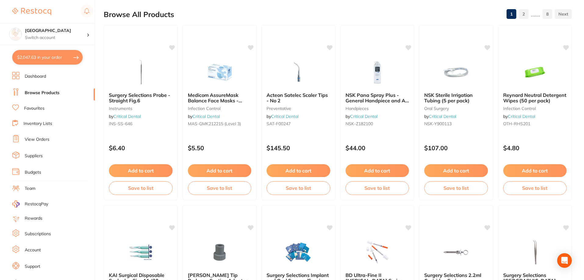
click at [49, 94] on link "Browse Products" at bounding box center [42, 93] width 35 height 6
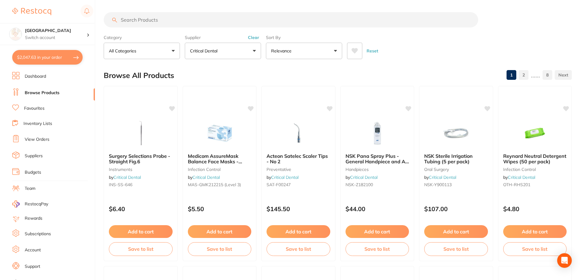
click at [209, 47] on button "Critical Dental" at bounding box center [223, 51] width 76 height 16
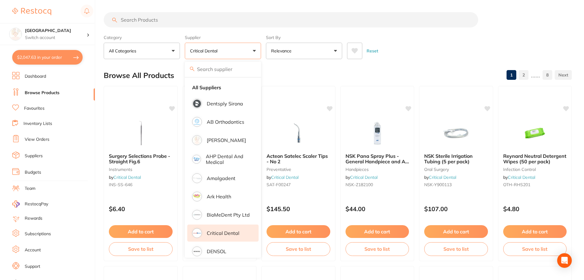
click at [209, 228] on li "Critical Dental" at bounding box center [222, 233] width 71 height 17
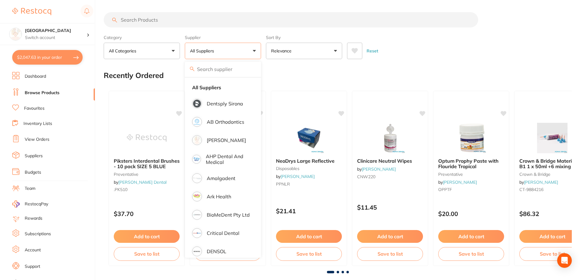
click at [37, 159] on li "Suppliers" at bounding box center [53, 156] width 83 height 9
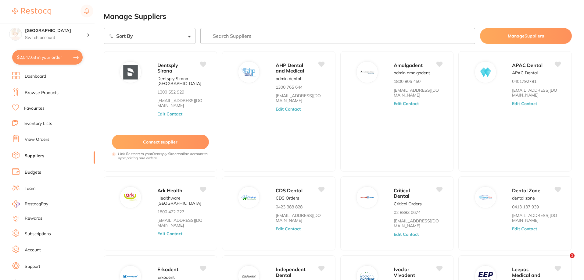
checkbox input "false"
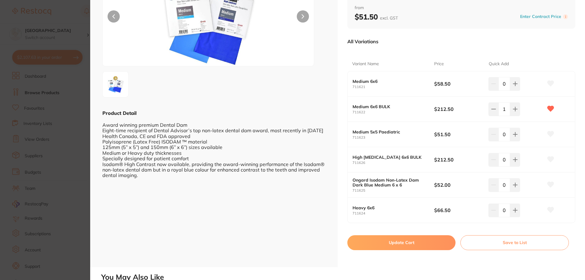
scroll to position [91, 0]
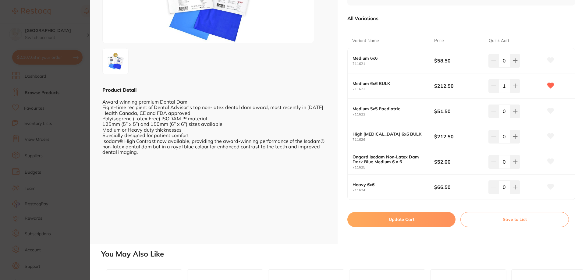
click at [394, 221] on button "Update Cart" at bounding box center [402, 219] width 108 height 15
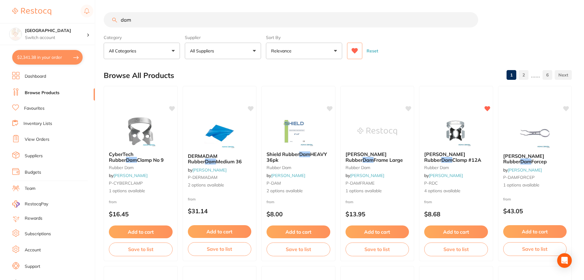
click at [152, 20] on input "dam" at bounding box center [291, 19] width 374 height 15
drag, startPoint x: 145, startPoint y: 21, endPoint x: 110, endPoint y: 13, distance: 35.7
click at [110, 13] on input "dam" at bounding box center [291, 19] width 374 height 15
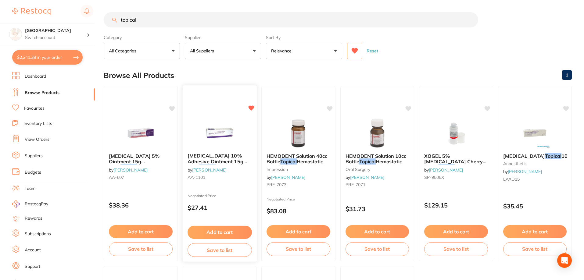
type input "topical"
click at [212, 141] on img at bounding box center [219, 132] width 40 height 31
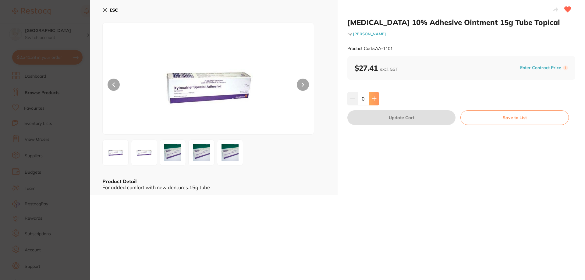
click at [371, 98] on button at bounding box center [374, 98] width 10 height 13
type input "1"
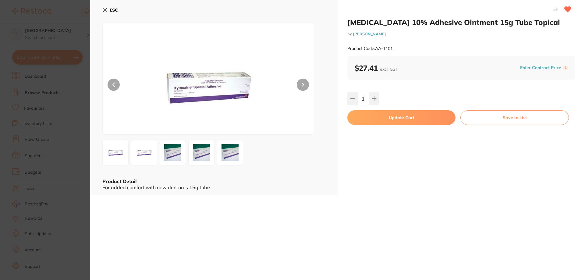
click at [383, 123] on button "Update Cart" at bounding box center [402, 117] width 108 height 15
checkbox input "false"
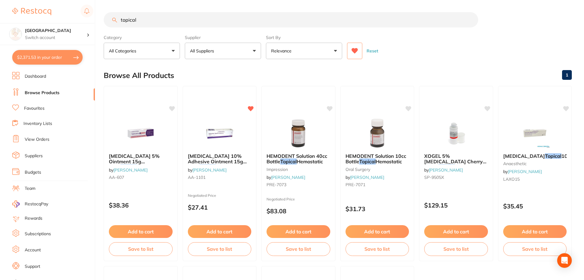
drag, startPoint x: 189, startPoint y: 17, endPoint x: 116, endPoint y: 17, distance: 72.3
click at [116, 17] on input "topical" at bounding box center [291, 19] width 374 height 15
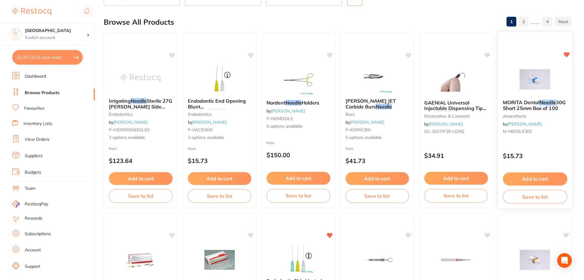
scroll to position [30, 0]
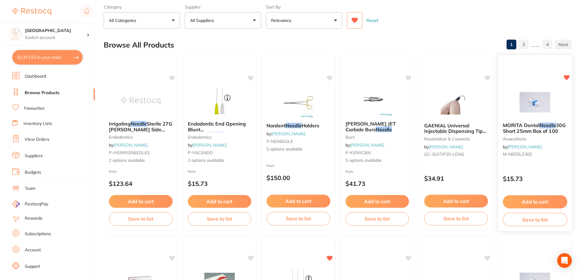
type input "needle"
click at [531, 117] on img at bounding box center [535, 102] width 40 height 31
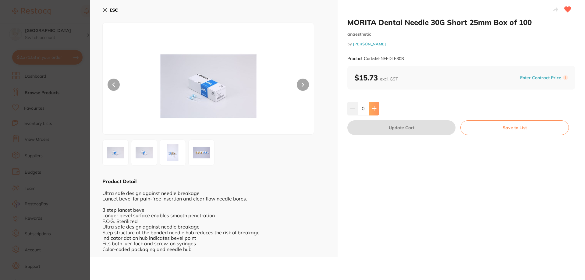
click at [374, 109] on icon at bounding box center [374, 108] width 5 height 5
type input "1"
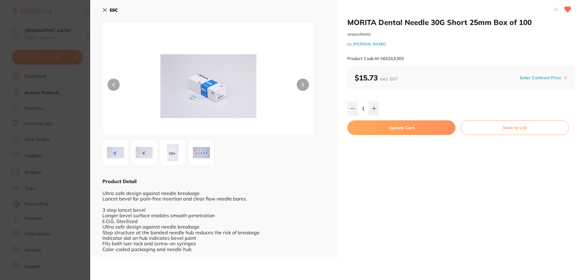
drag, startPoint x: 384, startPoint y: 131, endPoint x: 378, endPoint y: 134, distance: 7.4
click at [384, 131] on button "Update Cart" at bounding box center [402, 127] width 108 height 15
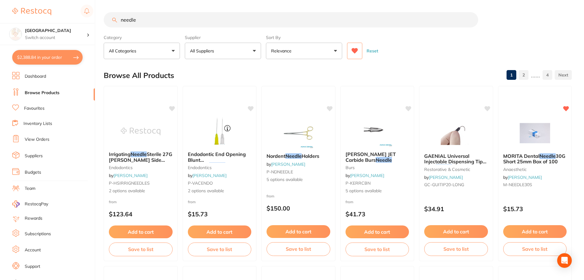
click at [141, 12] on input "needle" at bounding box center [291, 19] width 374 height 15
drag, startPoint x: 145, startPoint y: 20, endPoint x: 109, endPoint y: 22, distance: 35.1
click at [109, 22] on input "needle" at bounding box center [291, 19] width 374 height 15
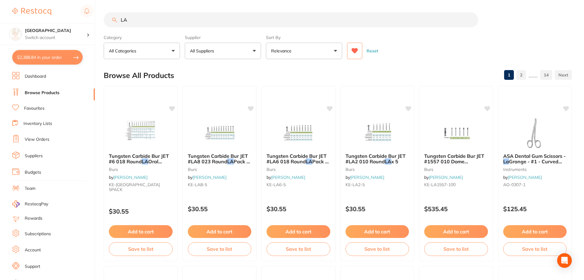
type input "L"
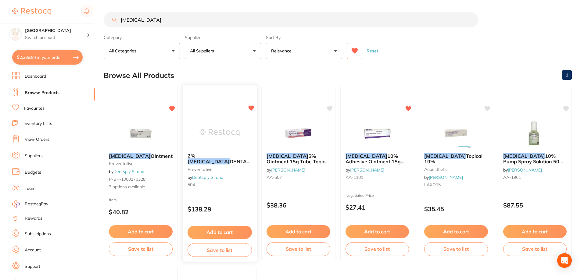
type input "xylocaine"
click at [244, 145] on div at bounding box center [219, 132] width 74 height 31
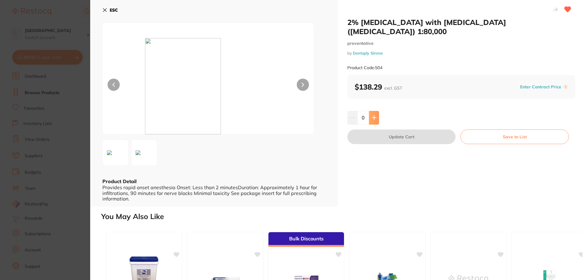
click at [376, 112] on button at bounding box center [374, 117] width 10 height 13
type input "1"
click at [383, 130] on button "Update Cart" at bounding box center [402, 137] width 108 height 15
checkbox input "false"
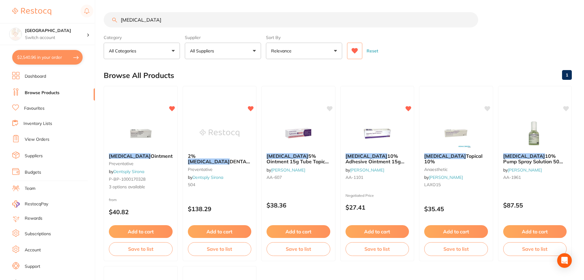
scroll to position [0, 0]
drag, startPoint x: 157, startPoint y: 23, endPoint x: 107, endPoint y: 24, distance: 50.3
click at [107, 24] on input "xylocaine" at bounding box center [291, 19] width 374 height 15
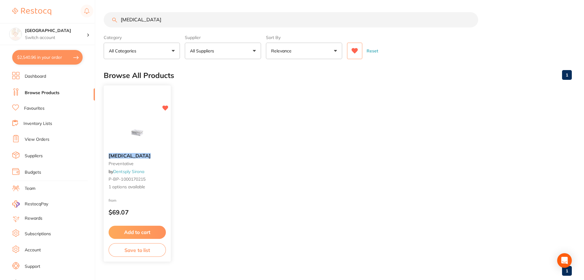
type input "articaine"
click at [136, 144] on img at bounding box center [137, 132] width 40 height 31
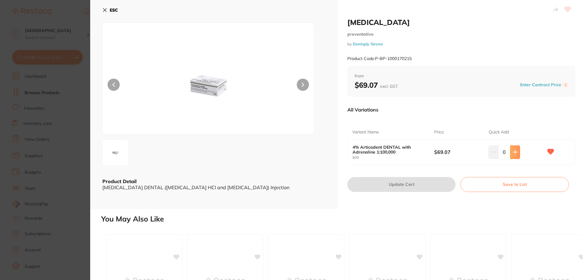
click at [514, 154] on icon at bounding box center [515, 152] width 4 height 4
type input "1"
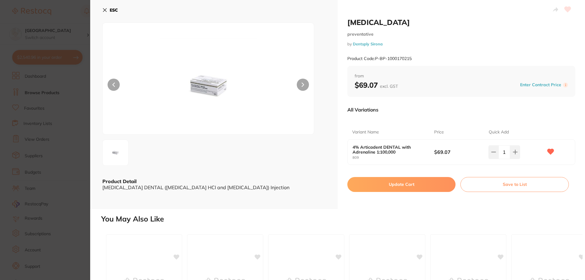
click at [426, 187] on button "Update Cart" at bounding box center [402, 184] width 108 height 15
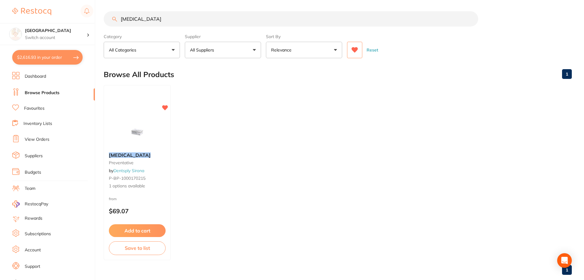
scroll to position [0, 0]
drag, startPoint x: 189, startPoint y: 20, endPoint x: 107, endPoint y: 23, distance: 82.4
click at [107, 23] on input "articaine" at bounding box center [291, 18] width 374 height 15
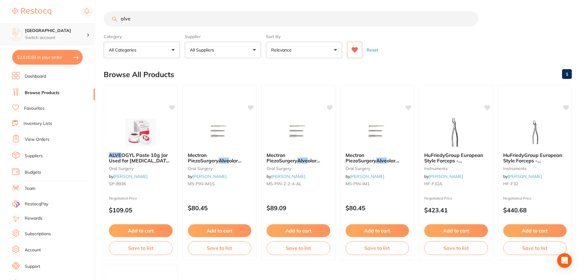
scroll to position [0, 0]
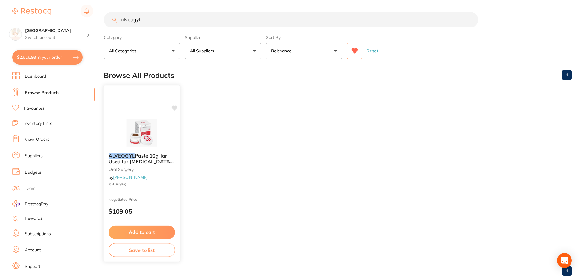
type input "alveogyl"
click at [173, 106] on icon at bounding box center [175, 107] width 6 height 5
click at [151, 131] on img at bounding box center [142, 132] width 40 height 31
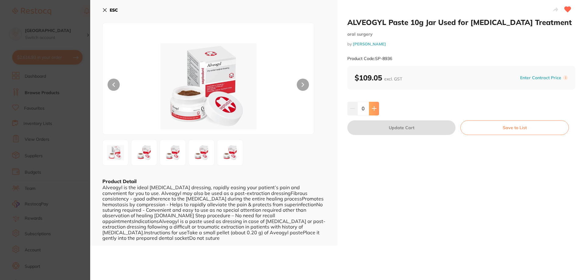
click at [377, 110] on button at bounding box center [374, 108] width 10 height 13
type input "1"
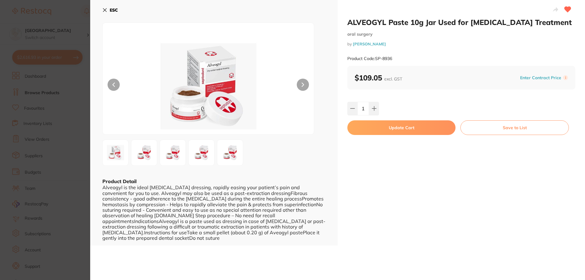
click at [378, 130] on button "Update Cart" at bounding box center [402, 127] width 108 height 15
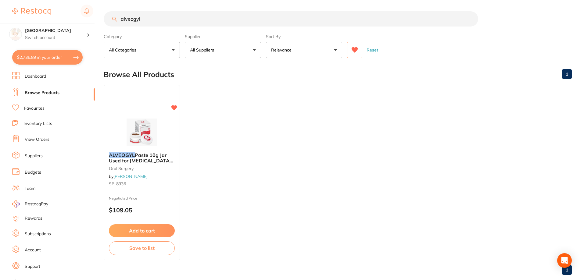
scroll to position [0, 0]
drag, startPoint x: 143, startPoint y: 19, endPoint x: 114, endPoint y: 29, distance: 30.8
click at [114, 29] on section "alveogyl Category All Categories All Categories oral surgery Clear Category fal…" at bounding box center [338, 34] width 468 height 47
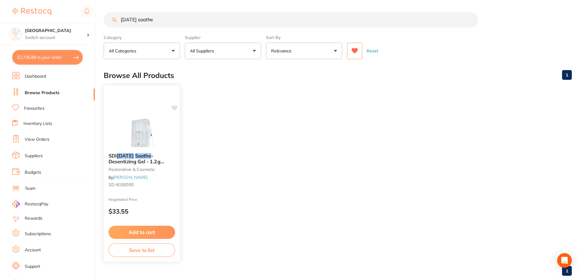
type input "pola soothe"
click at [140, 127] on img at bounding box center [142, 132] width 40 height 31
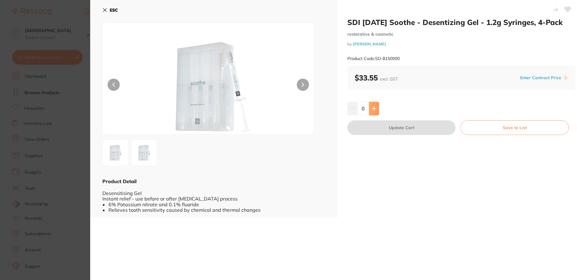
click at [375, 111] on icon at bounding box center [374, 108] width 5 height 5
type input "1"
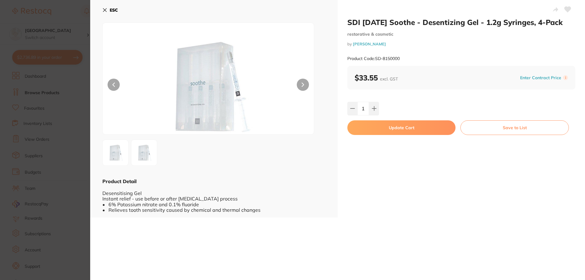
click at [375, 127] on button "Update Cart" at bounding box center [402, 127] width 108 height 15
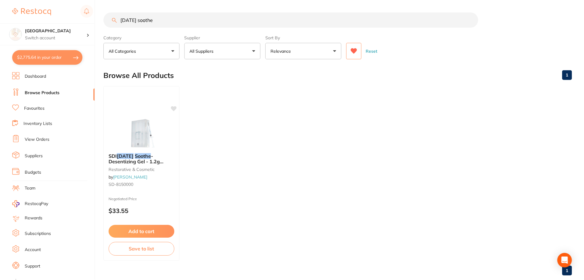
scroll to position [1, 0]
click at [118, 16] on input "pola soothe" at bounding box center [291, 18] width 374 height 15
drag, startPoint x: 164, startPoint y: 16, endPoint x: 113, endPoint y: 17, distance: 50.6
click at [114, 17] on div "pola soothe" at bounding box center [338, 18] width 468 height 15
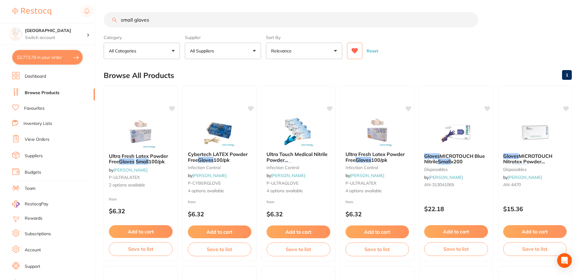
scroll to position [0, 0]
drag, startPoint x: 177, startPoint y: 13, endPoint x: 100, endPoint y: 24, distance: 77.9
click at [100, 24] on div "$2,773.79 Lakes Boulevard Dental Switch account Lakes Boulevard Dental $2,773.7…" at bounding box center [292, 140] width 584 height 280
type input "gloves"
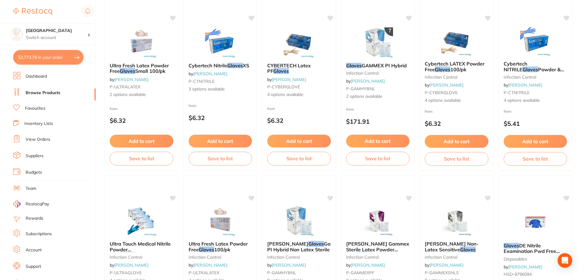
scroll to position [0, 0]
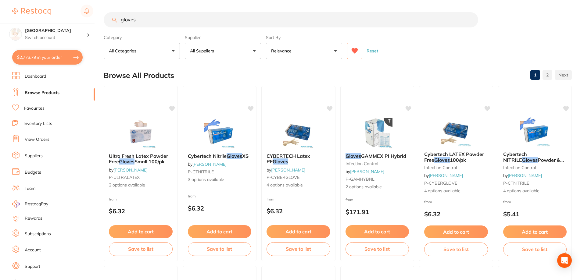
click at [353, 53] on icon at bounding box center [354, 51] width 7 height 6
click at [359, 52] on button at bounding box center [354, 51] width 15 height 16
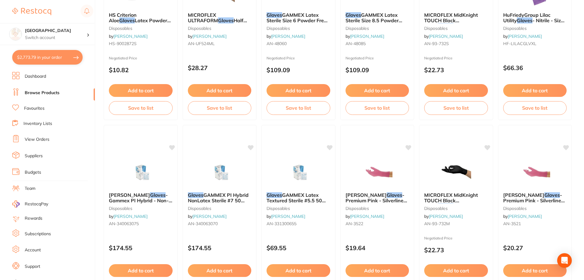
scroll to position [1454, 0]
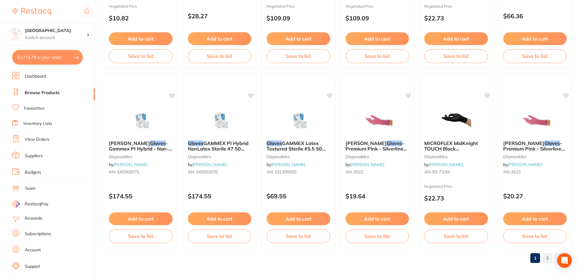
click at [545, 258] on link "2" at bounding box center [547, 258] width 10 height 12
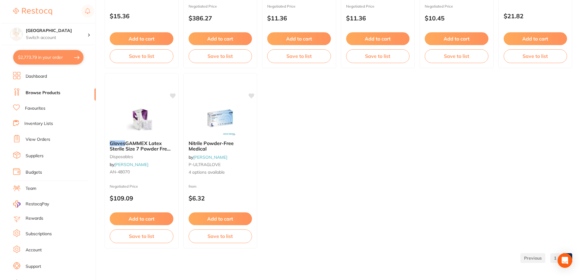
scroll to position [0, 0]
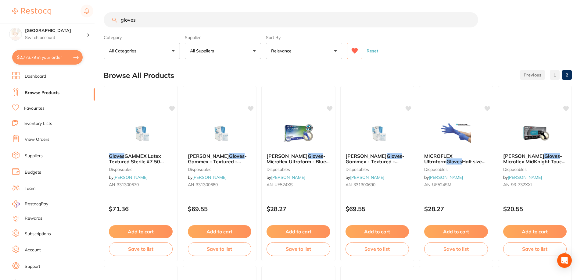
click at [373, 51] on button "Reset" at bounding box center [372, 51] width 15 height 16
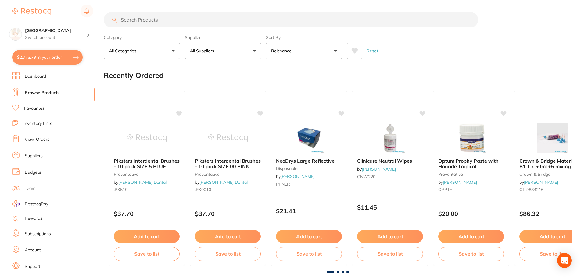
click at [299, 18] on input "search" at bounding box center [291, 19] width 374 height 15
type input "gloves"
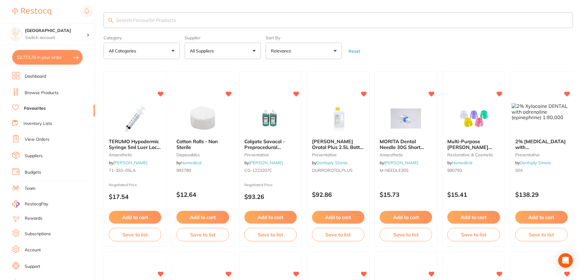
click at [160, 17] on input "search" at bounding box center [338, 20] width 469 height 16
click at [177, 20] on input "search" at bounding box center [338, 20] width 469 height 16
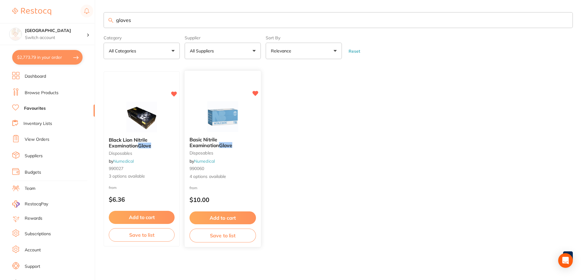
type input "gloves"
click at [223, 114] on img at bounding box center [223, 116] width 40 height 31
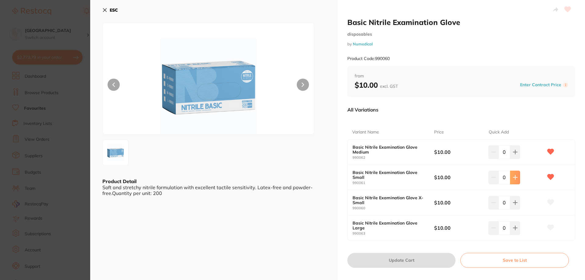
click at [518, 159] on button at bounding box center [515, 151] width 10 height 13
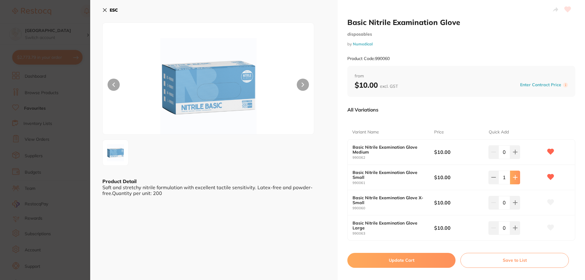
click at [518, 159] on button at bounding box center [515, 151] width 10 height 13
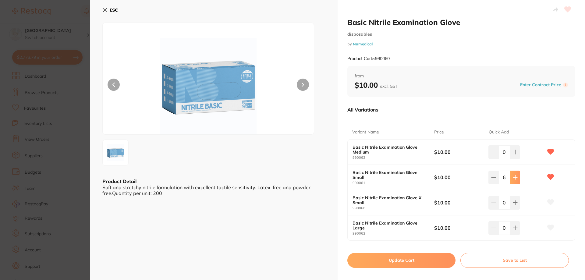
click at [518, 159] on button at bounding box center [515, 151] width 10 height 13
click at [516, 154] on icon at bounding box center [515, 152] width 4 height 4
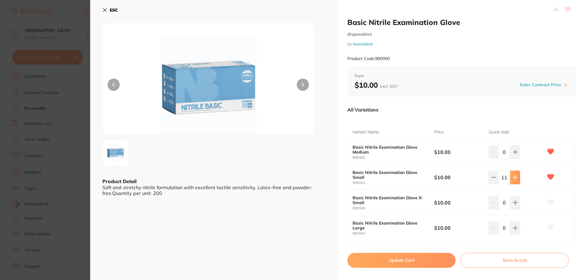
click at [516, 154] on icon at bounding box center [515, 152] width 4 height 4
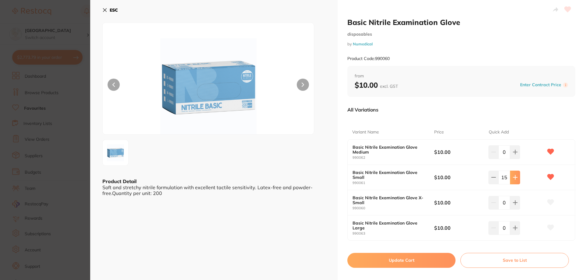
type input "16"
click at [513, 152] on icon at bounding box center [515, 152] width 5 height 5
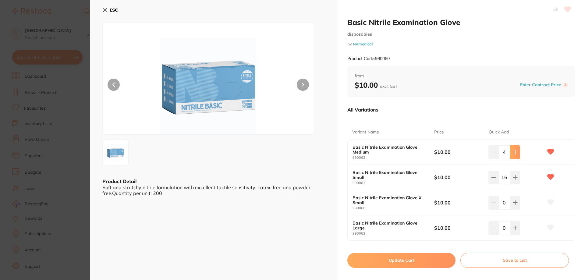
click at [513, 152] on icon at bounding box center [515, 152] width 5 height 5
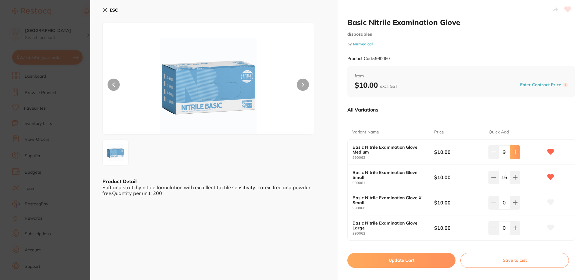
click at [513, 152] on icon at bounding box center [515, 152] width 5 height 5
type input "10"
click at [405, 261] on button "Update Cart" at bounding box center [402, 260] width 108 height 15
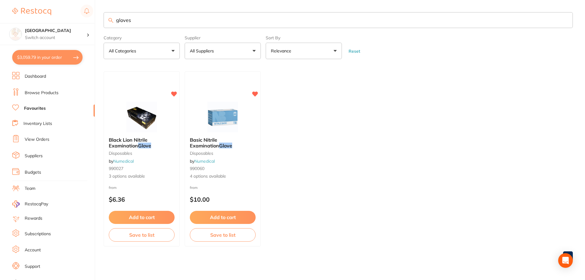
click at [166, 20] on input "gloves" at bounding box center [338, 20] width 469 height 16
drag, startPoint x: 166, startPoint y: 20, endPoint x: 102, endPoint y: 20, distance: 64.3
click at [102, 20] on div "$3,059.79 Lakes Boulevard Dental Switch account Lakes Boulevard Dental $3,059.7…" at bounding box center [292, 140] width 585 height 280
type input "bibs"
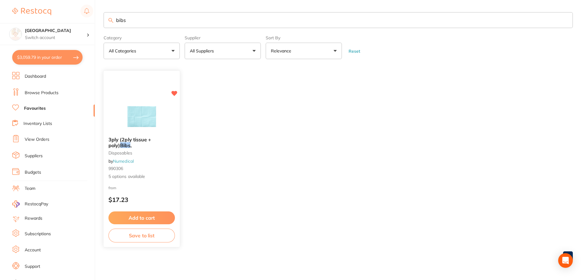
click at [157, 118] on img at bounding box center [142, 116] width 40 height 31
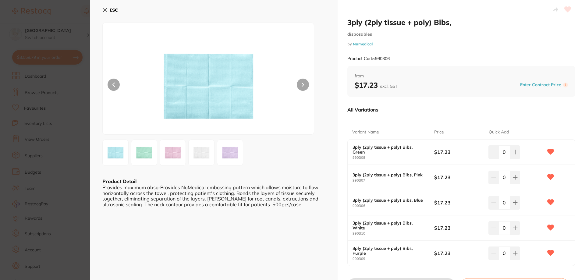
scroll to position [559, 0]
click at [514, 155] on icon at bounding box center [515, 152] width 5 height 5
type input "1"
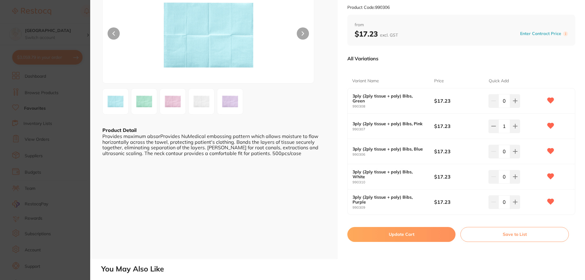
scroll to position [61, 0]
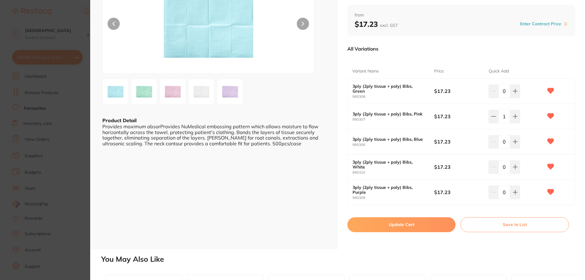
click at [397, 224] on button "Update Cart" at bounding box center [402, 224] width 108 height 15
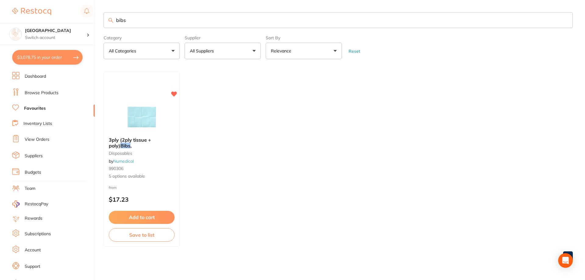
drag, startPoint x: 137, startPoint y: 21, endPoint x: 114, endPoint y: 21, distance: 22.9
click at [114, 21] on input "bibs" at bounding box center [338, 20] width 469 height 16
type input "HVE"
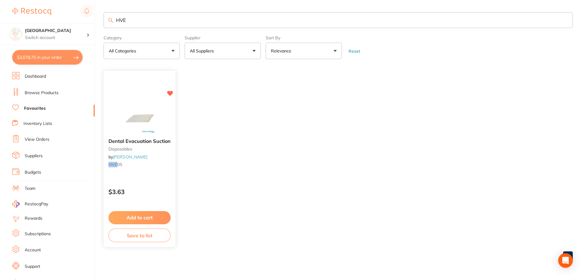
click at [143, 115] on img at bounding box center [140, 118] width 40 height 31
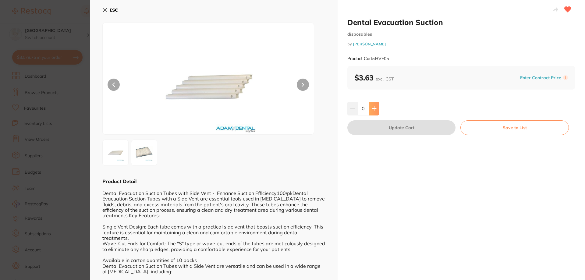
click at [373, 108] on icon at bounding box center [374, 109] width 4 height 4
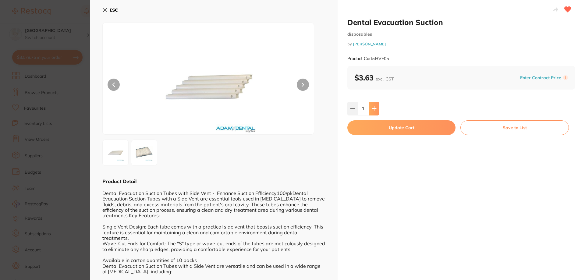
click at [373, 108] on icon at bounding box center [374, 109] width 4 height 4
type input "5"
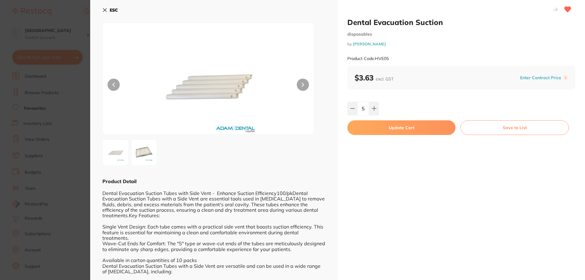
click at [378, 130] on button "Update Cart" at bounding box center [402, 127] width 108 height 15
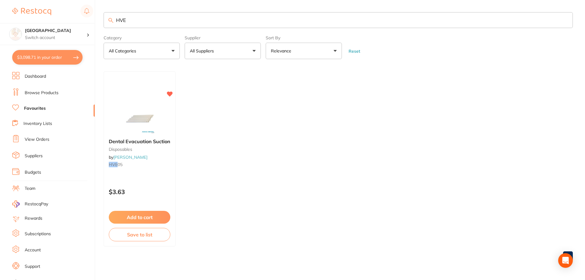
scroll to position [588, 0]
drag, startPoint x: 159, startPoint y: 18, endPoint x: 102, endPoint y: 23, distance: 57.9
click at [102, 23] on div "$3,098.71 Lakes Boulevard Dental Switch account Lakes Boulevard Dental $3,098.7…" at bounding box center [292, 140] width 585 height 280
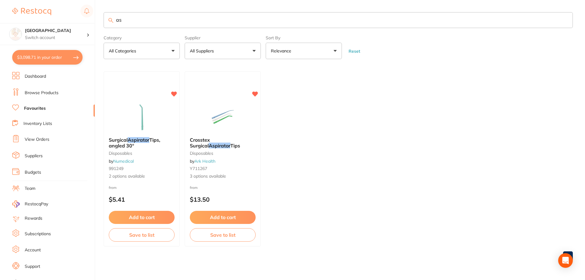
type input "a"
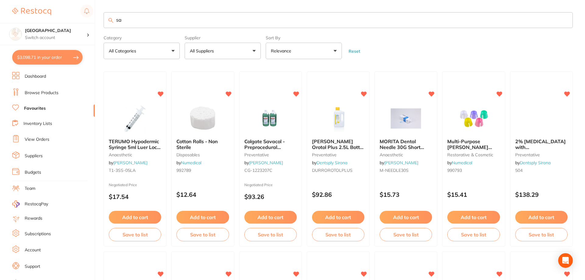
scroll to position [0, 0]
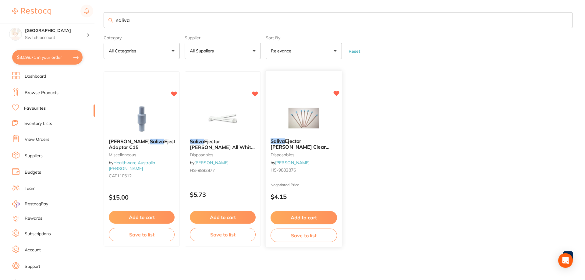
type input "saliva"
click at [311, 116] on img at bounding box center [304, 118] width 40 height 31
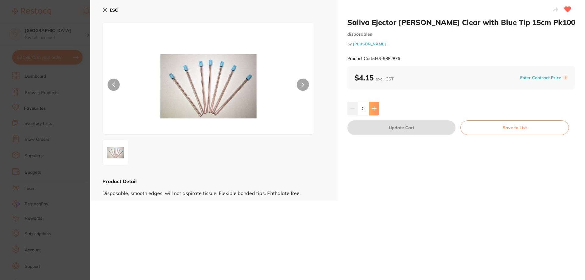
click at [375, 110] on icon at bounding box center [374, 108] width 5 height 5
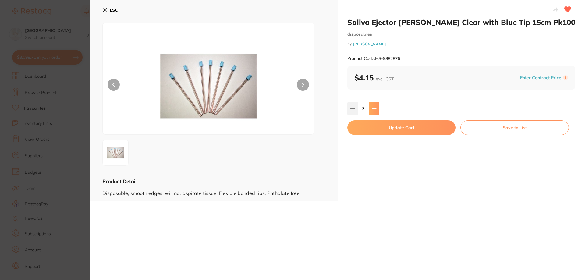
click at [375, 110] on icon at bounding box center [374, 108] width 5 height 5
type input "5"
click at [375, 128] on button "Update Cart" at bounding box center [402, 127] width 108 height 15
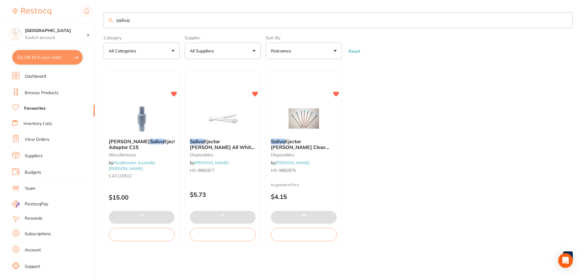
click at [170, 21] on input "saliva" at bounding box center [338, 20] width 469 height 16
drag, startPoint x: 169, startPoint y: 21, endPoint x: 84, endPoint y: 21, distance: 84.8
click at [84, 21] on div "$3,128.19 Lakes Boulevard Dental Switch account Lakes Boulevard Dental $3,128.1…" at bounding box center [292, 140] width 585 height 280
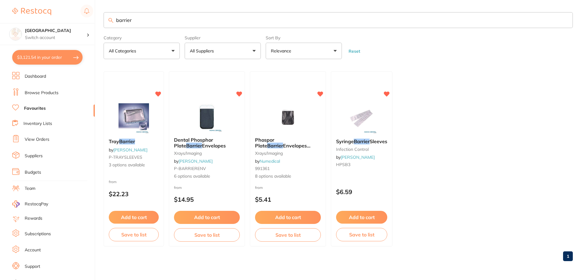
click at [144, 15] on input "barrier" at bounding box center [338, 20] width 469 height 16
click at [144, 20] on input "barrier" at bounding box center [338, 20] width 469 height 16
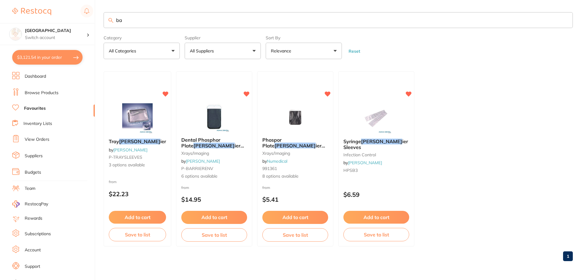
type input "b"
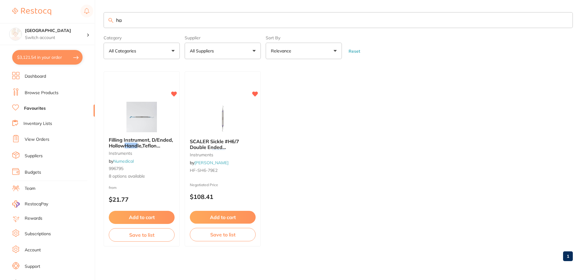
type input "h"
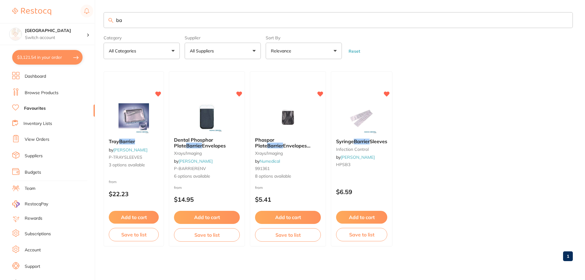
type input "b"
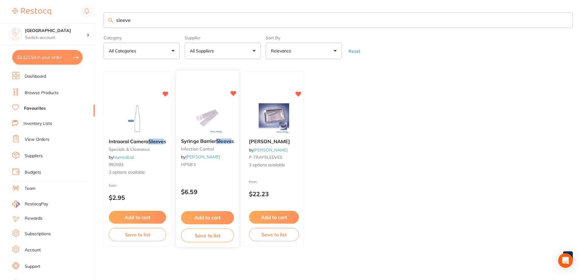
type input "sleeve"
click at [206, 113] on img at bounding box center [207, 118] width 40 height 31
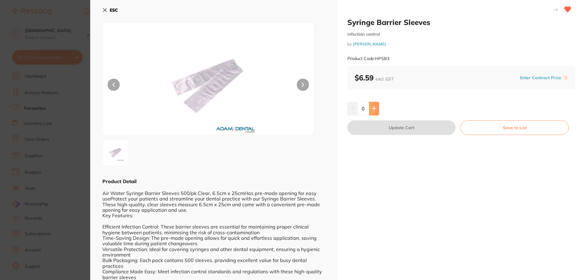
click at [376, 106] on button at bounding box center [374, 108] width 10 height 13
type input "2"
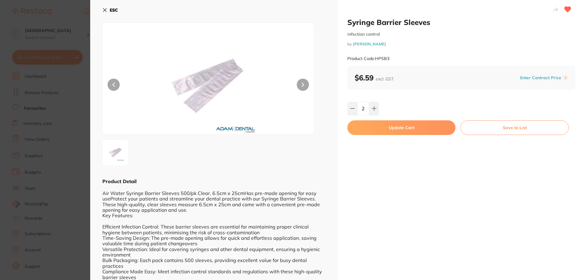
click at [374, 128] on button "Update Cart" at bounding box center [402, 127] width 108 height 15
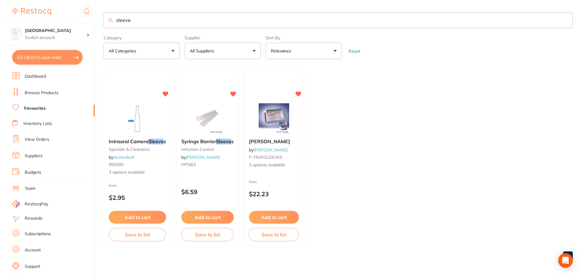
scroll to position [0, 0]
drag, startPoint x: 157, startPoint y: 24, endPoint x: 108, endPoint y: 25, distance: 49.4
click at [108, 25] on input "sleeve" at bounding box center [338, 20] width 469 height 16
type input "applicator"
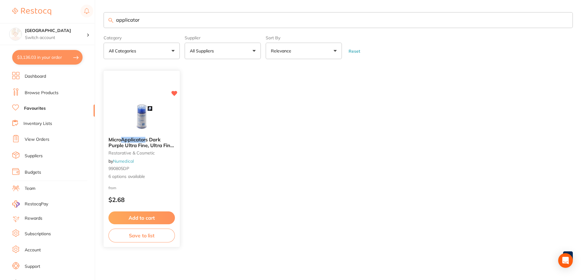
click at [137, 120] on img at bounding box center [142, 116] width 40 height 31
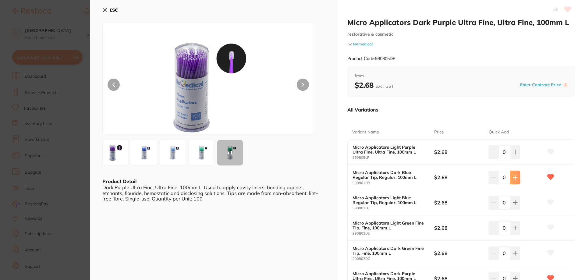
click at [513, 155] on icon at bounding box center [515, 152] width 5 height 5
type input "4"
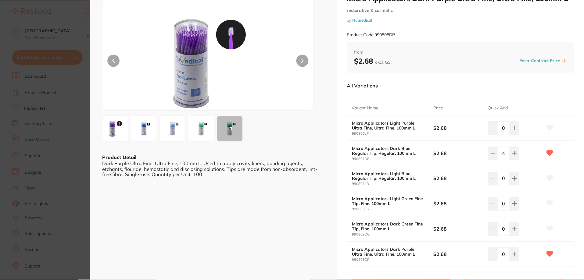
scroll to position [91, 0]
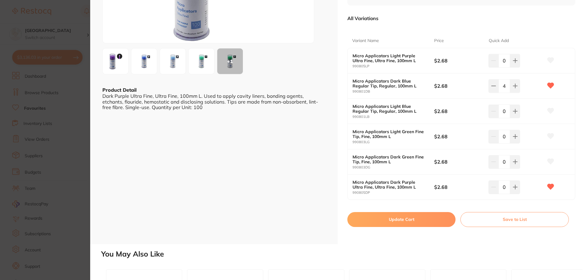
click at [401, 218] on button "Update Cart" at bounding box center [402, 219] width 108 height 15
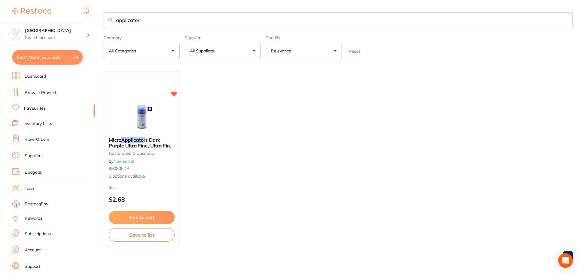
drag, startPoint x: 177, startPoint y: 15, endPoint x: 107, endPoint y: 23, distance: 70.6
click at [107, 23] on input "applicator" at bounding box center [338, 20] width 469 height 16
type input "gauze"
click at [148, 120] on img at bounding box center [142, 116] width 40 height 31
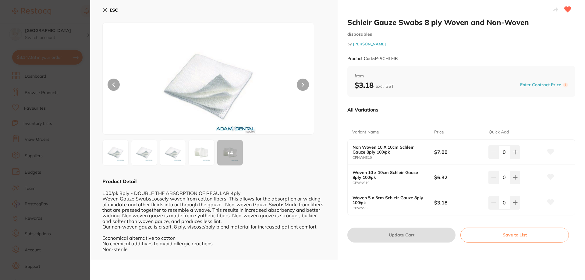
click at [105, 9] on icon at bounding box center [104, 10] width 5 height 5
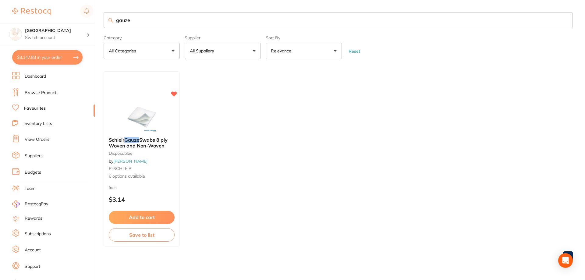
click at [51, 91] on link "Browse Products" at bounding box center [42, 93] width 34 height 6
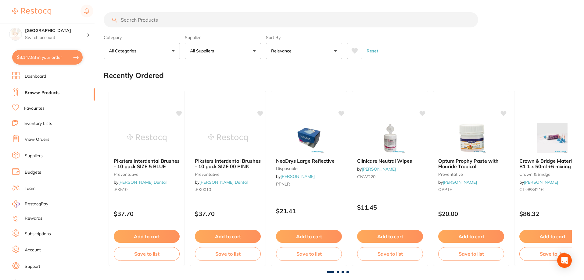
click at [173, 20] on input "search" at bounding box center [291, 19] width 374 height 15
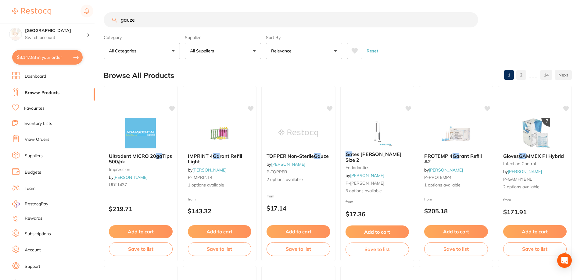
type input "gauze"
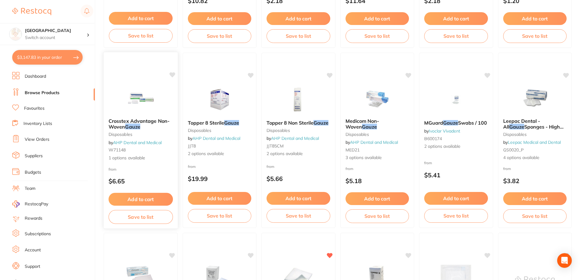
scroll to position [335, 0]
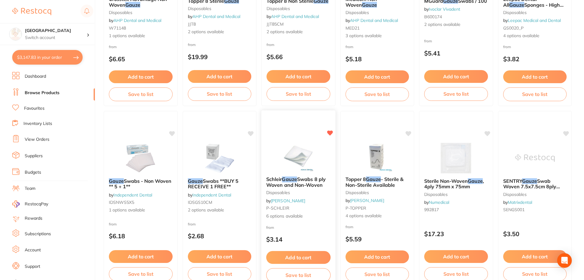
click at [294, 151] on img at bounding box center [298, 156] width 40 height 31
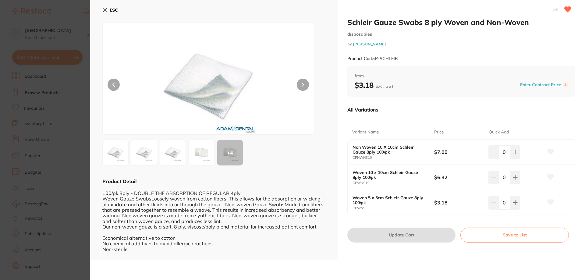
scroll to position [0, 0]
click at [112, 13] on button "ESC" at bounding box center [110, 10] width 16 height 10
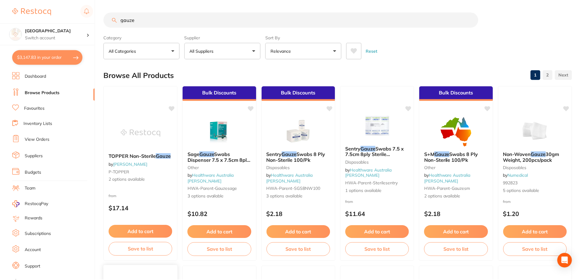
scroll to position [335, 0]
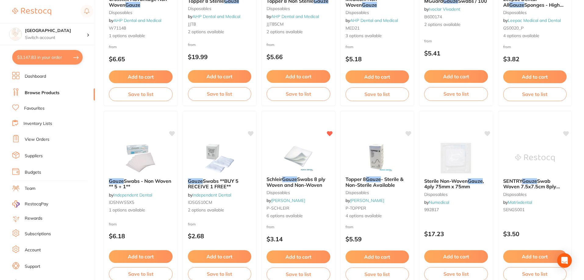
click at [47, 93] on link "Browse Products" at bounding box center [42, 93] width 35 height 6
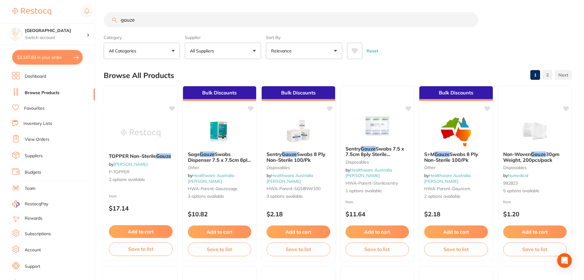
click at [172, 16] on input "gauze" at bounding box center [291, 19] width 374 height 15
drag, startPoint x: 169, startPoint y: 18, endPoint x: 93, endPoint y: 12, distance: 76.4
click at [94, 12] on div "$3,147.83 Lakes Boulevard Dental Switch account Lakes Boulevard Dental $3,147.8…" at bounding box center [292, 140] width 584 height 280
paste input "CPNWNS75"
click at [153, 24] on input "search" at bounding box center [291, 19] width 374 height 15
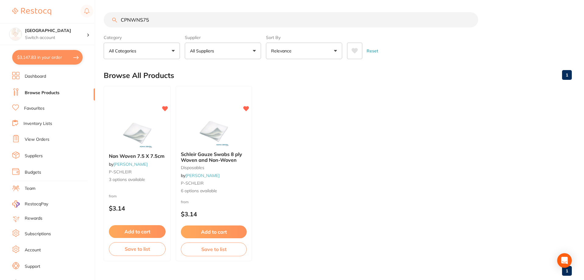
type input "CPNWNS75"
click at [137, 147] on img at bounding box center [137, 133] width 40 height 30
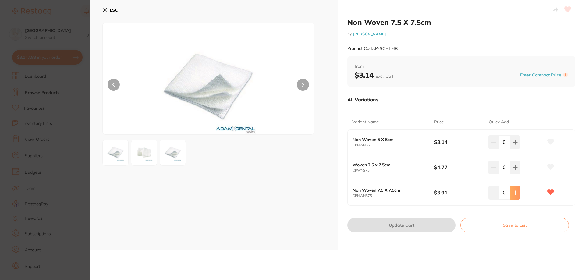
click at [517, 149] on button at bounding box center [515, 141] width 10 height 13
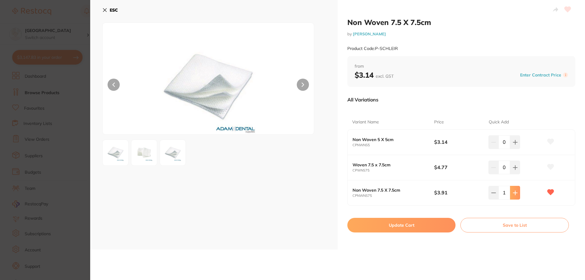
click at [516, 145] on icon at bounding box center [515, 142] width 5 height 5
type input "4"
click at [421, 226] on button "Update Cart" at bounding box center [402, 225] width 108 height 15
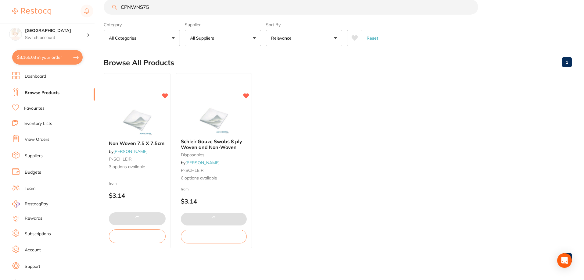
scroll to position [648, 0]
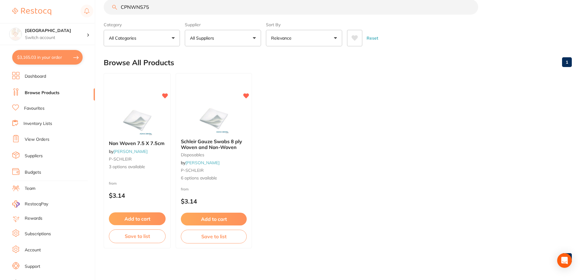
click at [48, 93] on link "Browse Products" at bounding box center [42, 93] width 35 height 6
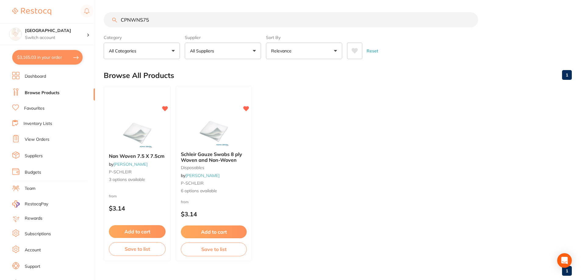
drag, startPoint x: 152, startPoint y: 22, endPoint x: 102, endPoint y: 22, distance: 50.0
click at [103, 22] on div "$3,165.03 Lakes Boulevard Dental Switch account Lakes Boulevard Dental $3,165.0…" at bounding box center [292, 140] width 584 height 280
type input "mixing tips"
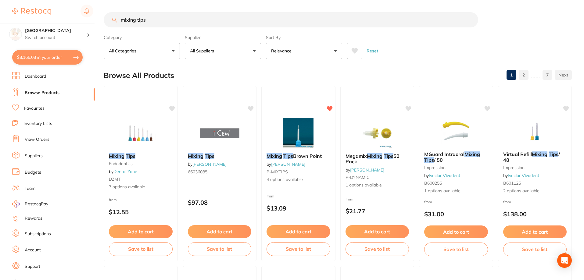
click at [42, 109] on link "Favourites" at bounding box center [34, 108] width 20 height 6
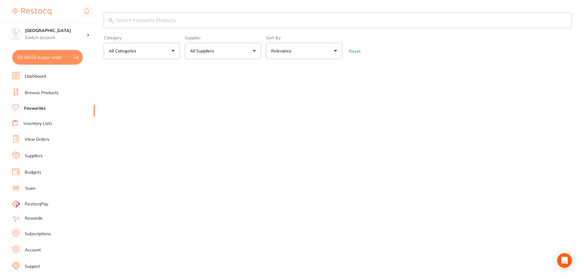
click at [157, 13] on input "search" at bounding box center [338, 20] width 468 height 16
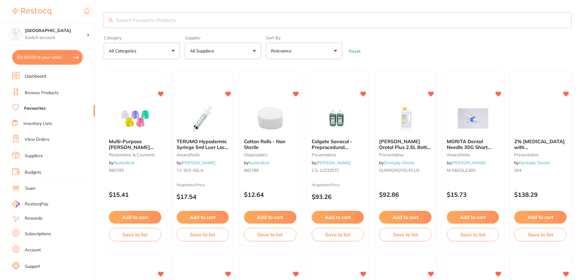
click at [156, 19] on input "search" at bounding box center [338, 20] width 468 height 16
type input "mixing tips"
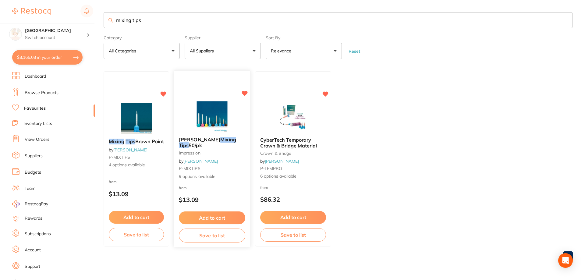
click at [206, 114] on img at bounding box center [212, 116] width 40 height 31
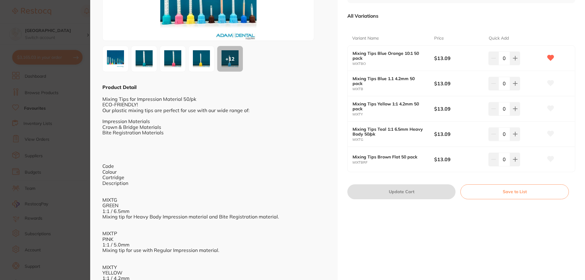
scroll to position [61, 0]
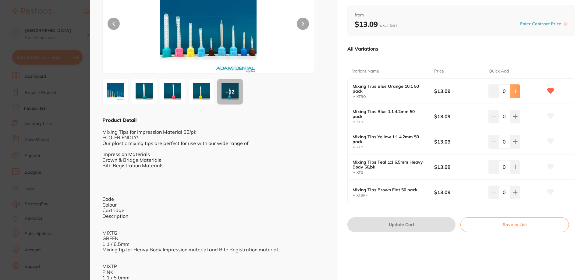
click at [513, 92] on icon at bounding box center [515, 91] width 5 height 5
type input "1"
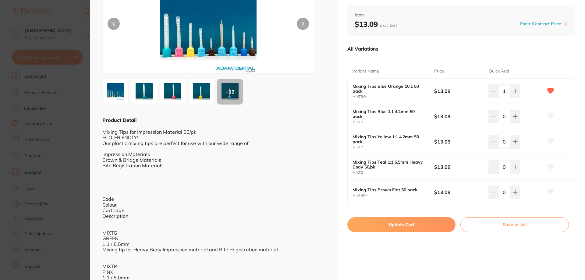
click at [396, 223] on button "Update Cart" at bounding box center [402, 224] width 108 height 15
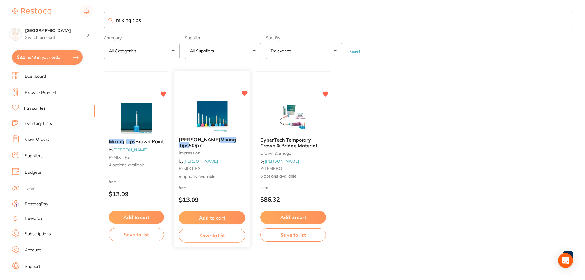
scroll to position [680, 0]
click at [147, 19] on input "mixing tips" at bounding box center [338, 20] width 469 height 16
drag, startPoint x: 147, startPoint y: 19, endPoint x: 86, endPoint y: 19, distance: 60.7
click at [86, 19] on div "$3,179.43 Lakes Boulevard Dental Switch account Lakes Boulevard Dental $3,179.4…" at bounding box center [292, 140] width 585 height 280
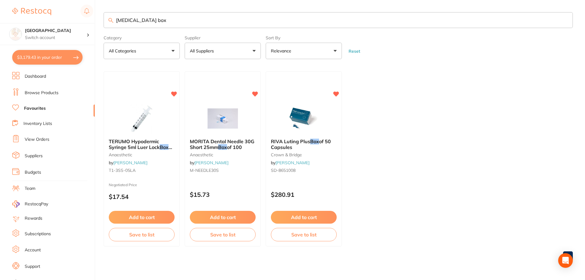
type input "[MEDICAL_DATA] box"
click at [41, 94] on link "Browse Products" at bounding box center [42, 93] width 34 height 6
